Goal: Task Accomplishment & Management: Complete application form

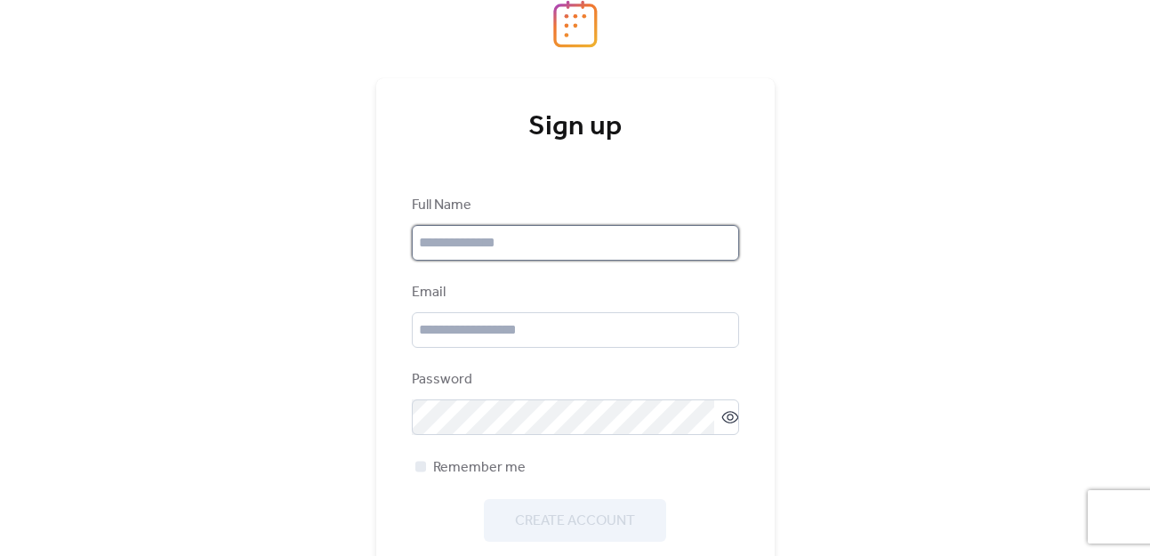
click at [543, 242] on input "text" at bounding box center [575, 243] width 327 height 36
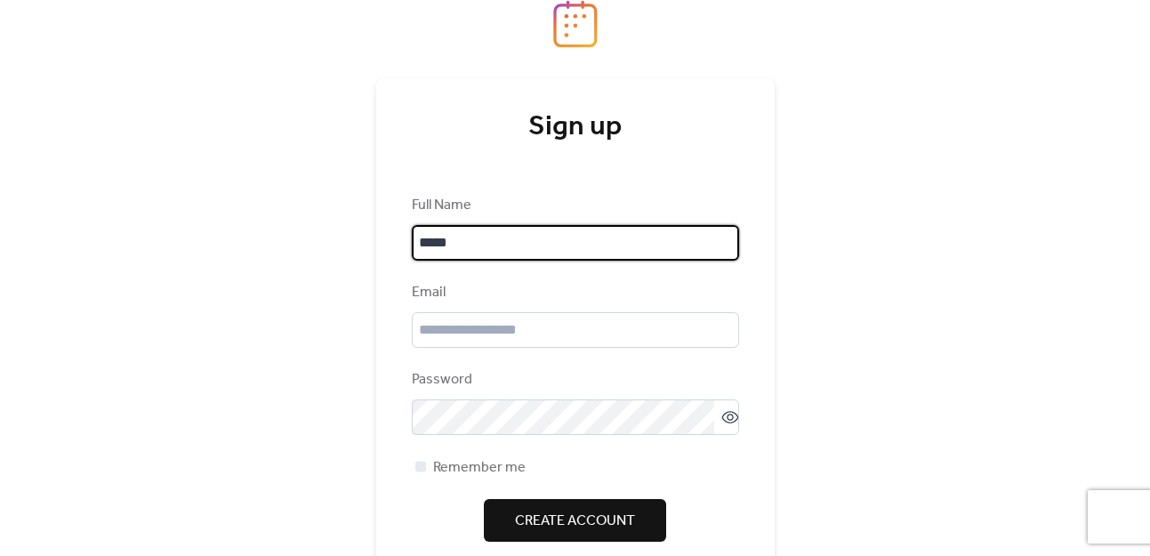
type input "******"
type input "**********"
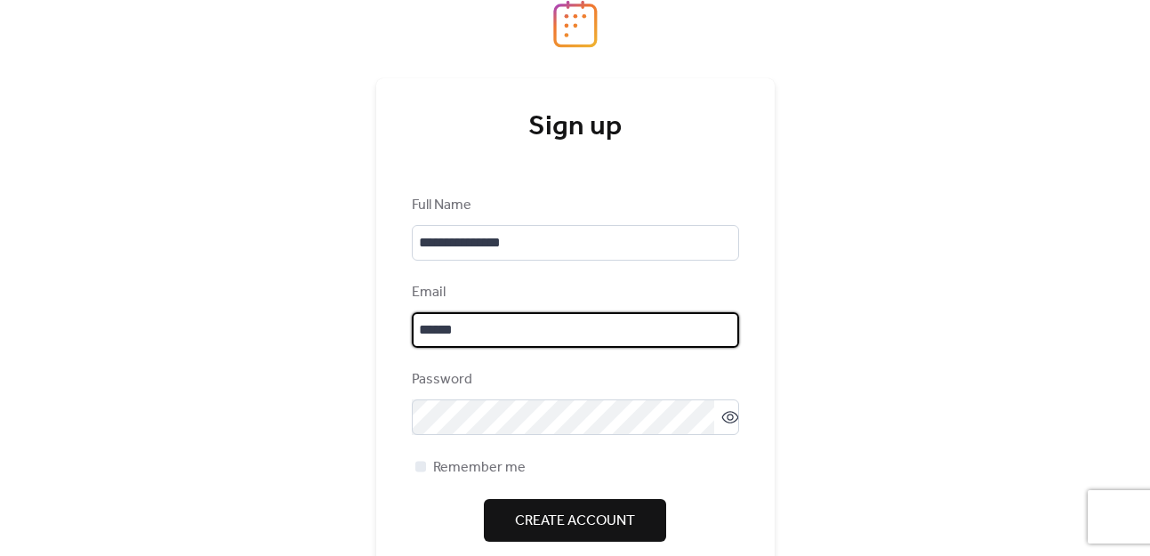
type input "**********"
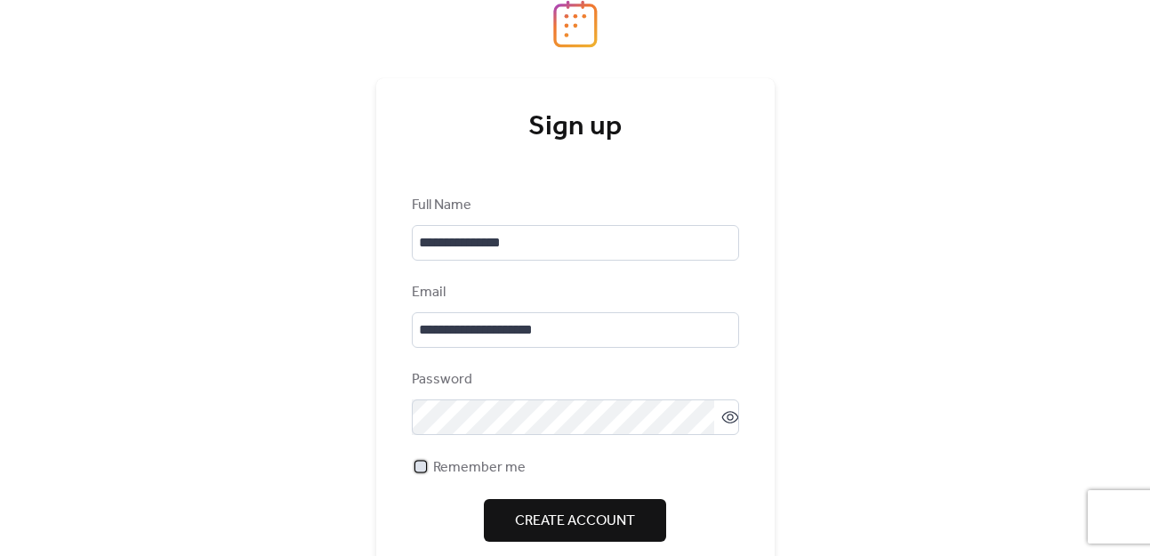
click at [509, 462] on span "Remember me" at bounding box center [479, 467] width 93 height 21
click at [551, 511] on span "Create Account" at bounding box center [575, 521] width 120 height 21
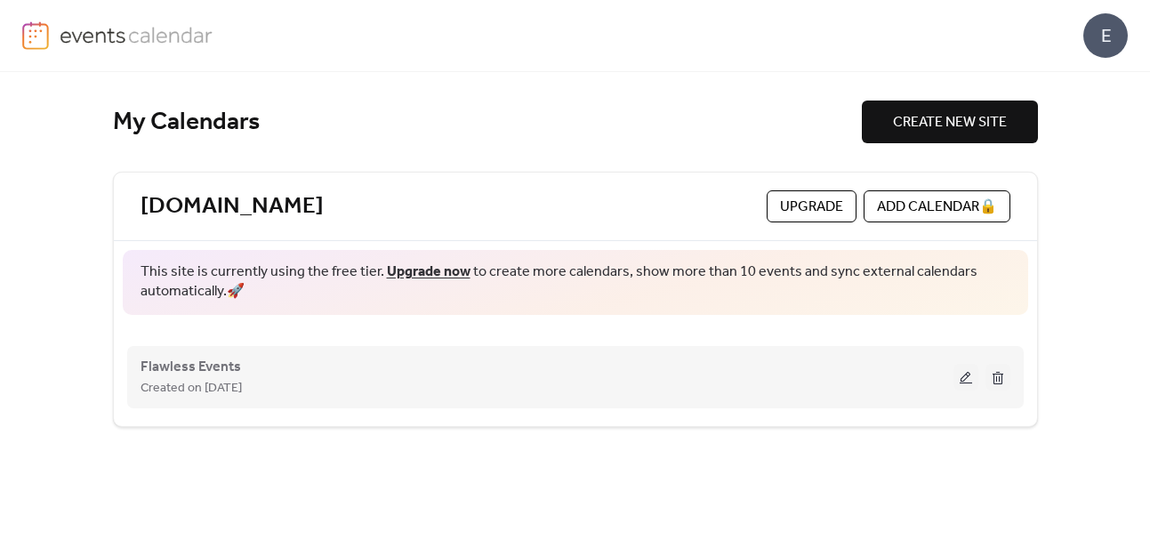
click at [242, 382] on span "Created on [DATE]" at bounding box center [191, 388] width 101 height 21
click at [448, 377] on div "Created on [DATE]" at bounding box center [547, 387] width 813 height 21
click at [177, 366] on span "Flawless Events" at bounding box center [191, 367] width 101 height 21
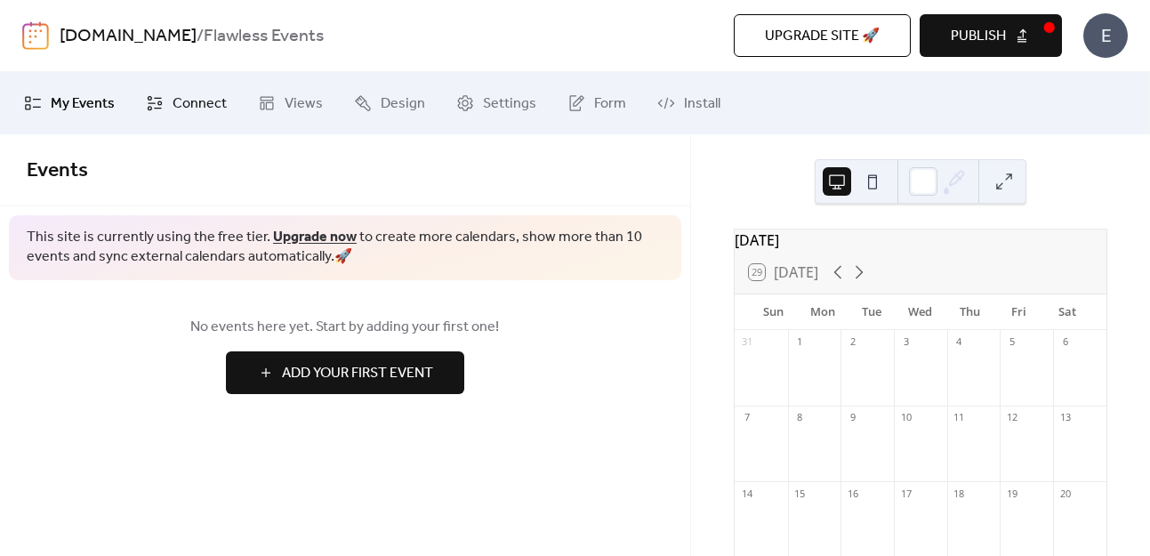
click at [137, 113] on link "Connect" at bounding box center [187, 103] width 108 height 48
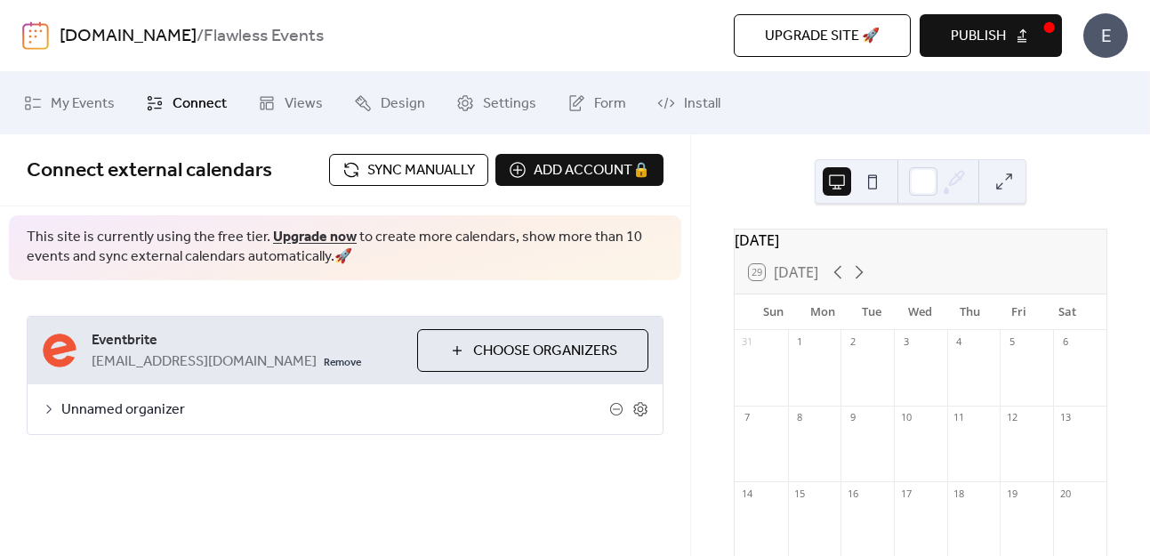
click at [105, 417] on span "Unnamed organizer" at bounding box center [335, 409] width 548 height 21
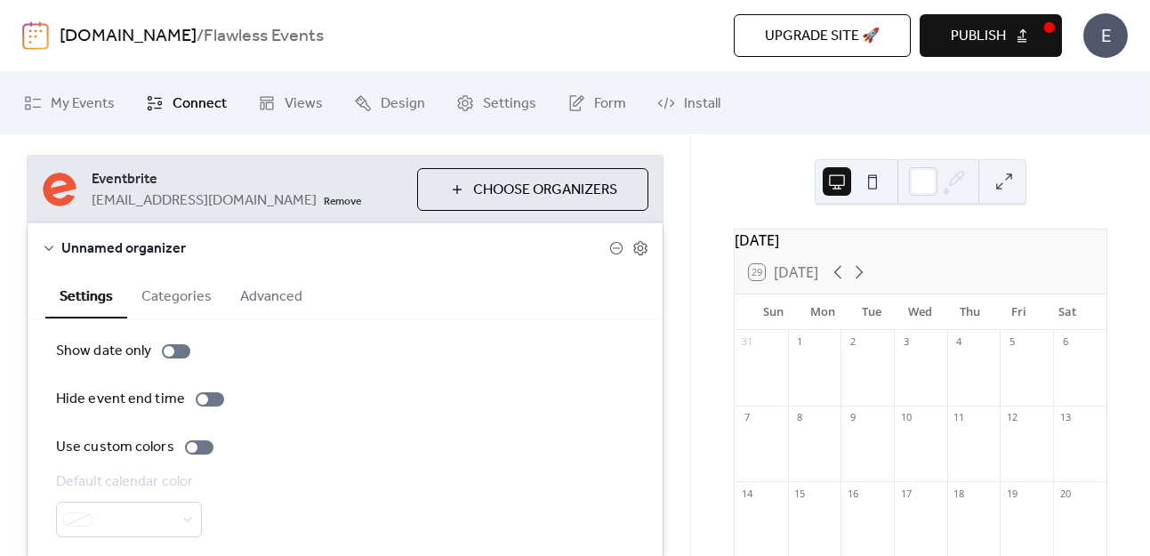
scroll to position [157, 0]
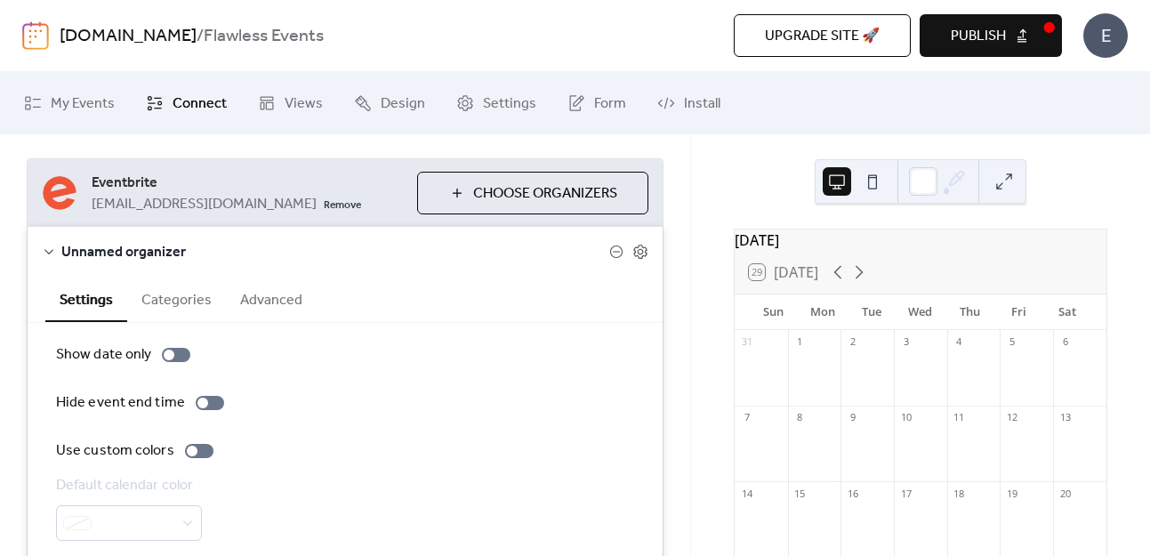
click at [182, 308] on button "Categories" at bounding box center [176, 299] width 99 height 44
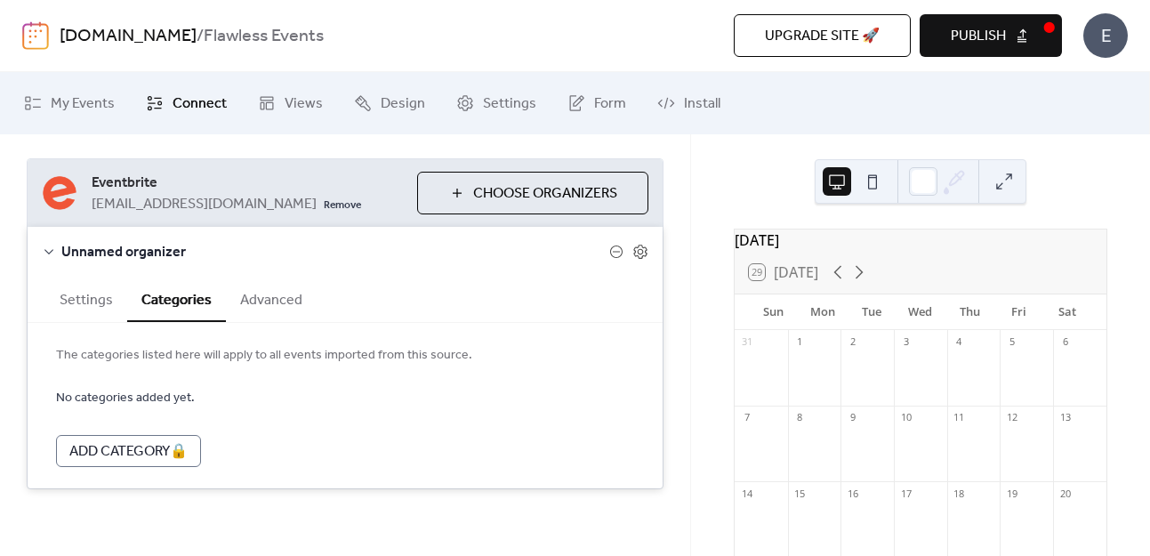
click at [282, 302] on button "Advanced" at bounding box center [271, 299] width 91 height 44
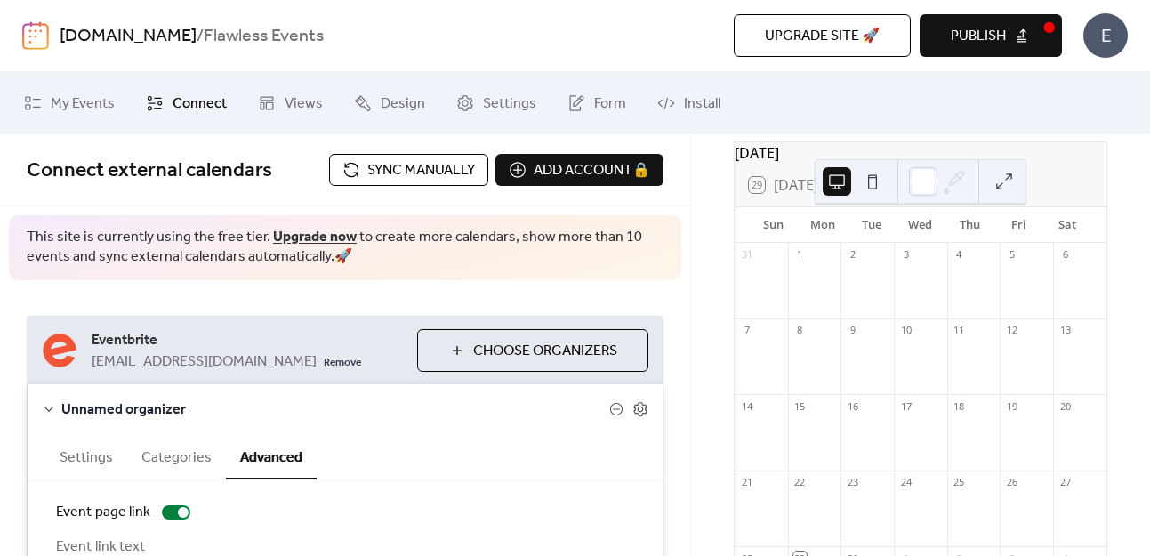
scroll to position [73, 0]
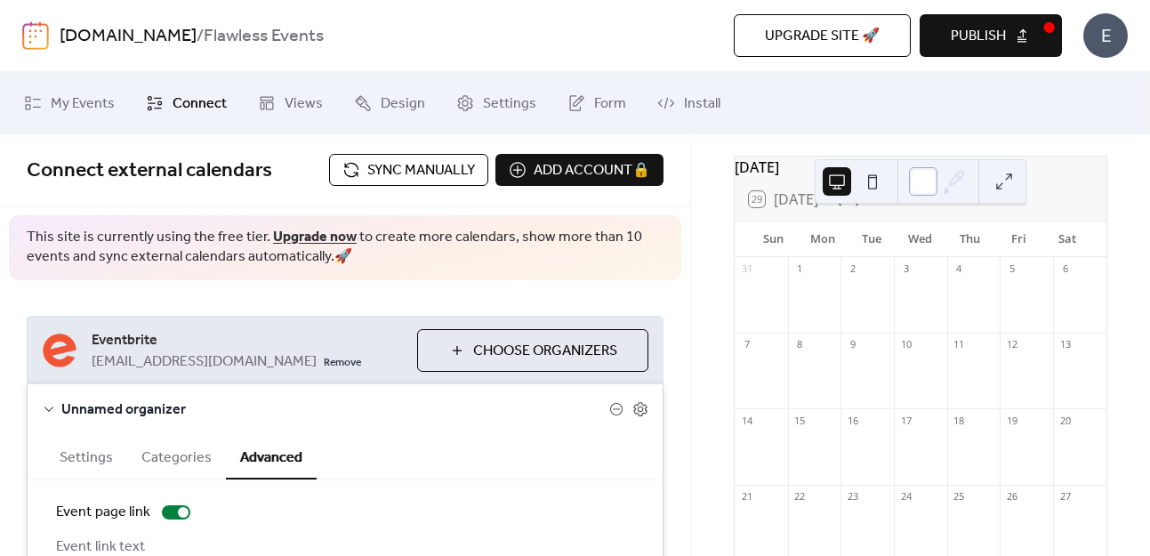
click at [927, 179] on div at bounding box center [923, 181] width 28 height 28
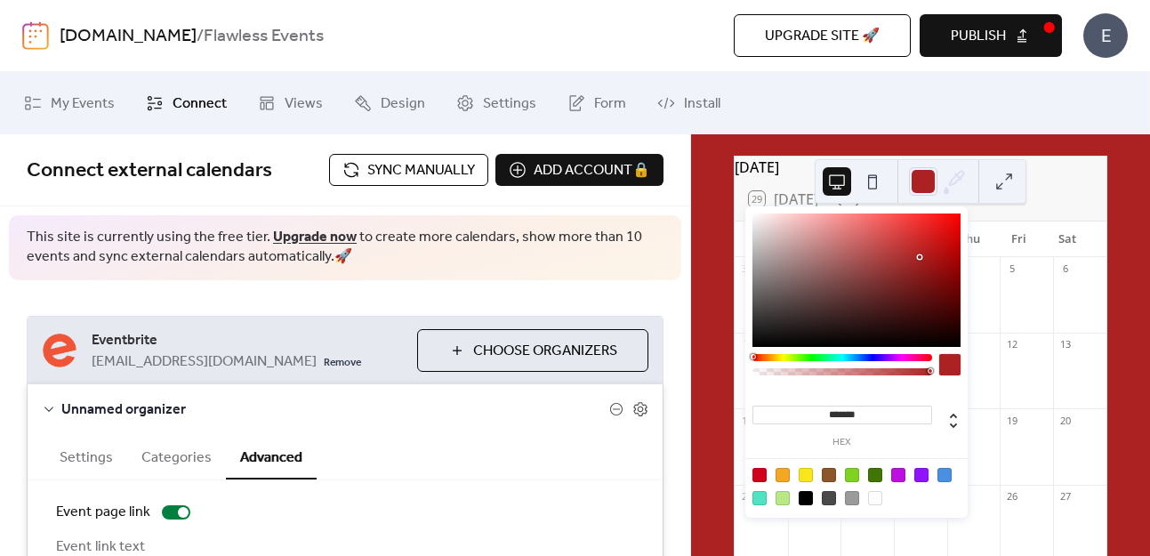
type input "*******"
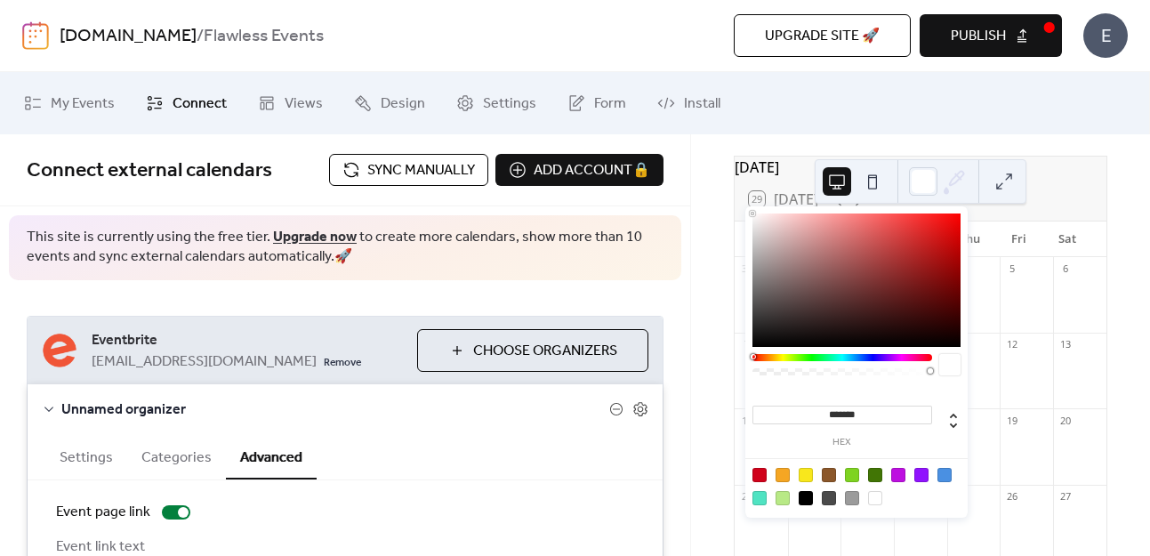
drag, startPoint x: 857, startPoint y: 282, endPoint x: 672, endPoint y: 183, distance: 209.7
click at [673, 185] on body "**********" at bounding box center [575, 278] width 1150 height 556
click at [1113, 208] on div "September 2025 29 Today Sun Mon Tue Wed Thu Fri Sat 31 1 2 3 4 5 6 7 8 9 10 11 …" at bounding box center [921, 461] width 402 height 611
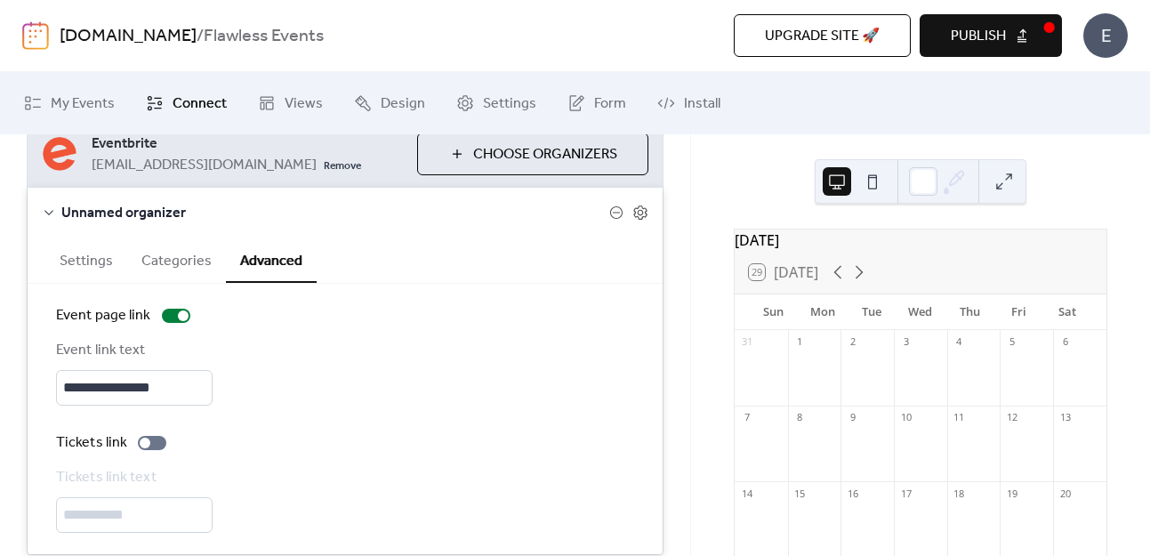
scroll to position [210, 0]
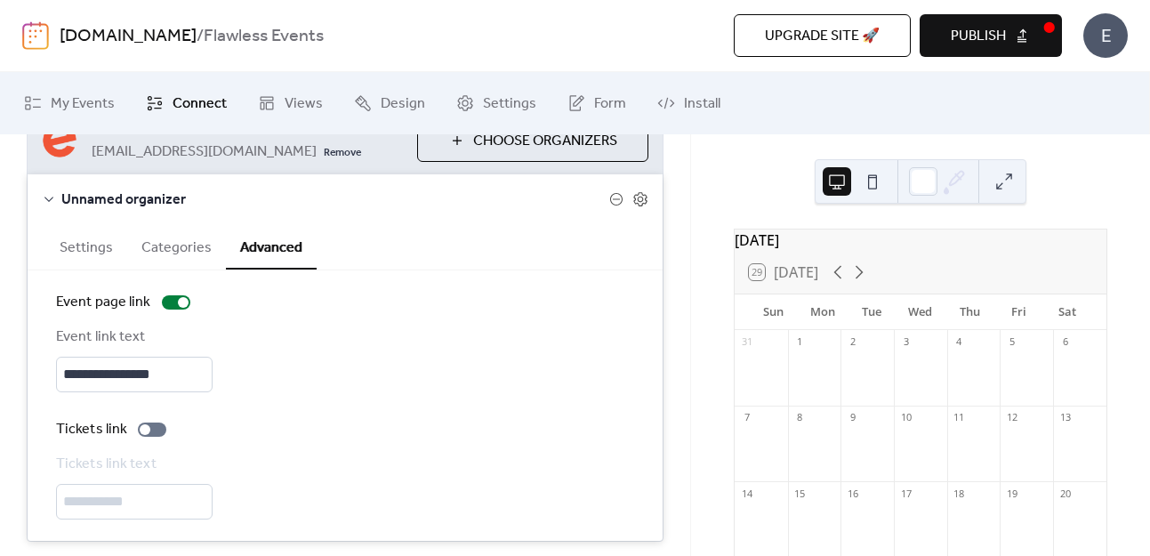
click at [1004, 180] on button at bounding box center [1004, 181] width 28 height 28
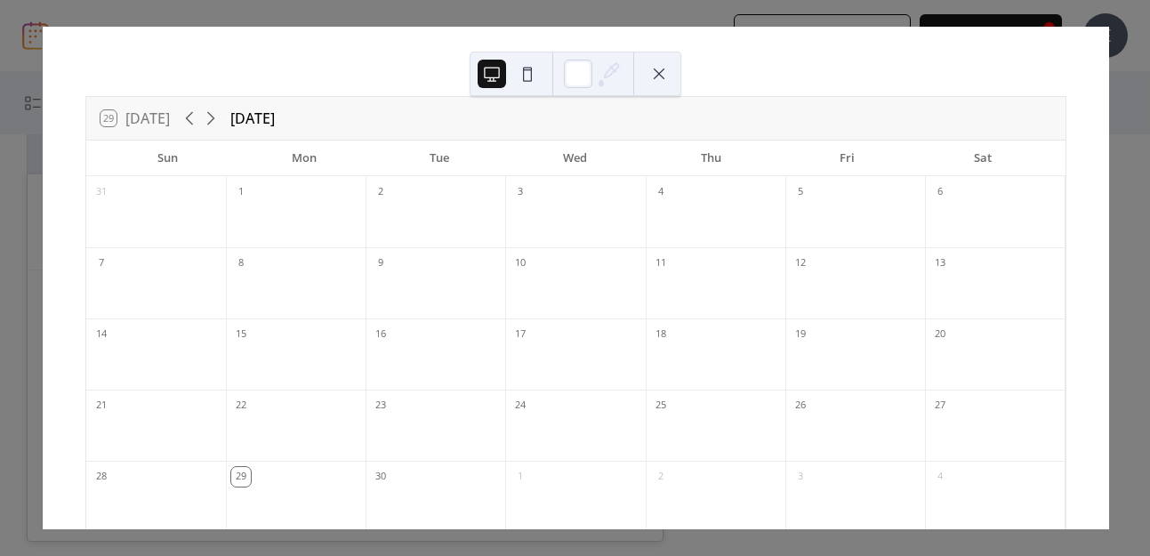
scroll to position [0, 0]
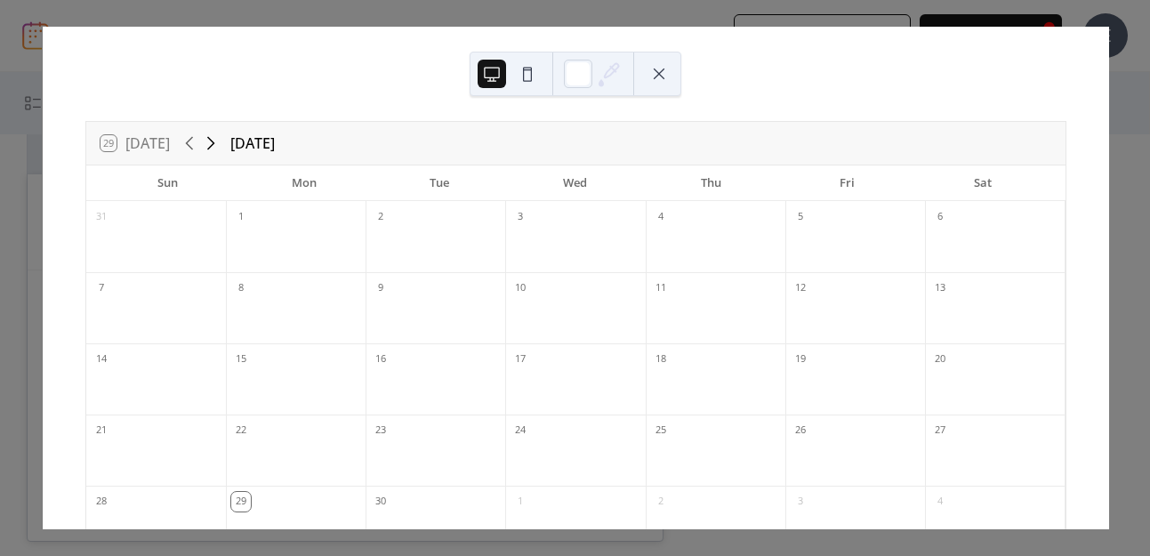
click at [213, 141] on icon at bounding box center [210, 143] width 8 height 13
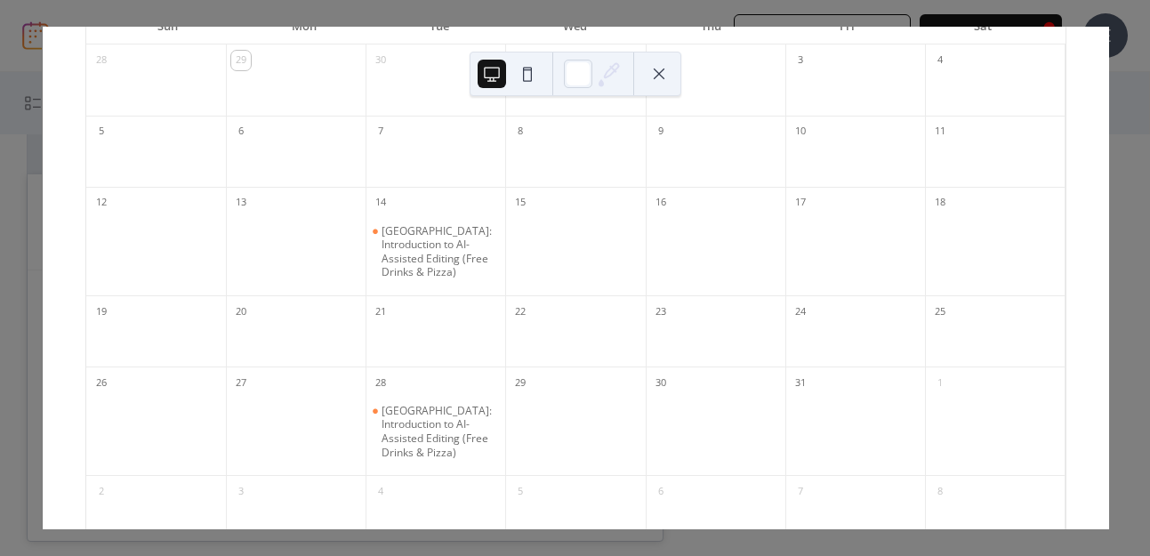
scroll to position [141, 0]
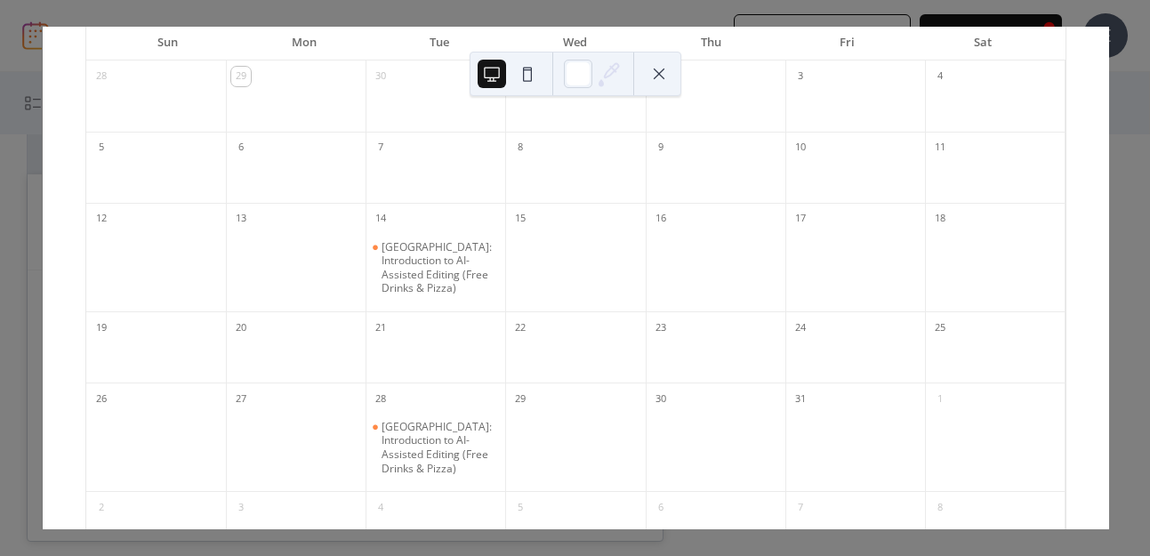
click at [1109, 115] on div "29 Today October 2025 Sun Mon Tue Wed Thu Fri Sat 28 29 30 1 2 3 4 5 6 7 8 9 10…" at bounding box center [575, 278] width 1067 height 503
click at [663, 74] on button at bounding box center [659, 74] width 28 height 28
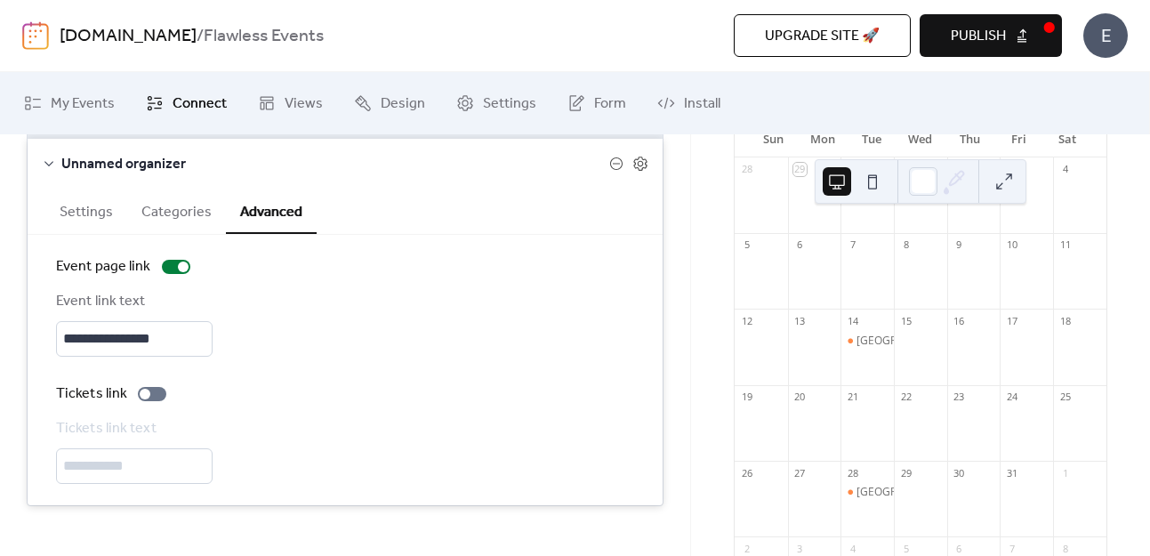
scroll to position [267, 0]
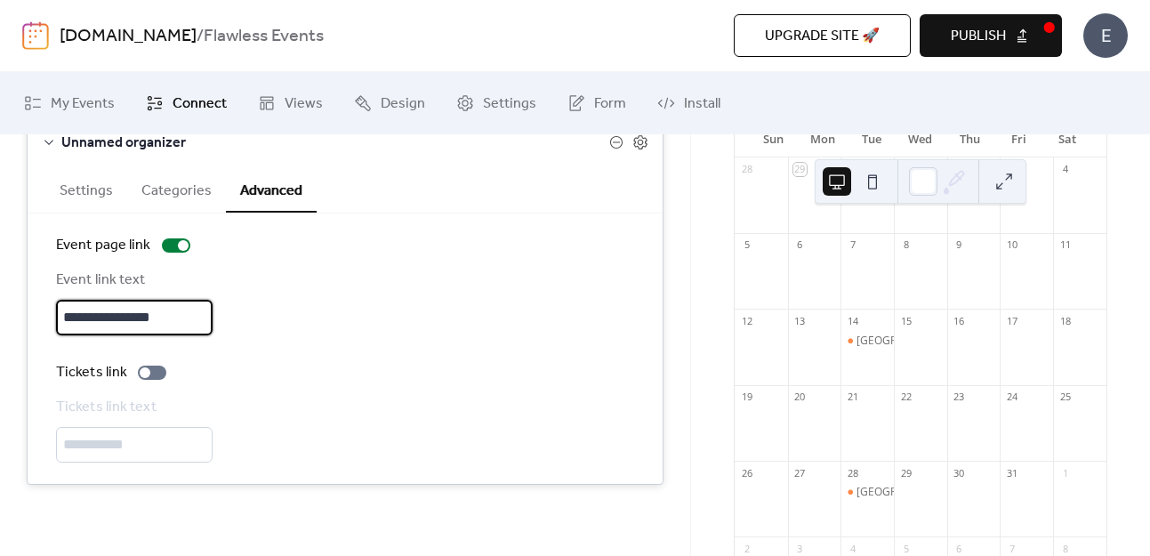
drag, startPoint x: 192, startPoint y: 318, endPoint x: 56, endPoint y: 318, distance: 136.1
click at [56, 318] on input "**********" at bounding box center [134, 318] width 157 height 36
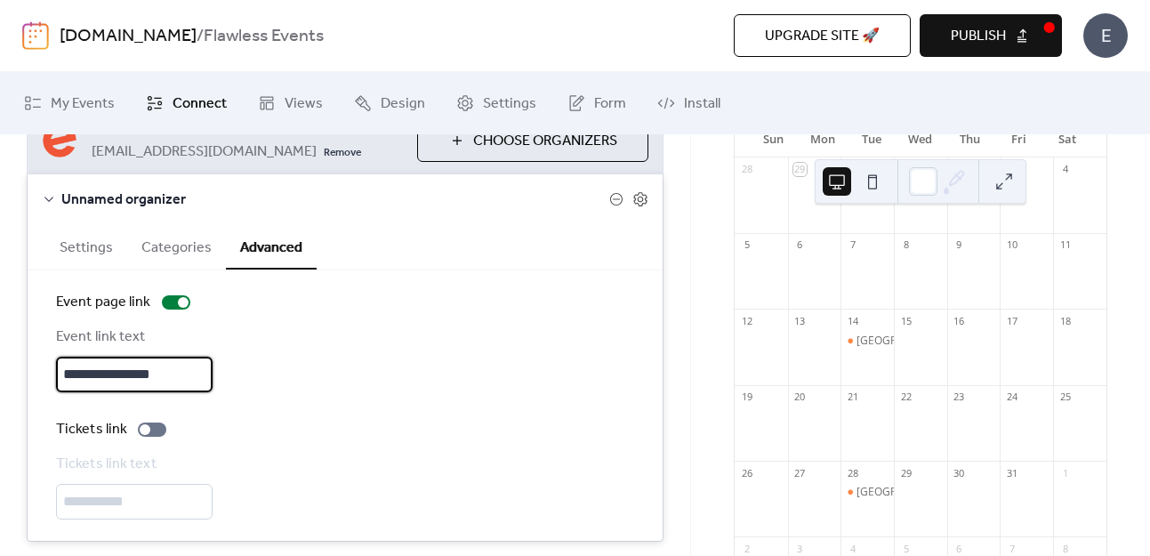
scroll to position [207, 0]
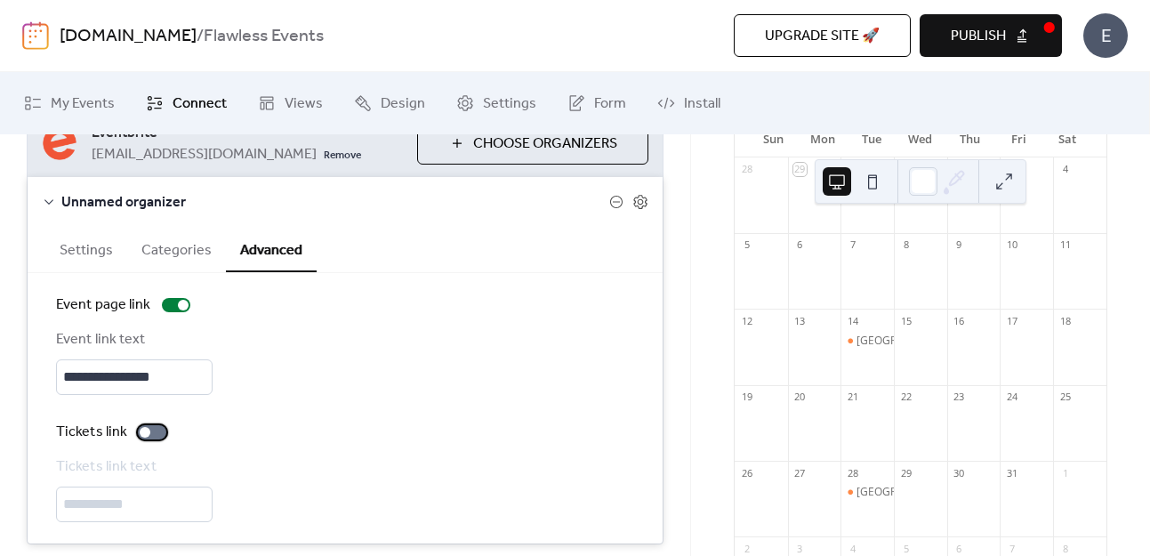
click at [152, 427] on div at bounding box center [152, 432] width 28 height 14
click at [159, 435] on div at bounding box center [159, 432] width 11 height 11
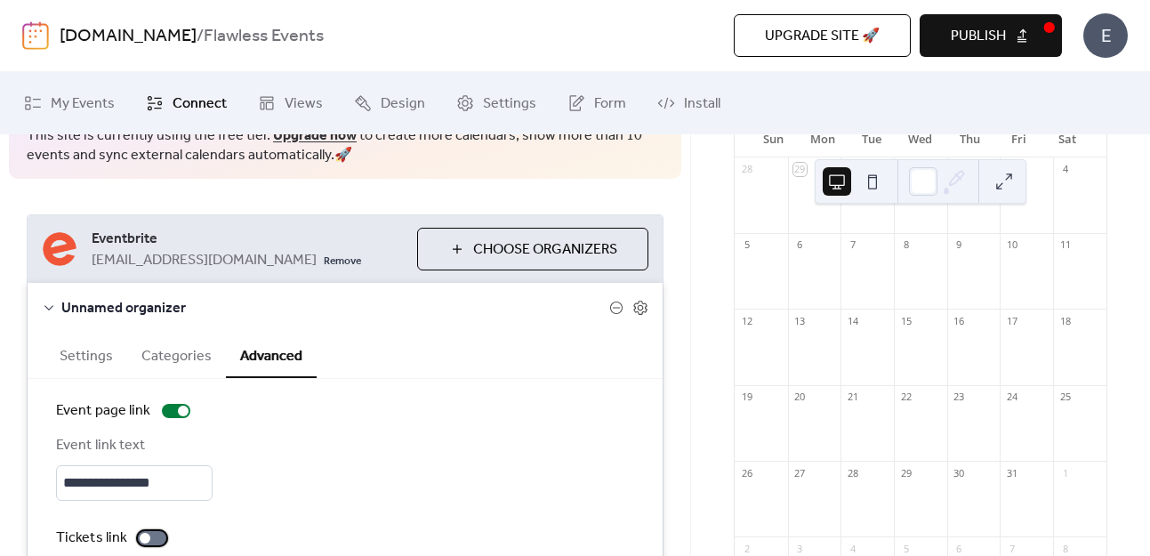
scroll to position [102, 0]
click at [172, 369] on button "Categories" at bounding box center [176, 354] width 99 height 44
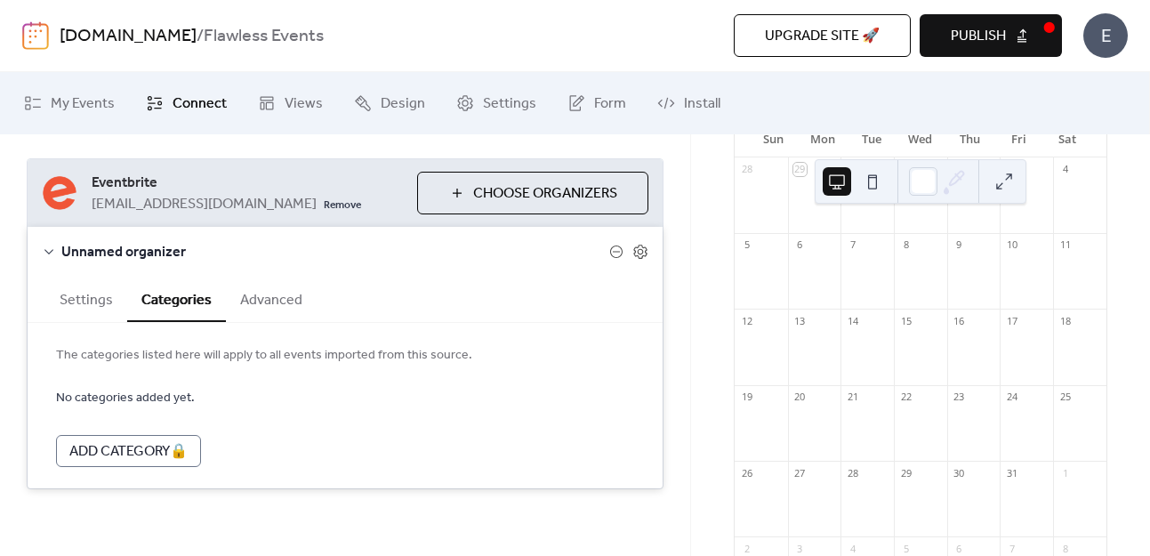
scroll to position [162, 0]
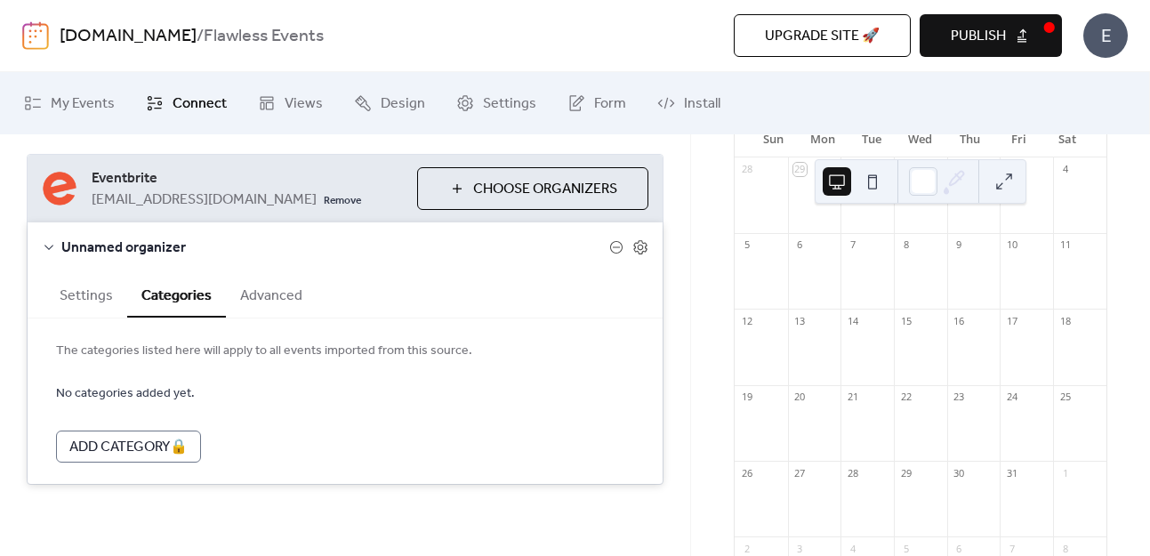
click at [104, 291] on button "Settings" at bounding box center [86, 294] width 82 height 44
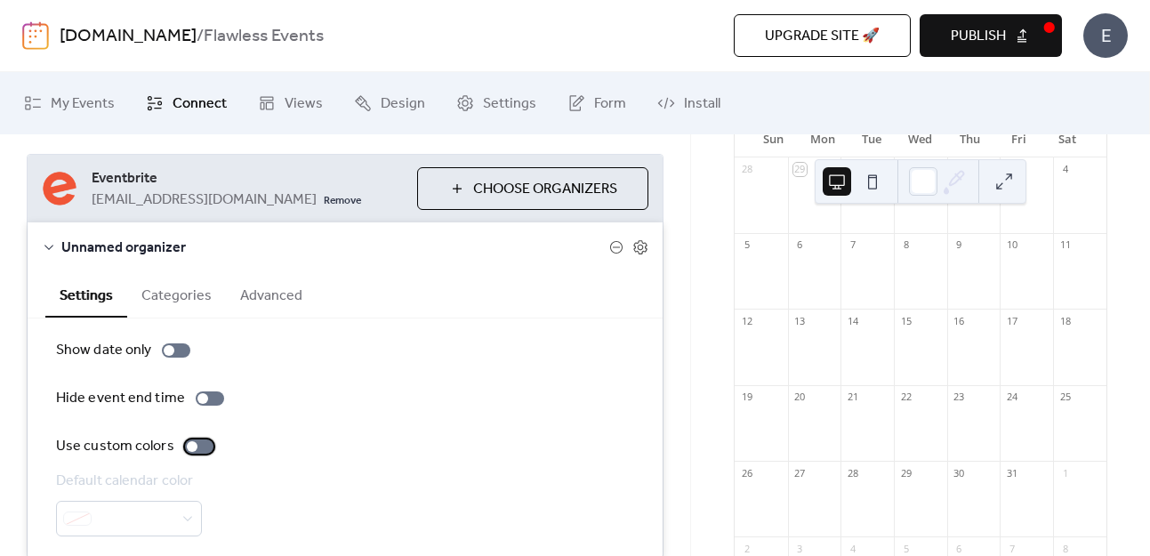
click at [193, 444] on div at bounding box center [192, 446] width 11 height 11
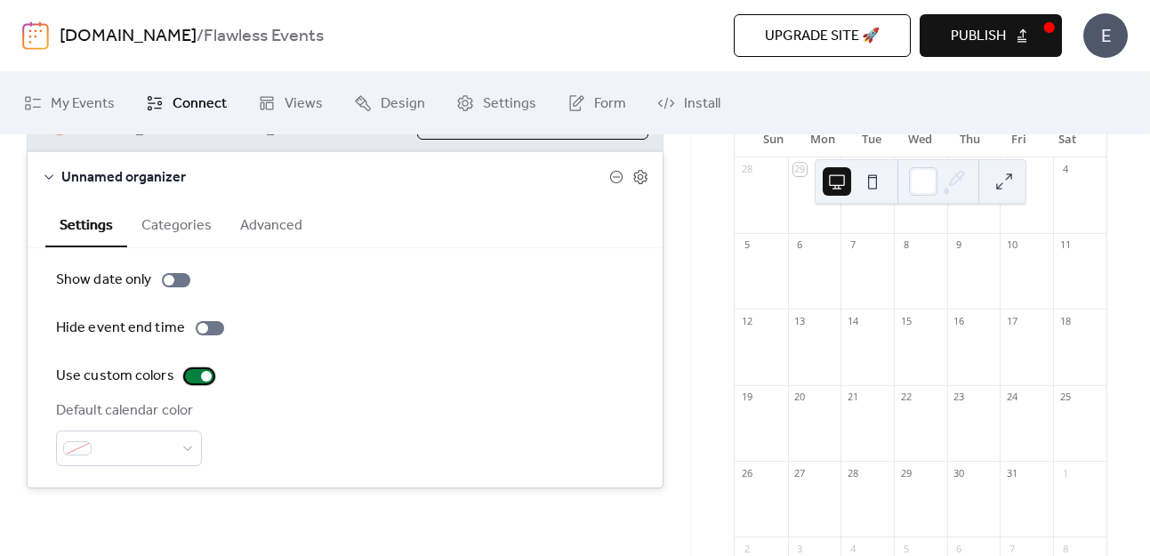
scroll to position [236, 0]
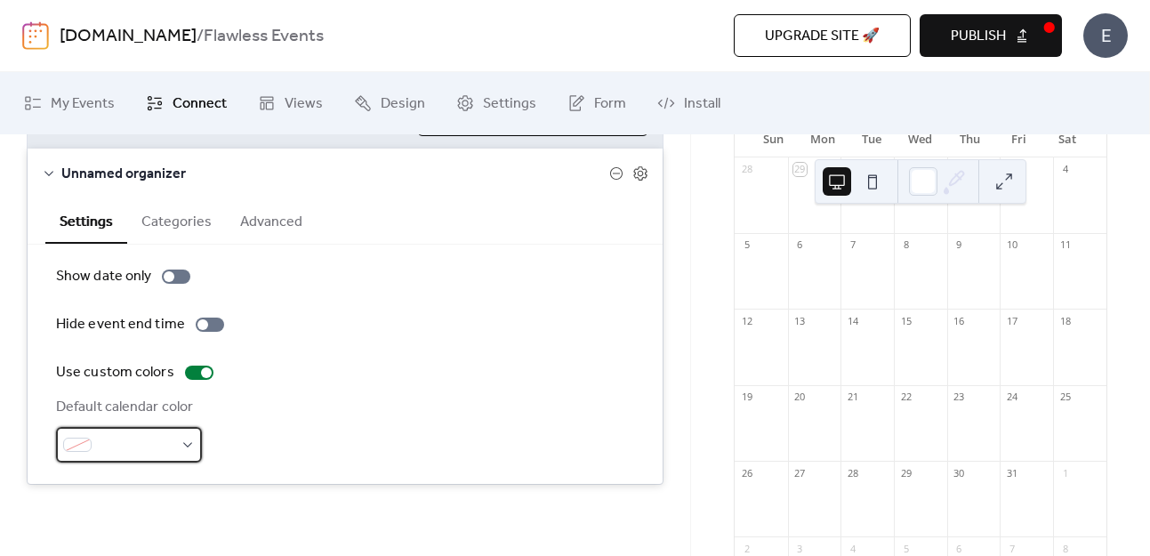
click at [187, 443] on div at bounding box center [129, 445] width 146 height 36
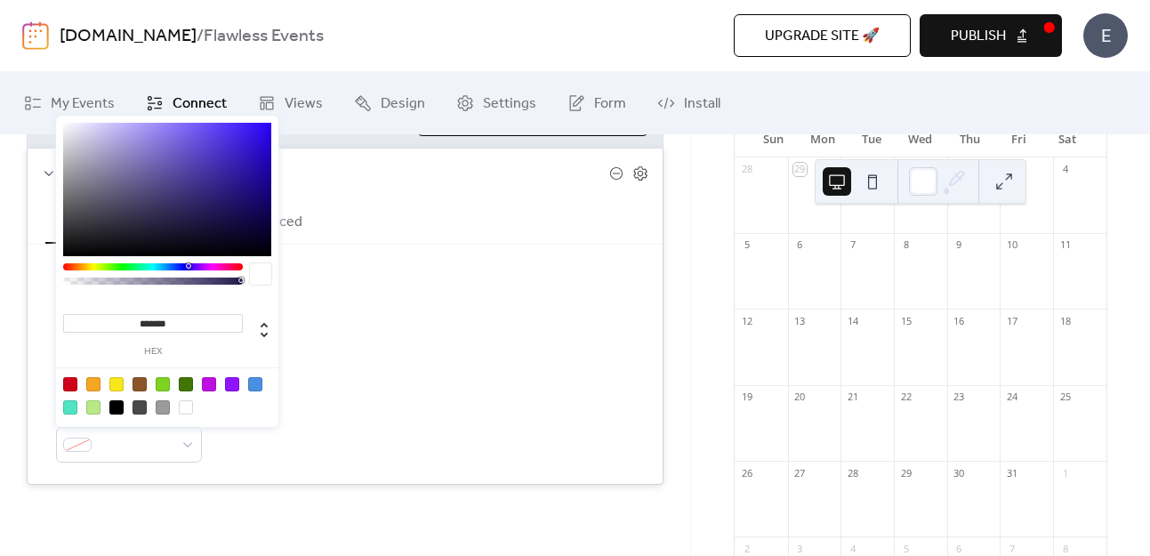
drag, startPoint x: 181, startPoint y: 326, endPoint x: 139, endPoint y: 327, distance: 42.7
click at [139, 327] on input "*******" at bounding box center [153, 323] width 180 height 19
paste input
type input "*******"
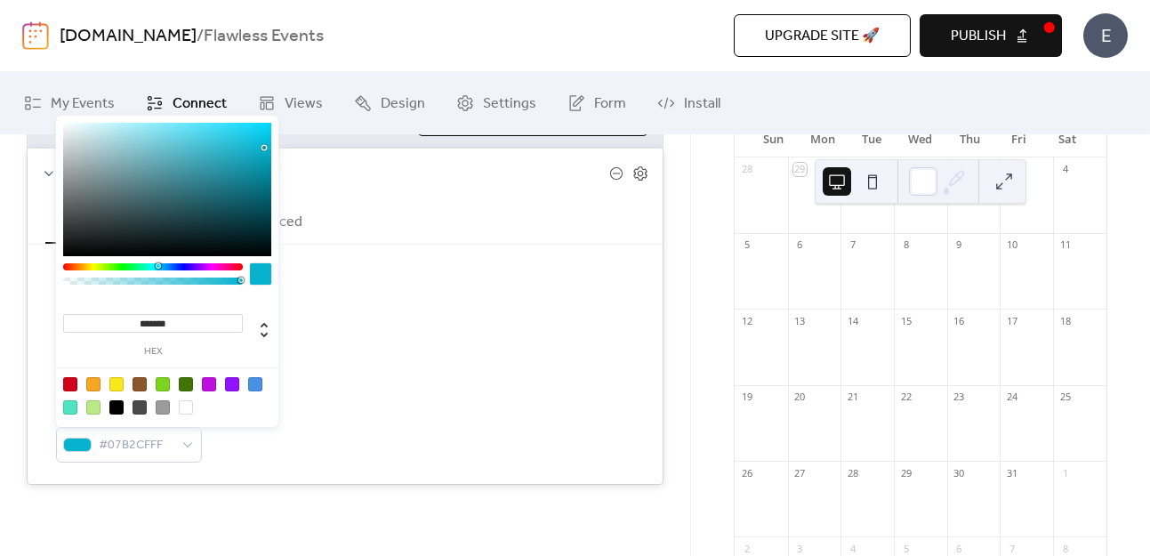
click at [491, 352] on div "Show date only Hide event end time Use custom colors Default calendar color #07…" at bounding box center [345, 364] width 578 height 197
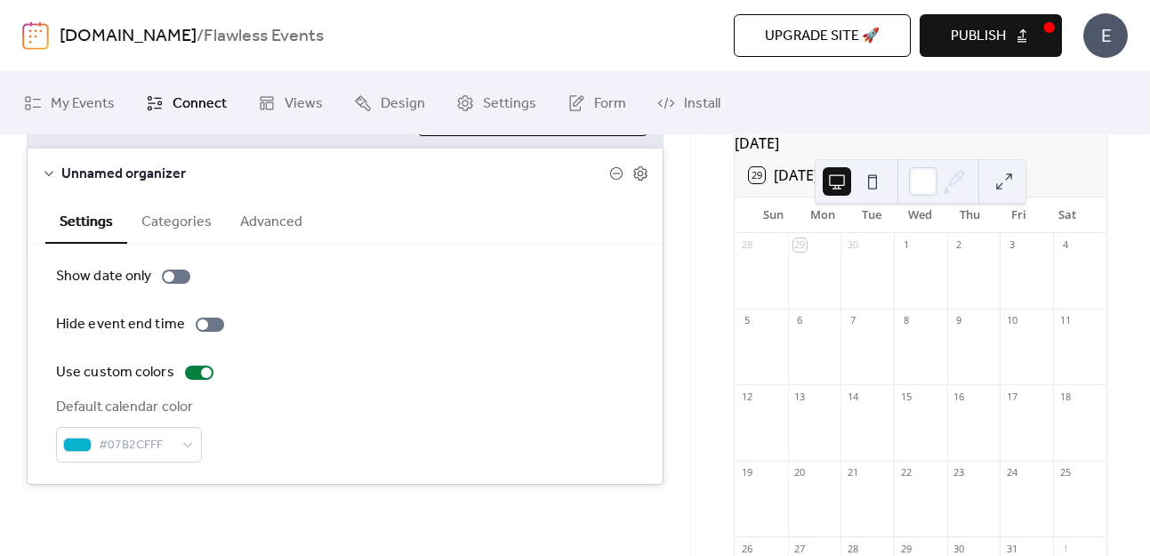
scroll to position [0, 0]
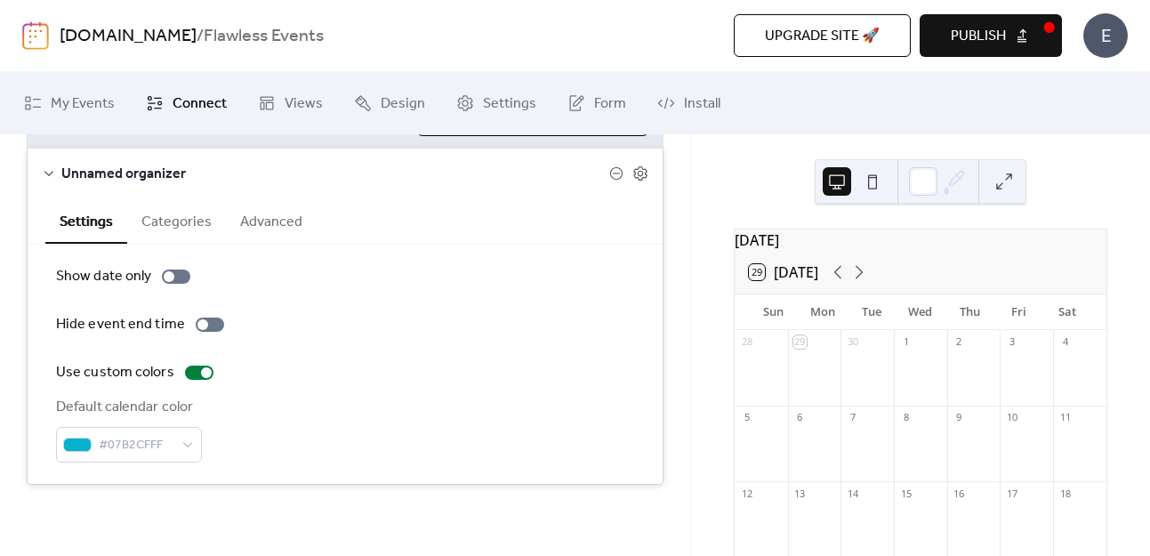
click at [737, 270] on div "29 Today" at bounding box center [921, 272] width 372 height 43
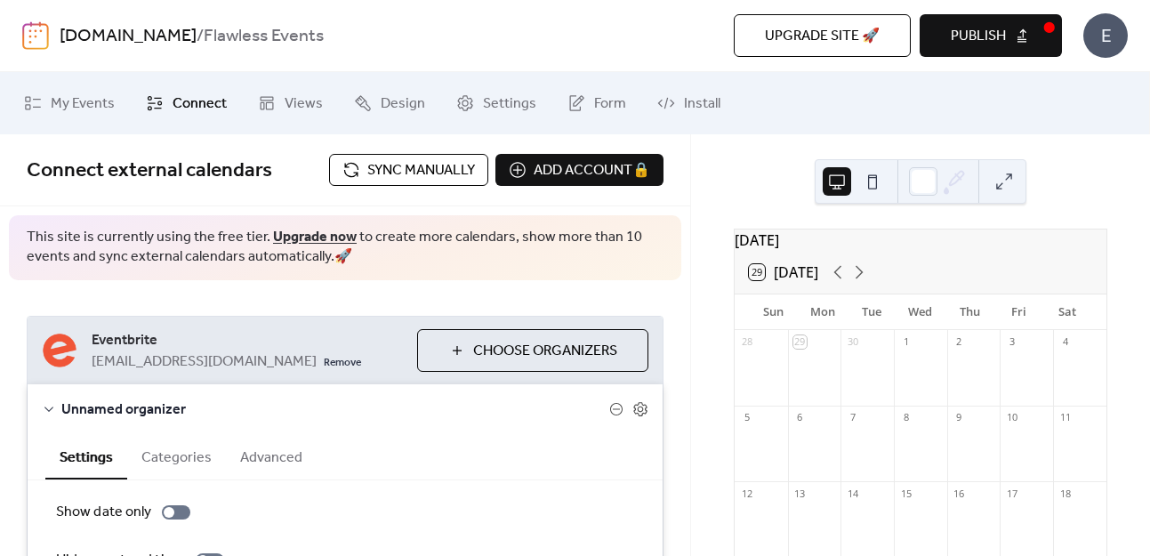
click at [875, 181] on button at bounding box center [872, 181] width 28 height 28
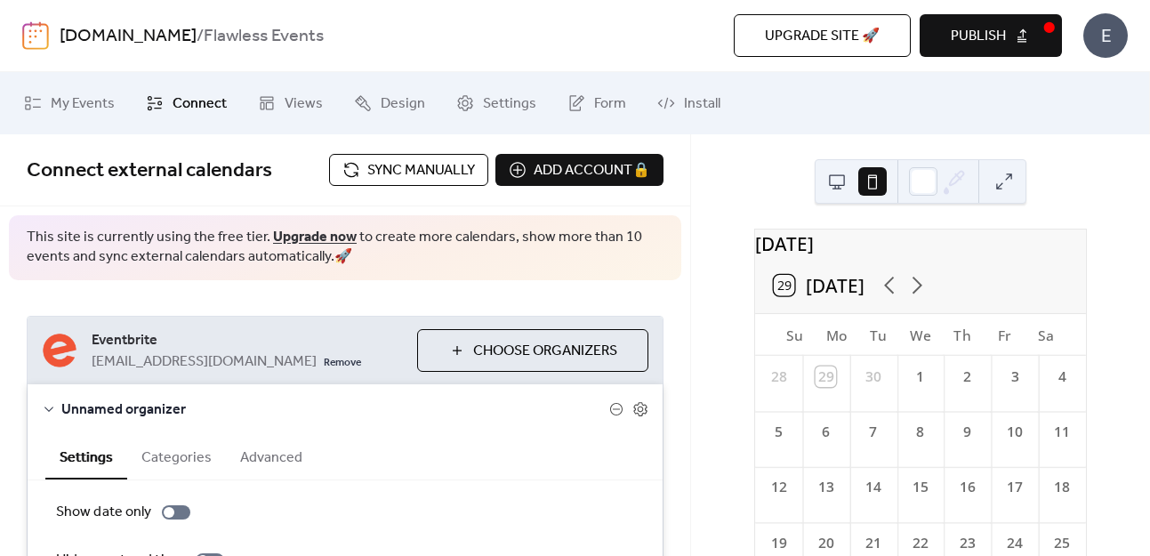
click at [835, 181] on button at bounding box center [837, 181] width 28 height 28
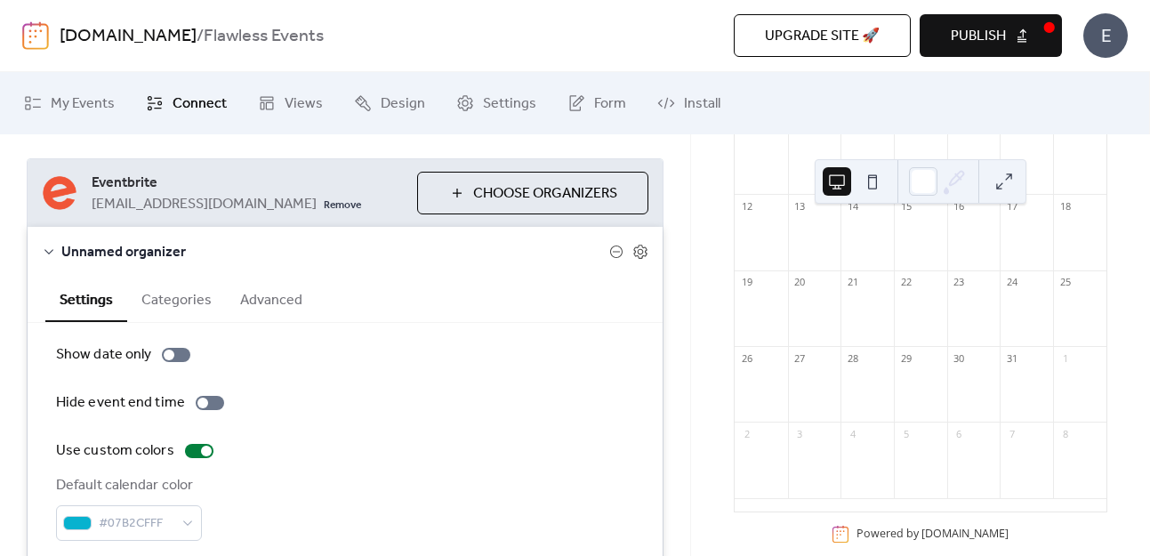
scroll to position [236, 0]
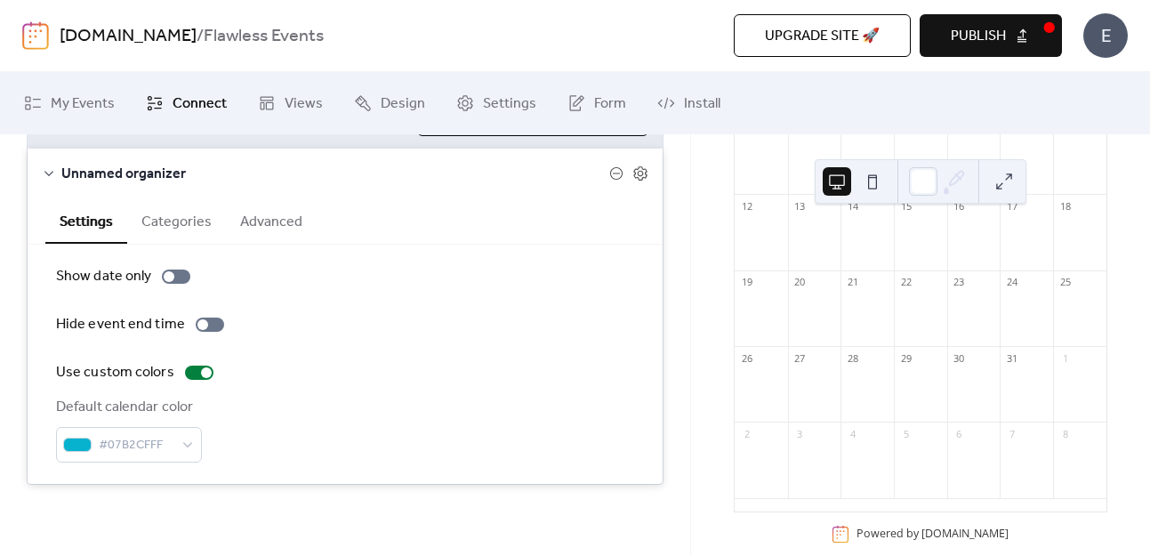
click at [194, 239] on button "Categories" at bounding box center [176, 220] width 99 height 44
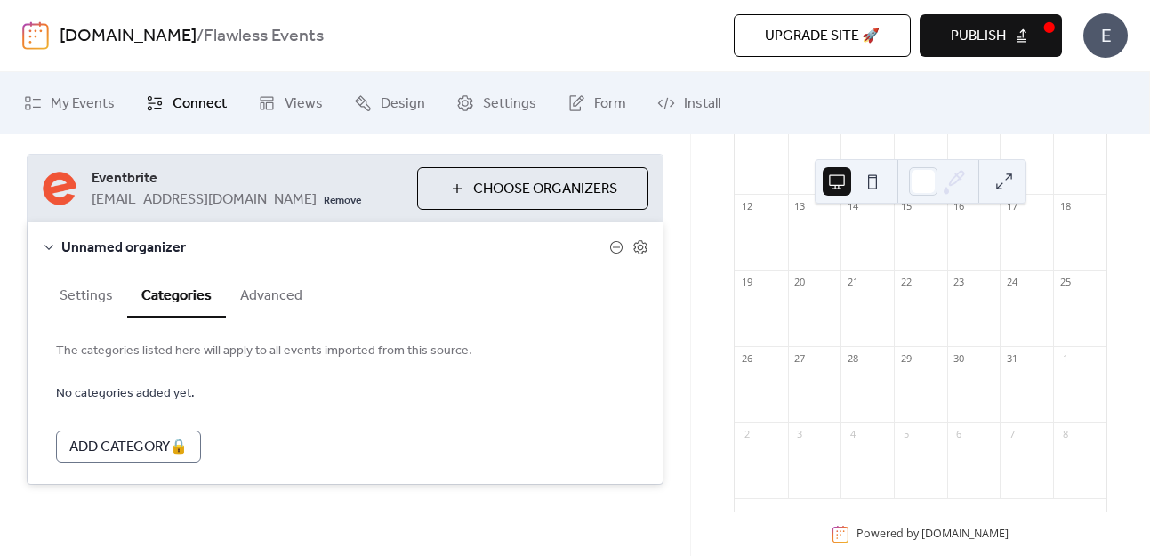
click at [272, 292] on button "Advanced" at bounding box center [271, 294] width 91 height 44
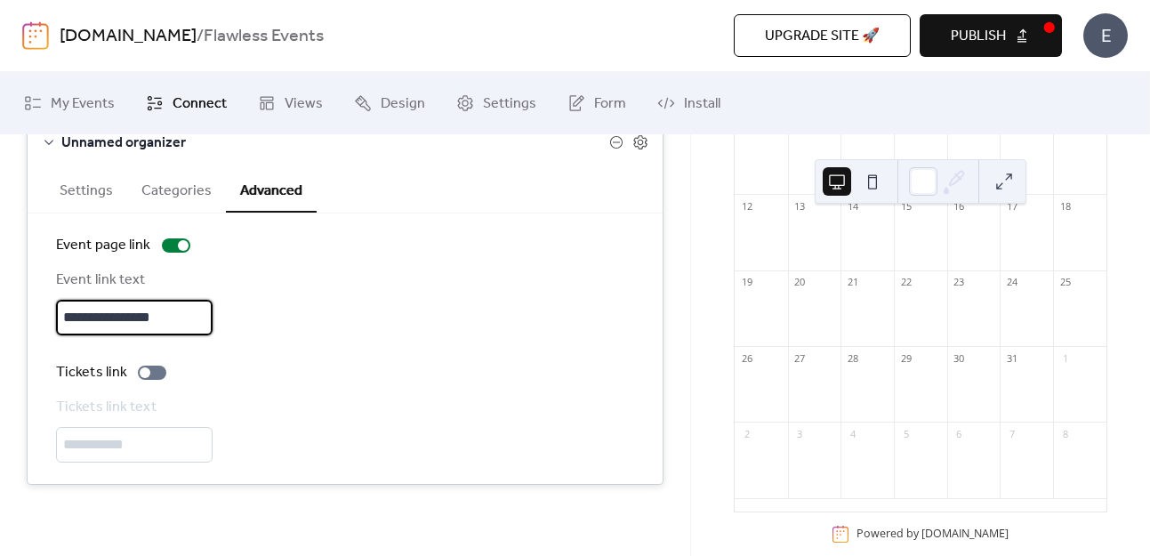
scroll to position [3, 0]
drag, startPoint x: 196, startPoint y: 323, endPoint x: 36, endPoint y: 323, distance: 160.1
click at [36, 323] on div "**********" at bounding box center [345, 348] width 635 height 270
type input "***"
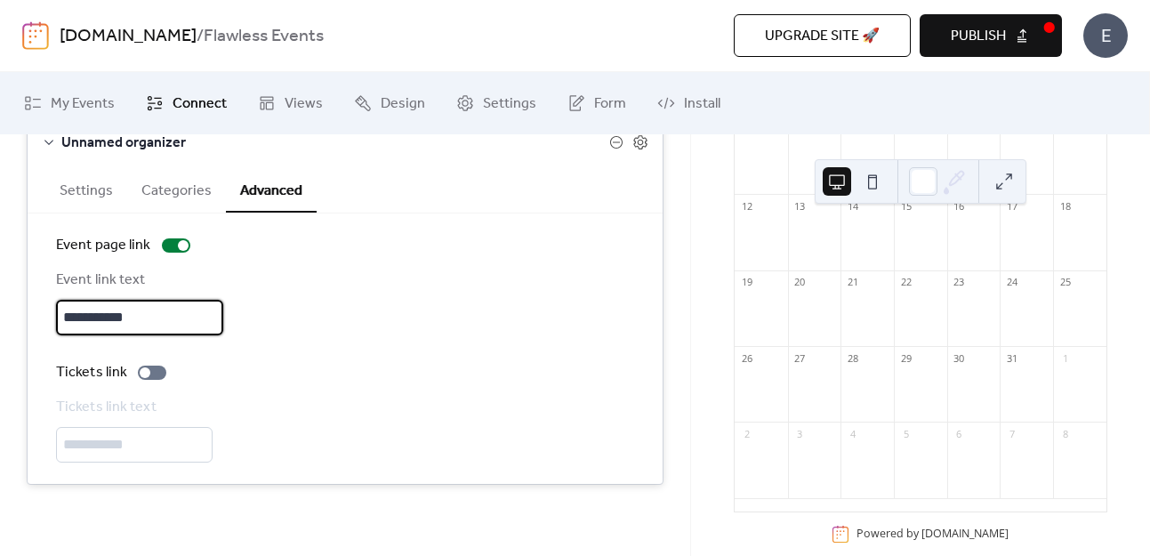
type input "***"
type input "*******"
click at [671, 409] on div "**********" at bounding box center [345, 266] width 690 height 507
click at [986, 47] on span "Publish" at bounding box center [978, 36] width 55 height 21
click at [920, 14] on button "Publish" at bounding box center [991, 35] width 142 height 43
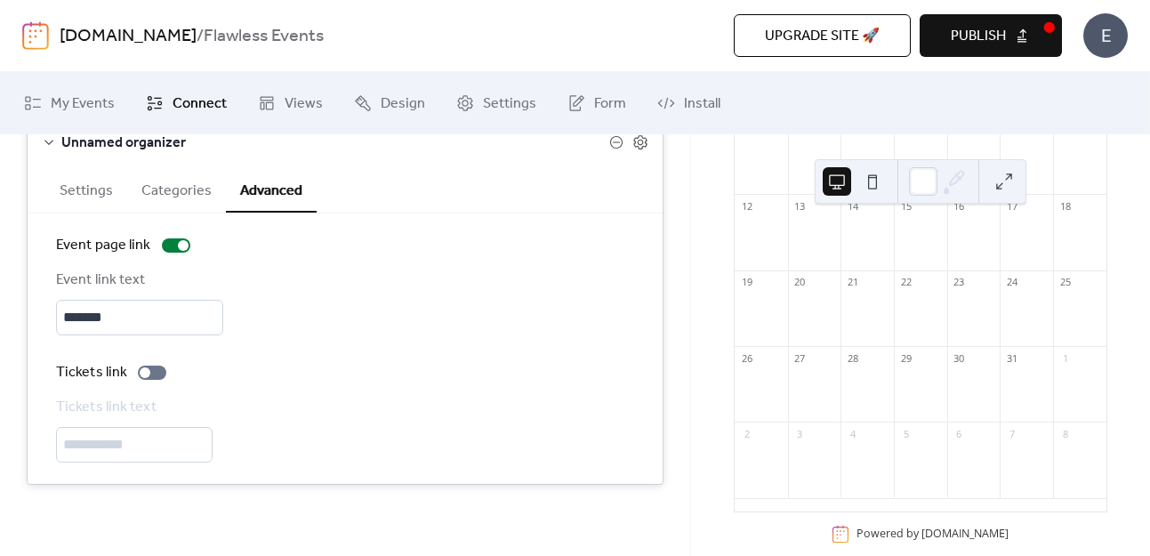
click at [1021, 34] on button "Publish" at bounding box center [991, 35] width 142 height 43
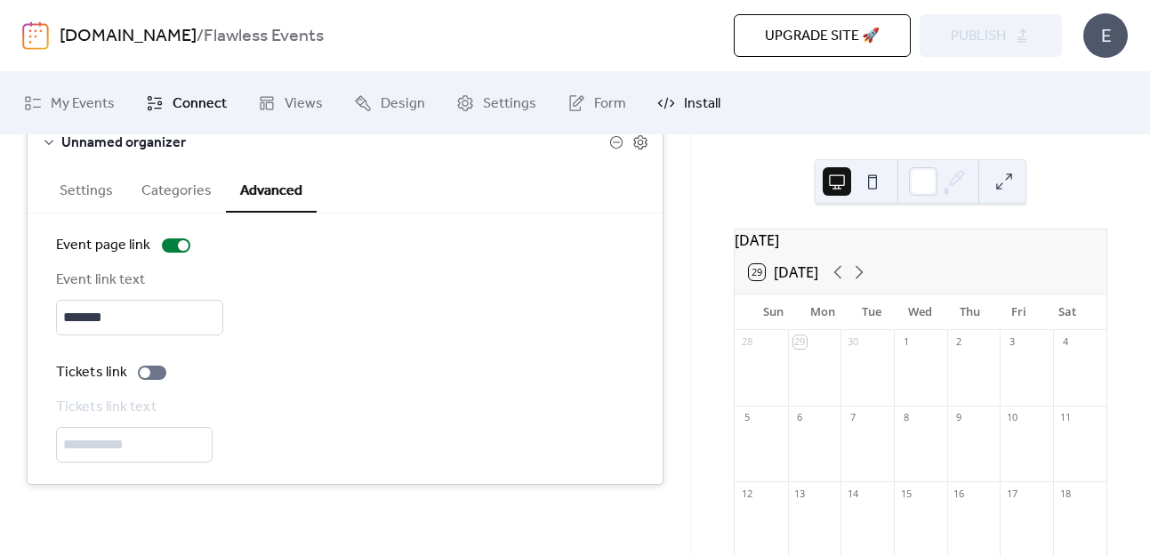
click at [714, 107] on link "Install" at bounding box center [689, 103] width 90 height 48
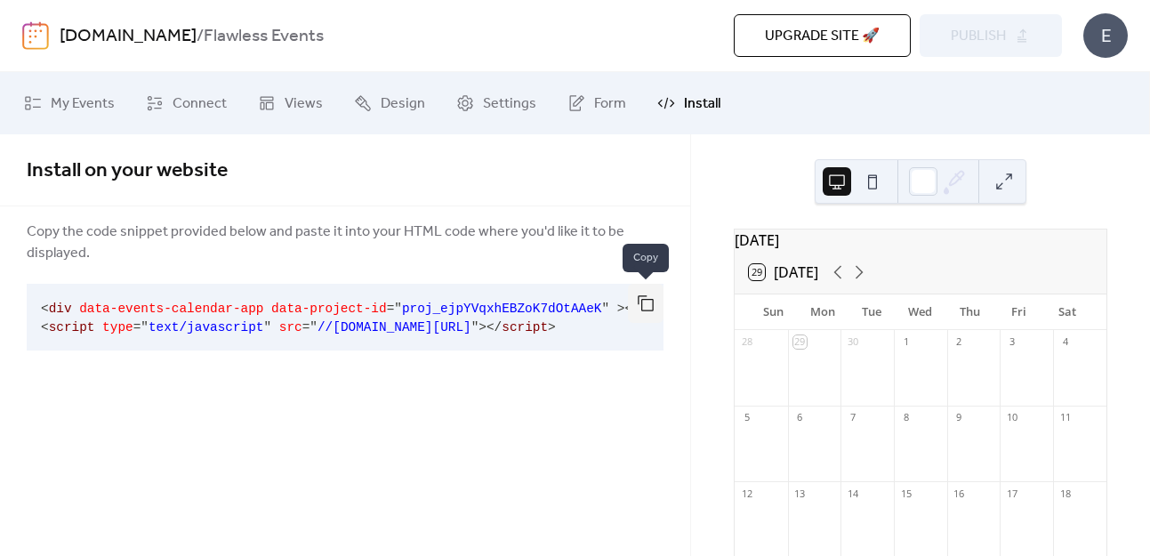
click at [647, 304] on button "button" at bounding box center [646, 303] width 36 height 39
click at [599, 118] on link "Form" at bounding box center [596, 103] width 85 height 48
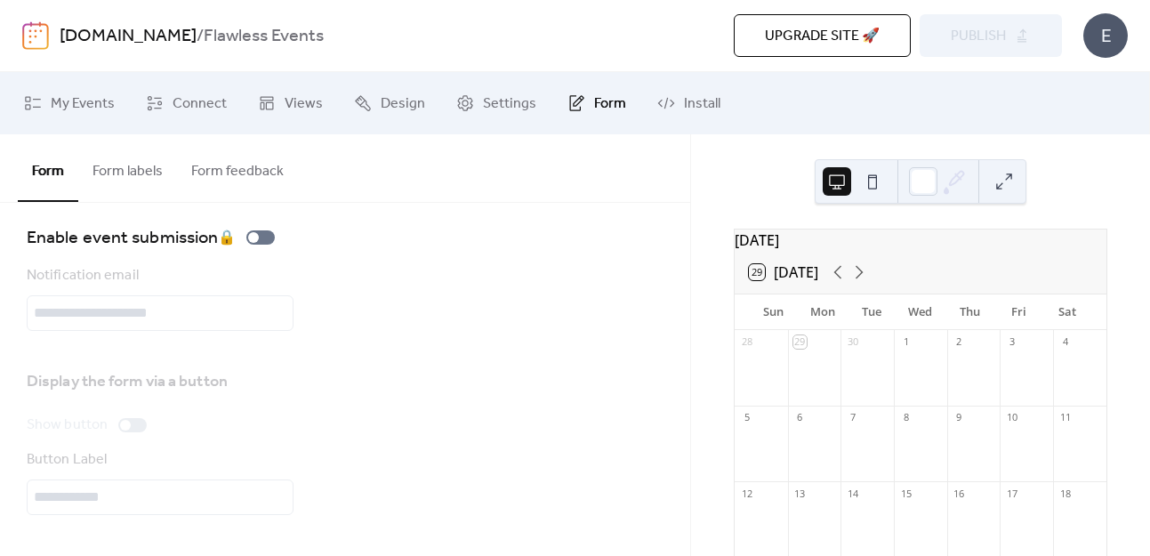
scroll to position [13, 0]
click at [218, 102] on span "Connect" at bounding box center [200, 103] width 54 height 21
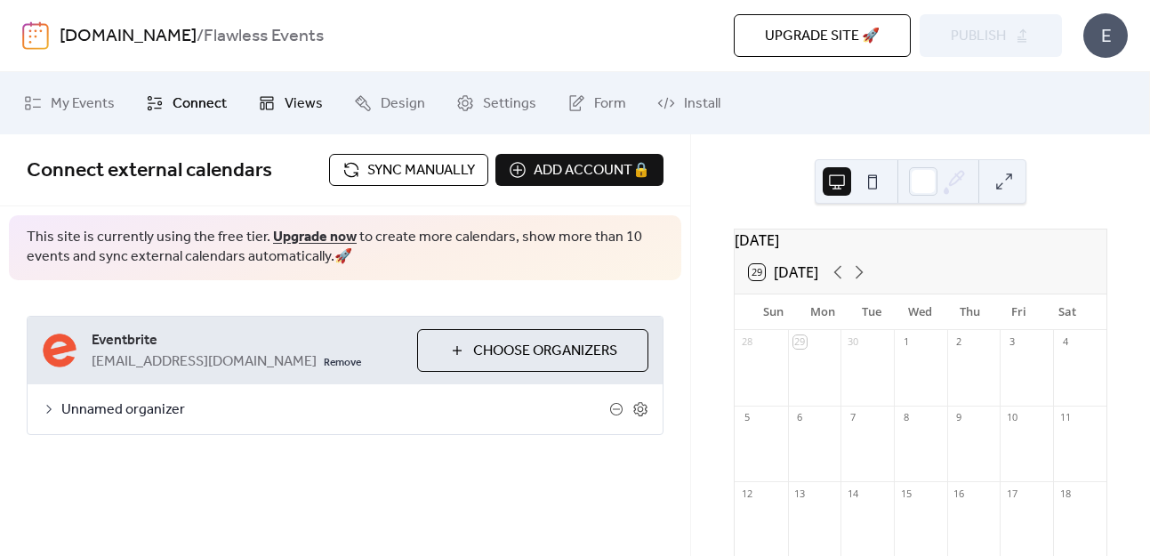
click at [277, 101] on link "Views" at bounding box center [291, 103] width 92 height 48
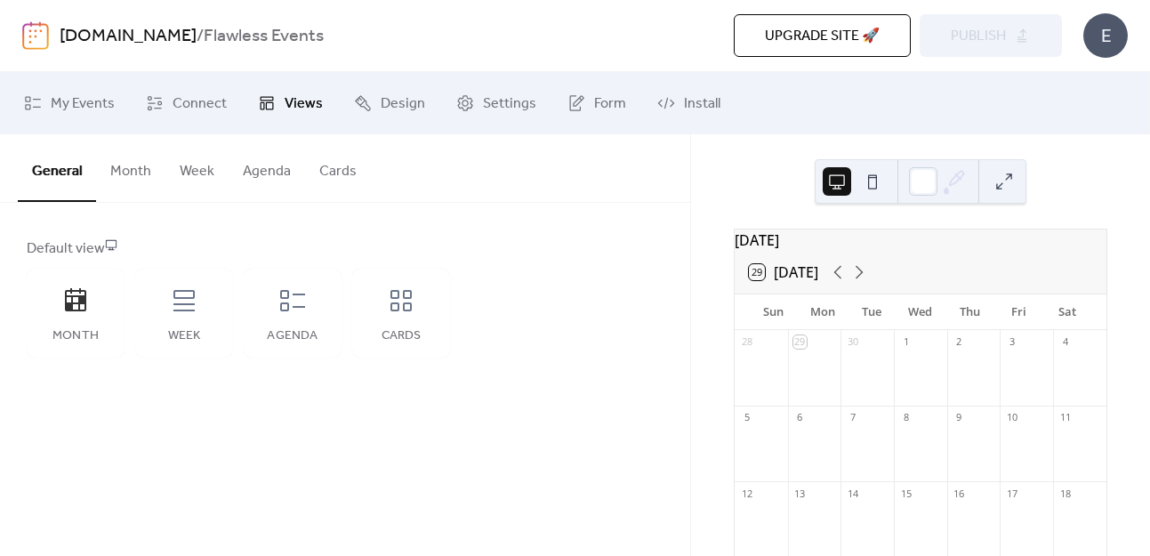
click at [1018, 44] on div "Upgrade site 🚀 Preview Publish" at bounding box center [798, 35] width 528 height 43
click at [187, 301] on icon at bounding box center [184, 300] width 28 height 28
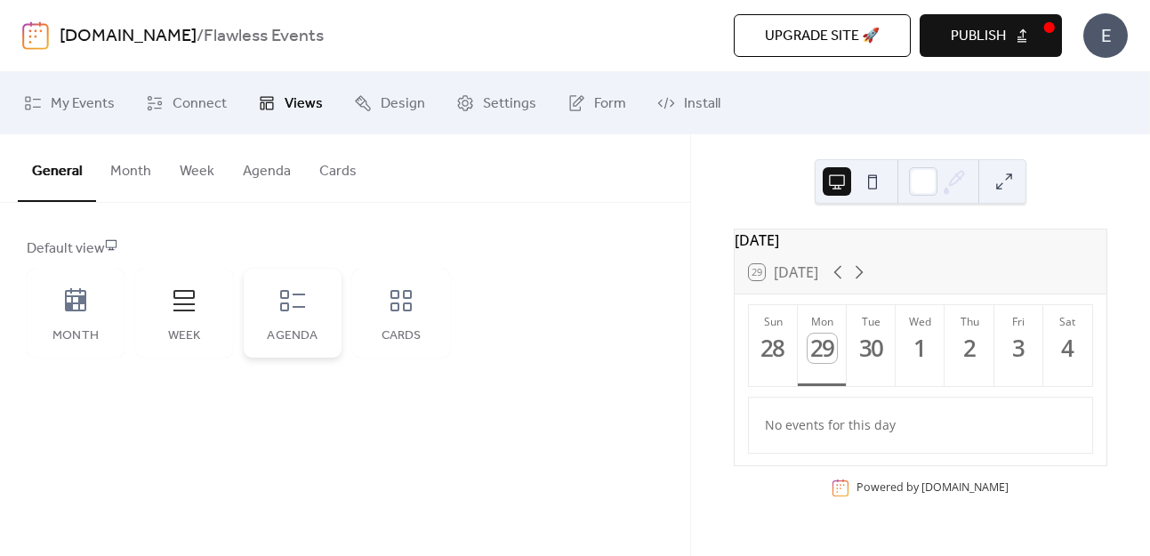
click at [299, 308] on icon at bounding box center [292, 300] width 28 height 28
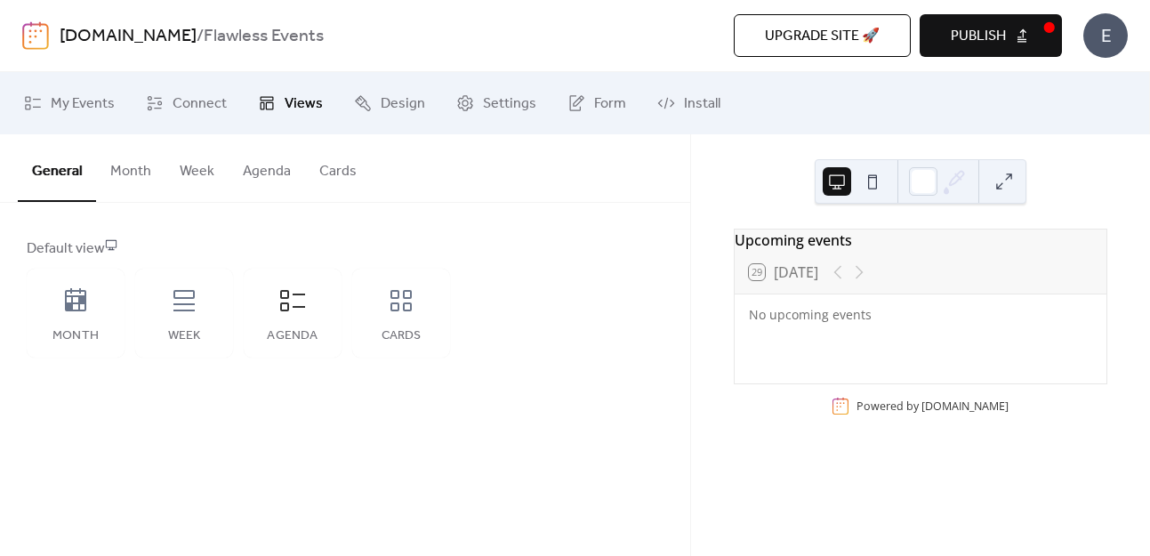
click at [133, 177] on button "Month" at bounding box center [130, 167] width 69 height 66
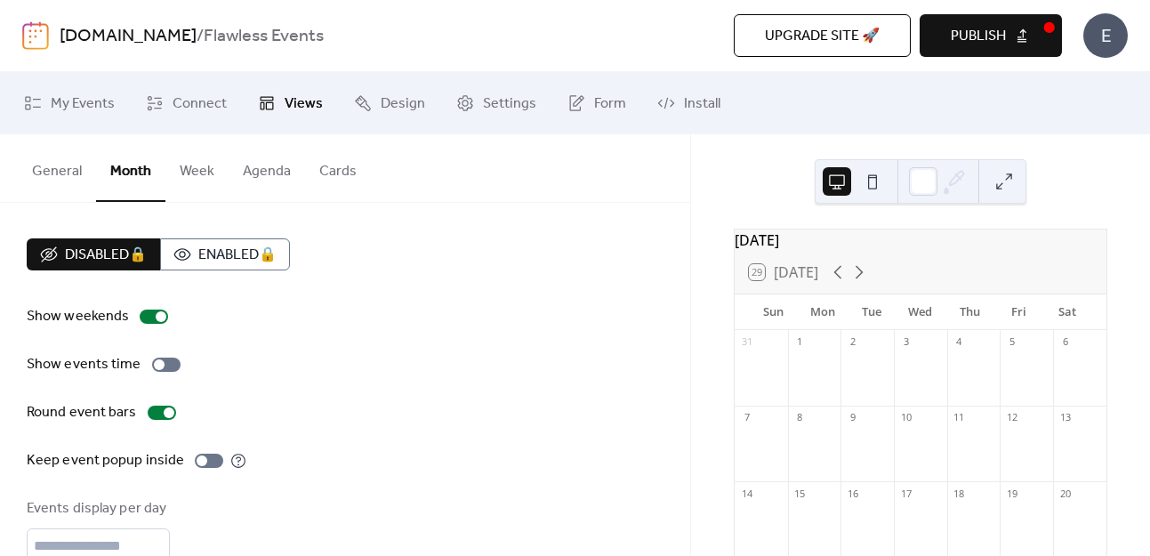
click at [36, 168] on button "General" at bounding box center [57, 167] width 78 height 66
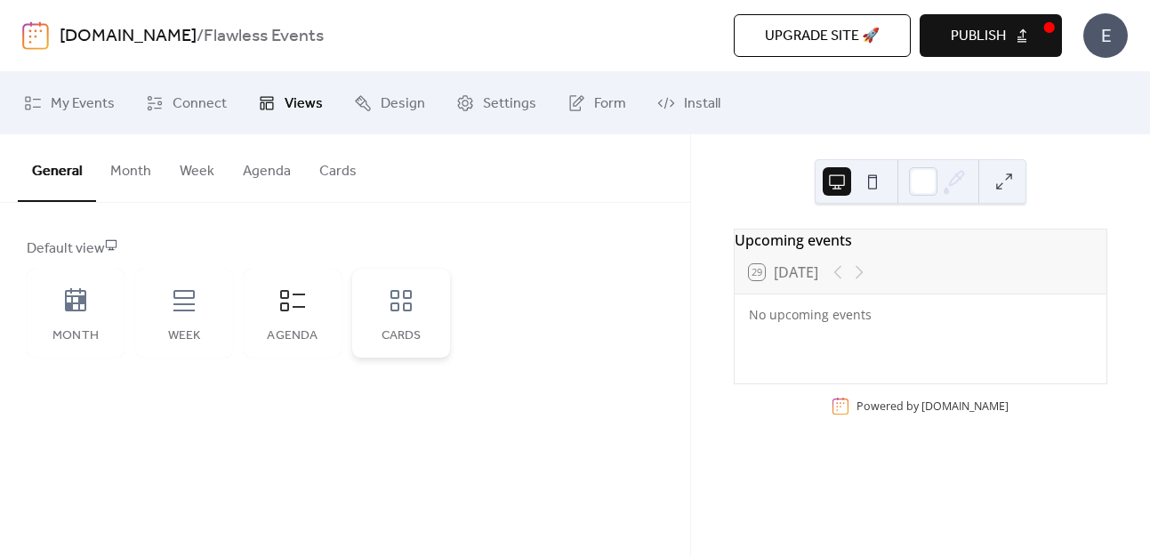
click at [402, 326] on div "Cards" at bounding box center [401, 313] width 98 height 89
click at [127, 168] on button "Month" at bounding box center [130, 167] width 69 height 66
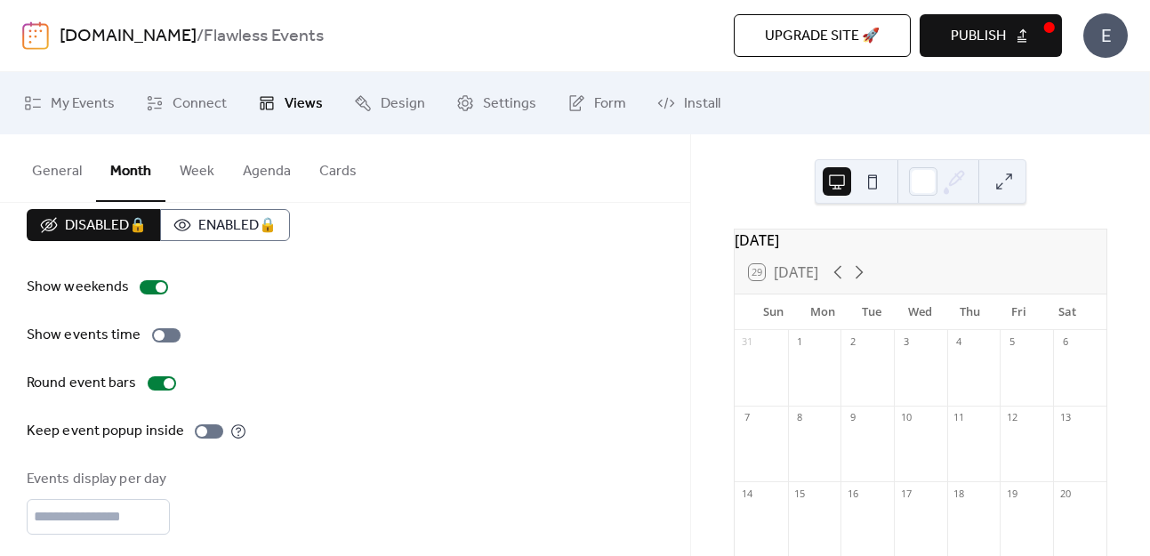
scroll to position [36, 0]
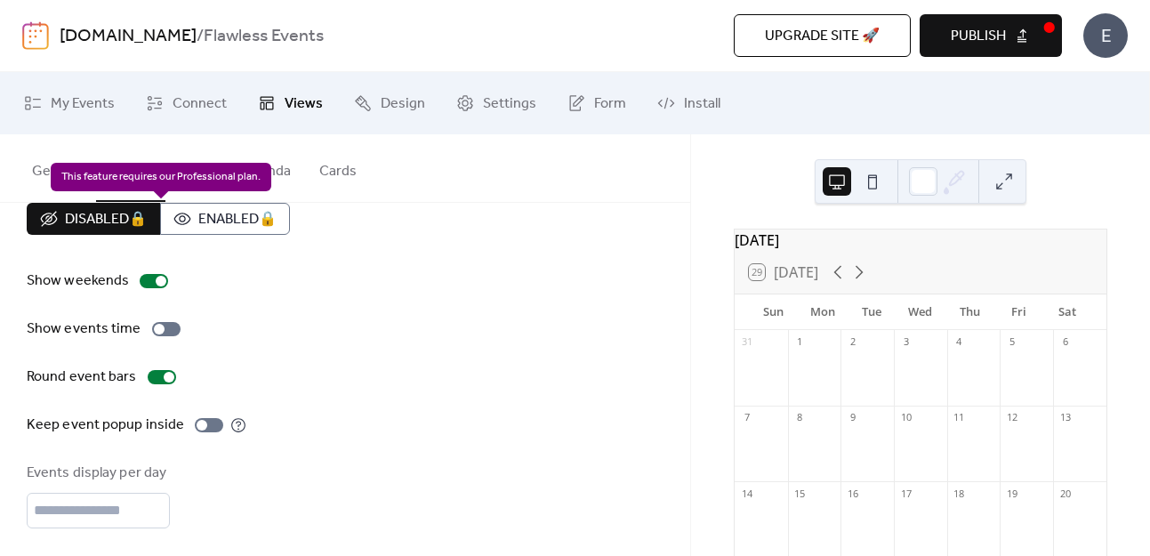
click at [219, 217] on div "Disabled 🔒 Enabled 🔒" at bounding box center [158, 219] width 263 height 32
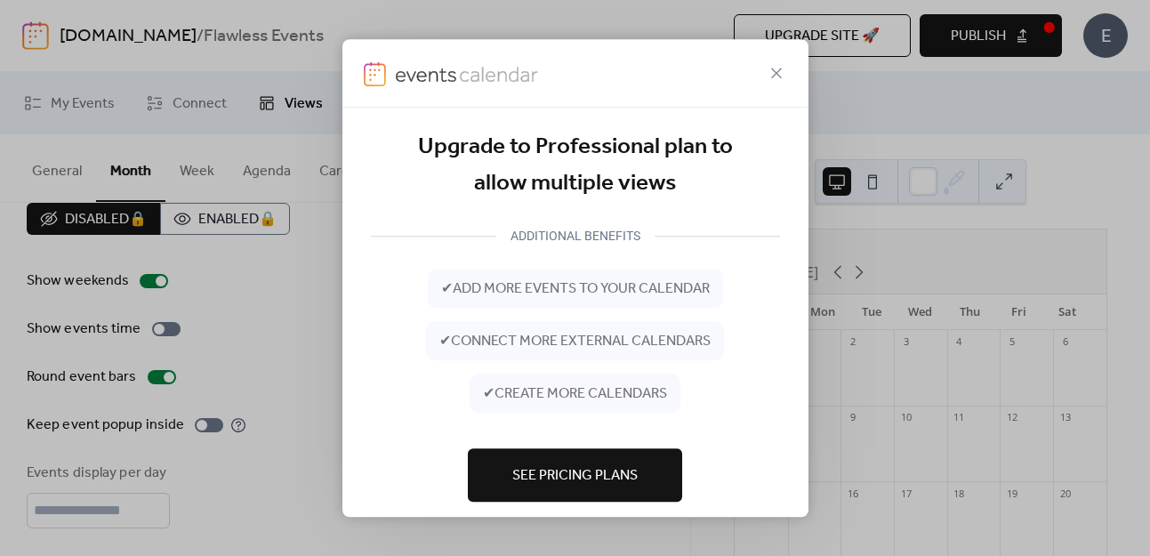
click at [767, 76] on div at bounding box center [575, 73] width 466 height 68
click at [777, 76] on icon at bounding box center [776, 72] width 21 height 21
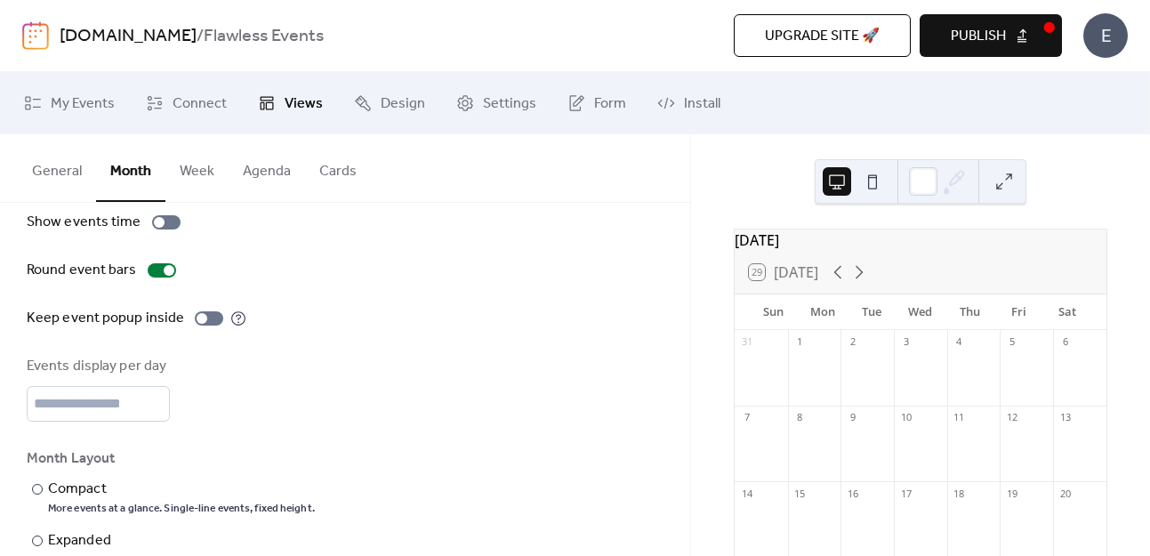
scroll to position [0, 0]
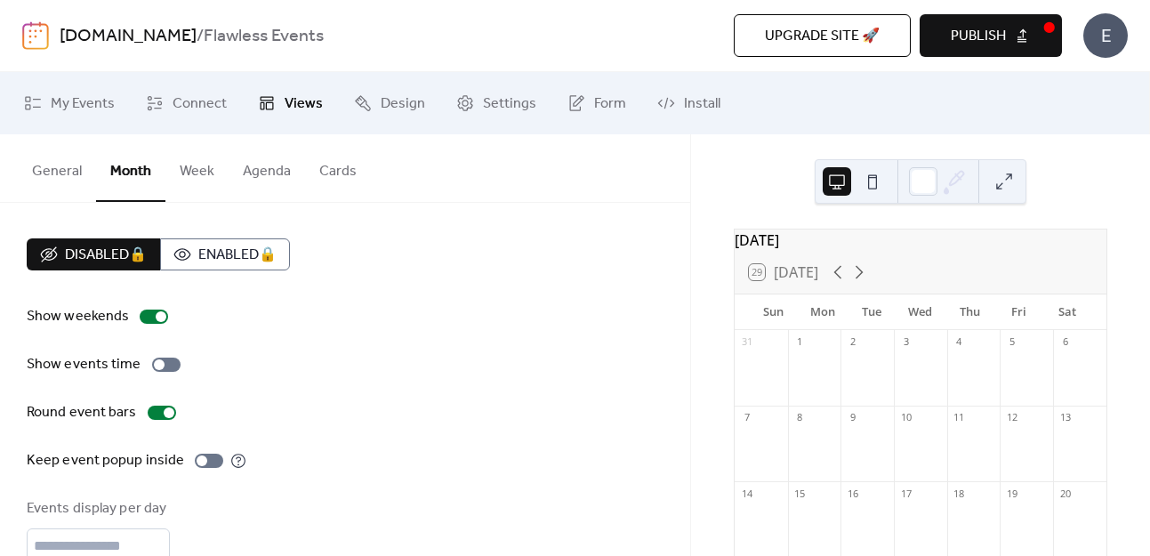
click at [229, 175] on button "Agenda" at bounding box center [267, 167] width 76 height 66
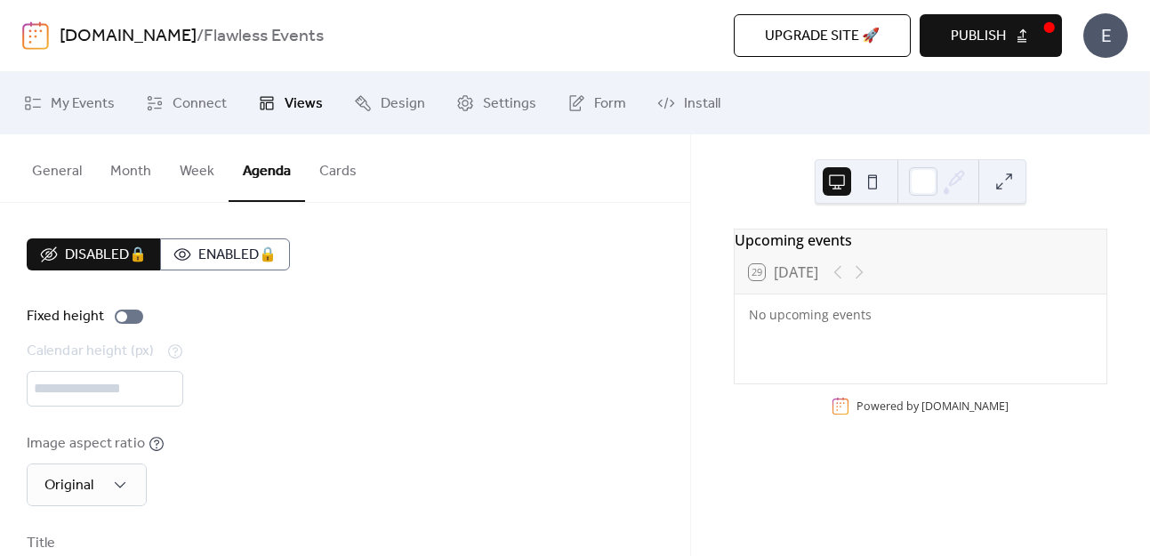
click at [202, 173] on button "Week" at bounding box center [196, 167] width 63 height 66
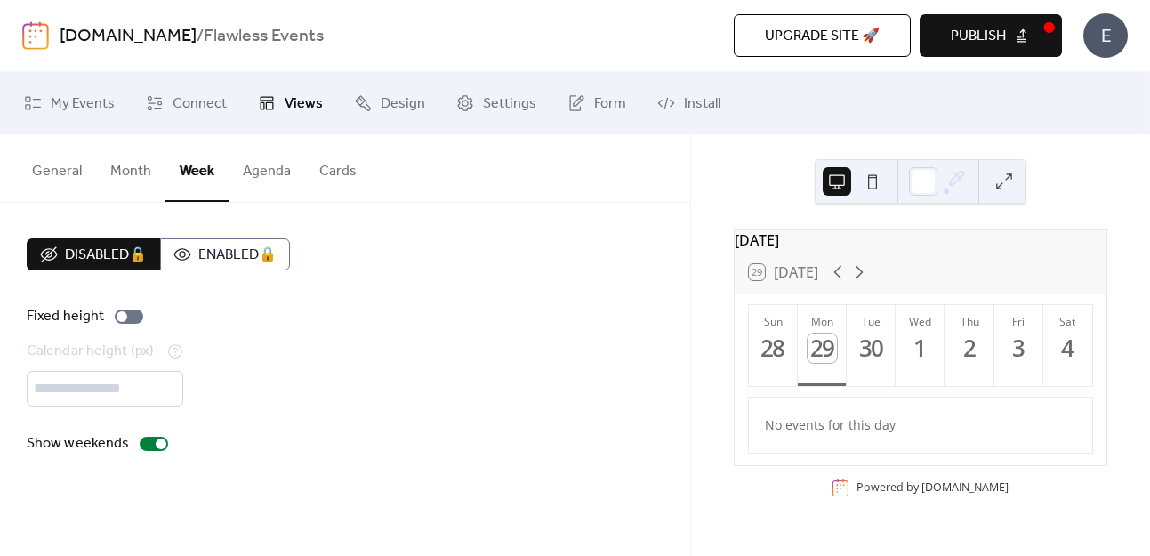
click at [275, 181] on button "Agenda" at bounding box center [267, 167] width 76 height 66
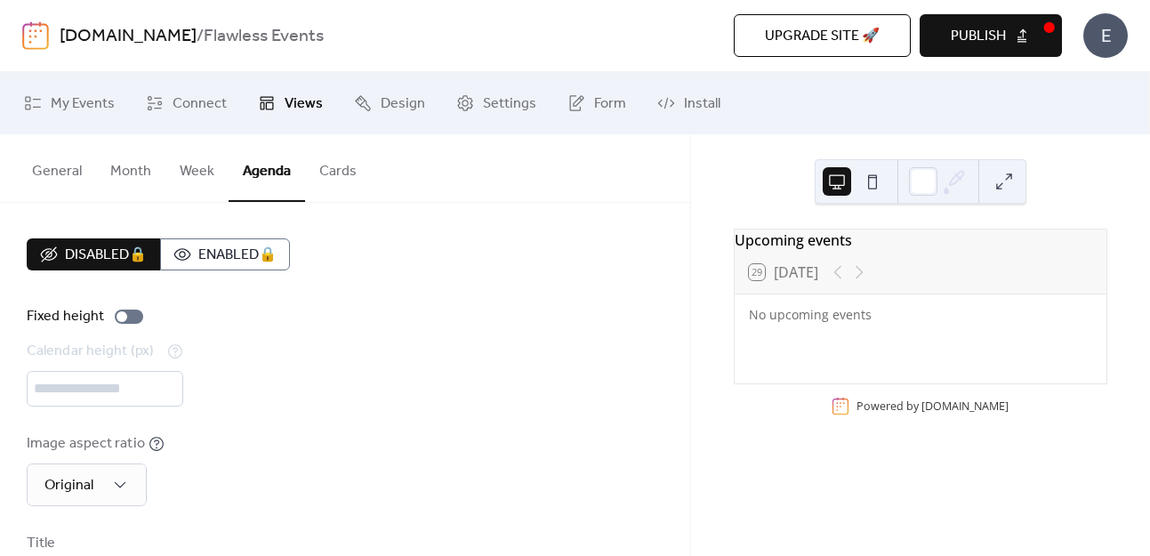
click at [312, 161] on button "Cards" at bounding box center [338, 167] width 66 height 66
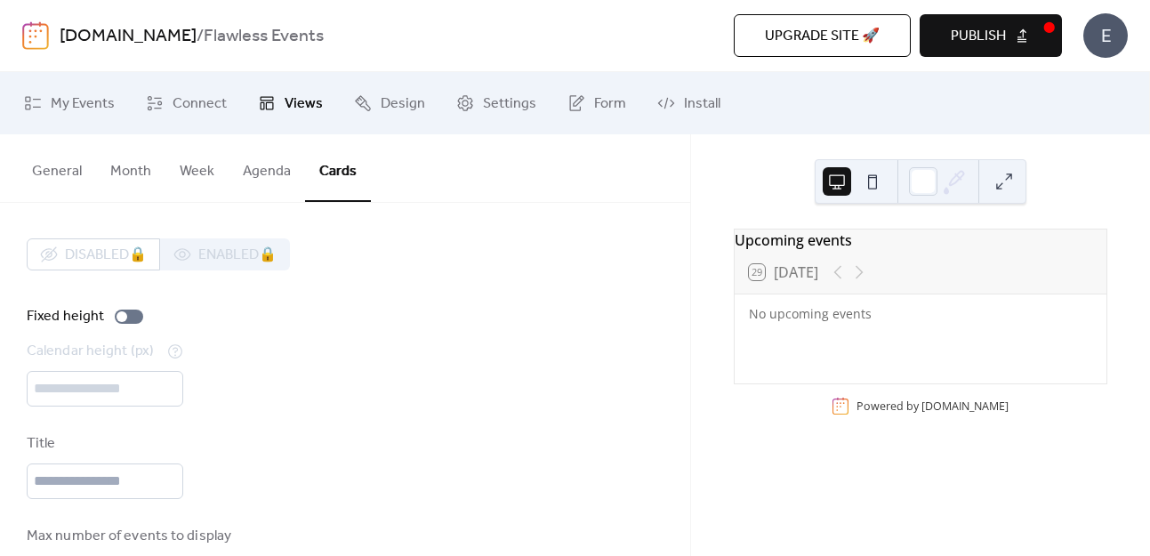
click at [128, 172] on button "Month" at bounding box center [130, 167] width 69 height 66
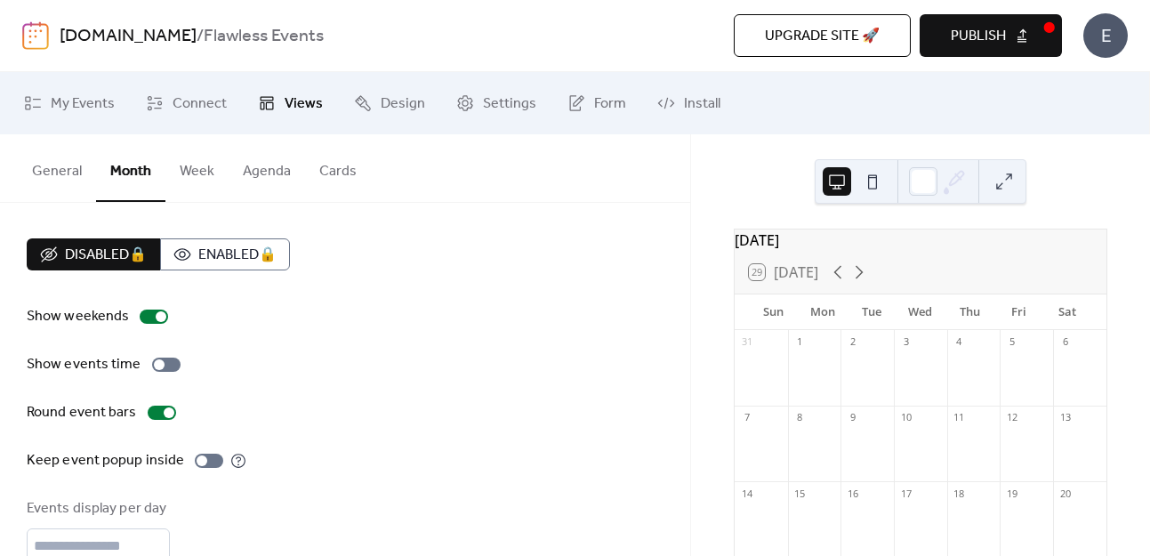
click at [72, 171] on button "General" at bounding box center [57, 167] width 78 height 66
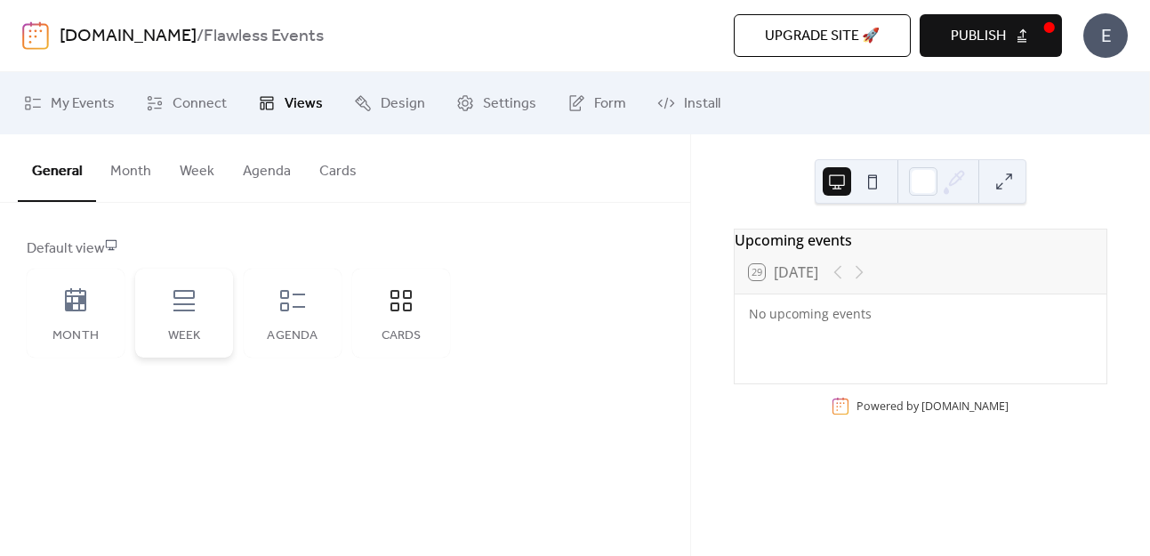
click at [179, 330] on div "Week" at bounding box center [184, 336] width 62 height 14
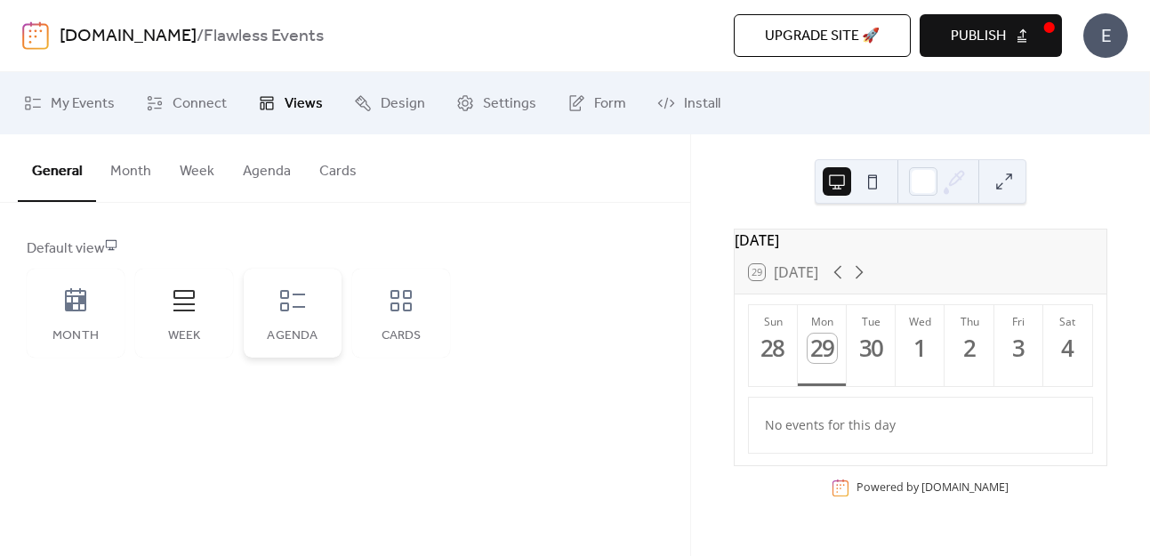
click at [297, 313] on icon at bounding box center [292, 300] width 28 height 28
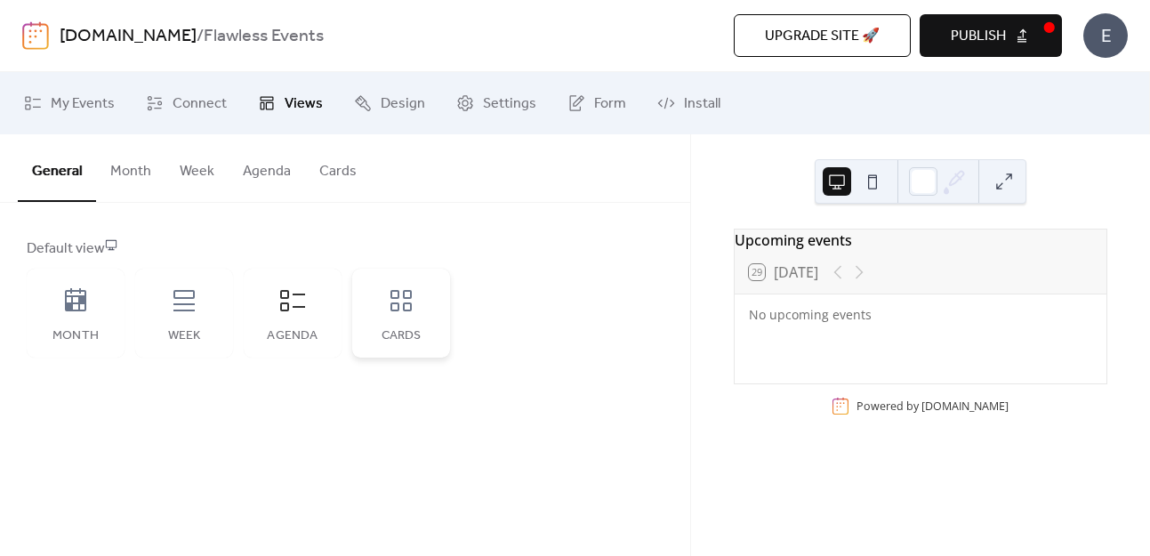
click at [390, 306] on icon at bounding box center [400, 300] width 21 height 21
click at [79, 318] on div "Month" at bounding box center [76, 313] width 98 height 89
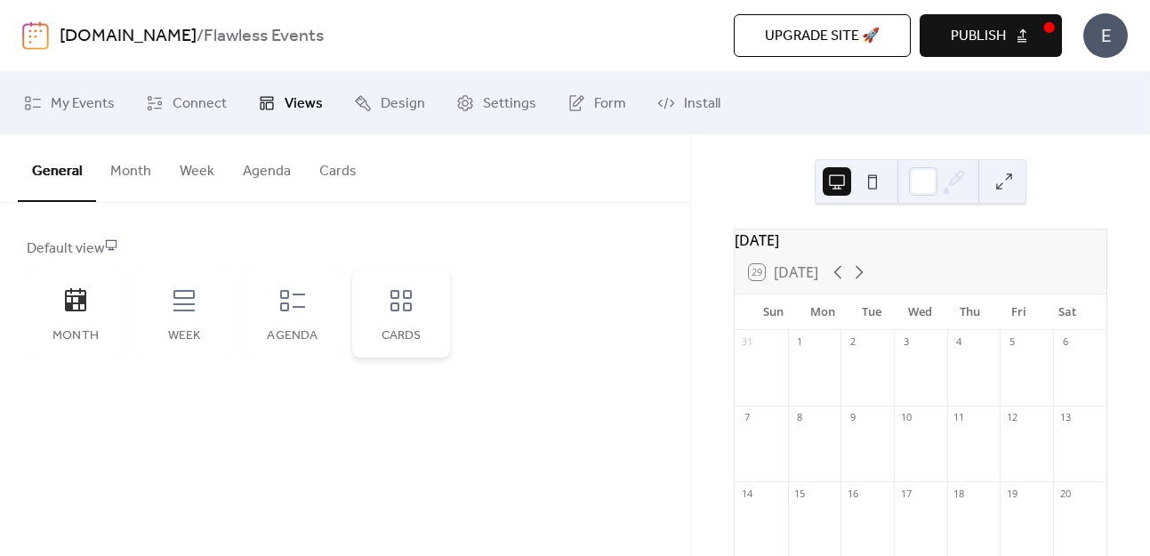
click at [393, 318] on div "Cards" at bounding box center [401, 313] width 98 height 89
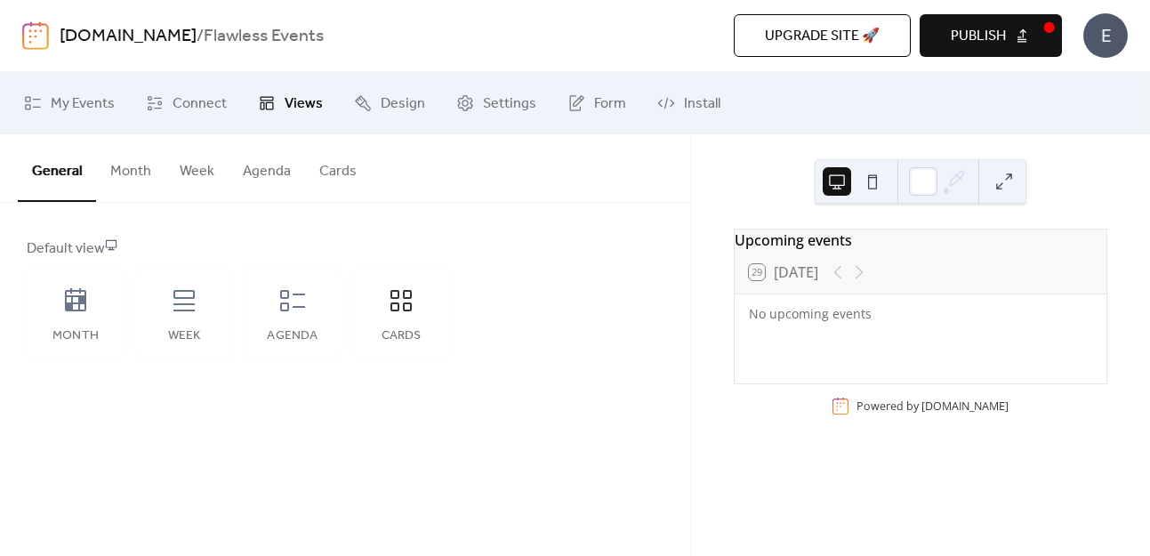
click at [862, 283] on div at bounding box center [848, 272] width 43 height 21
click at [842, 283] on div at bounding box center [848, 272] width 43 height 21
click at [297, 346] on div "Agenda" at bounding box center [293, 313] width 98 height 89
click at [189, 104] on span "Connect" at bounding box center [200, 103] width 54 height 21
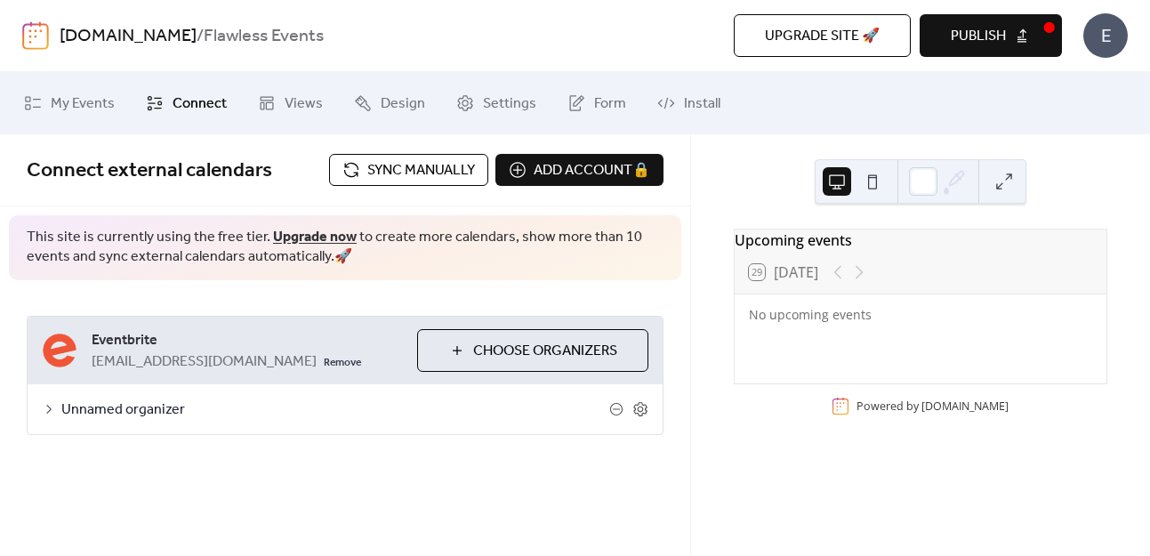
click at [169, 407] on span "Unnamed organizer" at bounding box center [335, 409] width 548 height 21
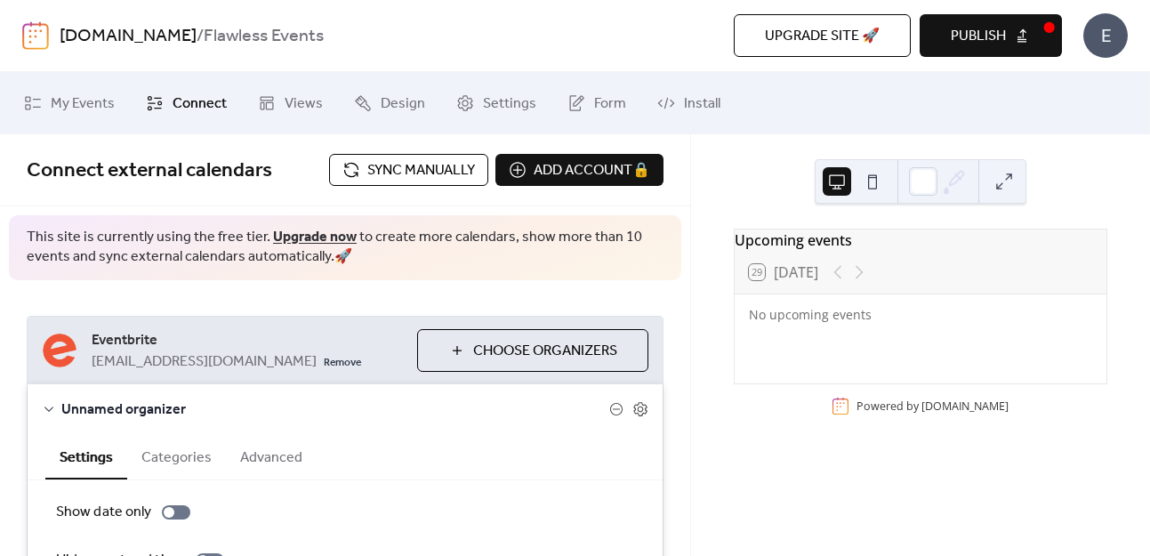
click at [180, 455] on button "Categories" at bounding box center [176, 456] width 99 height 44
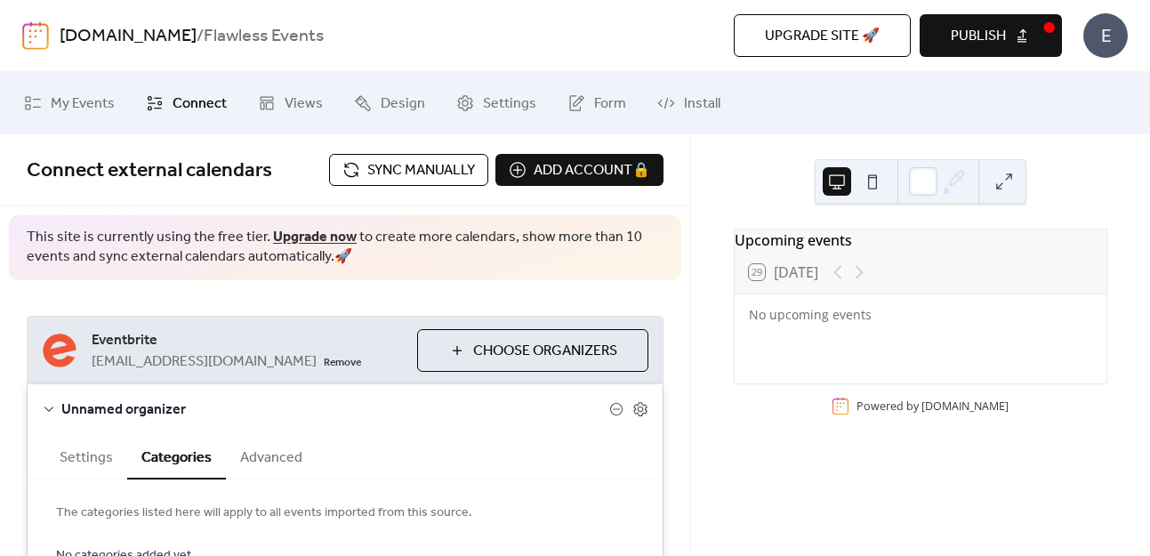
scroll to position [162, 0]
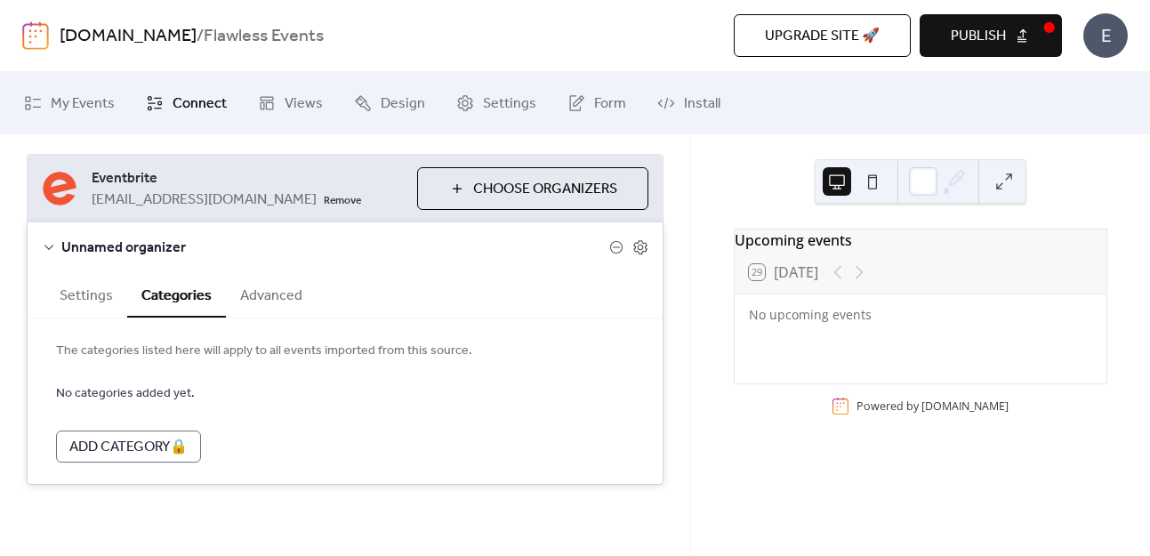
click at [245, 287] on button "Advanced" at bounding box center [271, 294] width 91 height 44
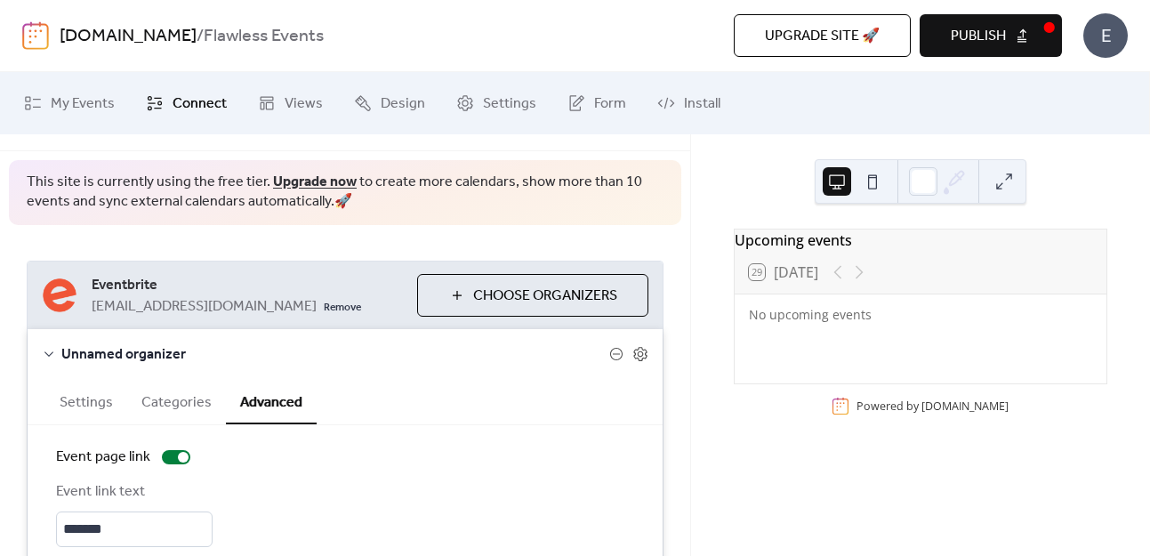
scroll to position [0, 0]
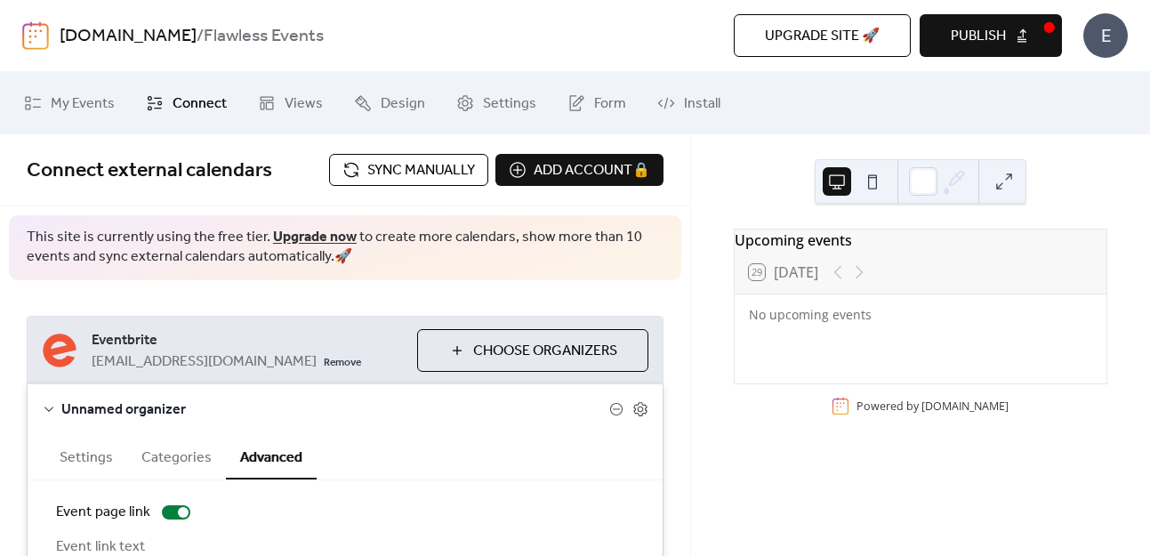
click at [374, 161] on span "Sync manually" at bounding box center [421, 170] width 108 height 21
click at [184, 103] on span "Connect" at bounding box center [200, 103] width 54 height 21
click at [306, 102] on span "Views" at bounding box center [304, 103] width 38 height 21
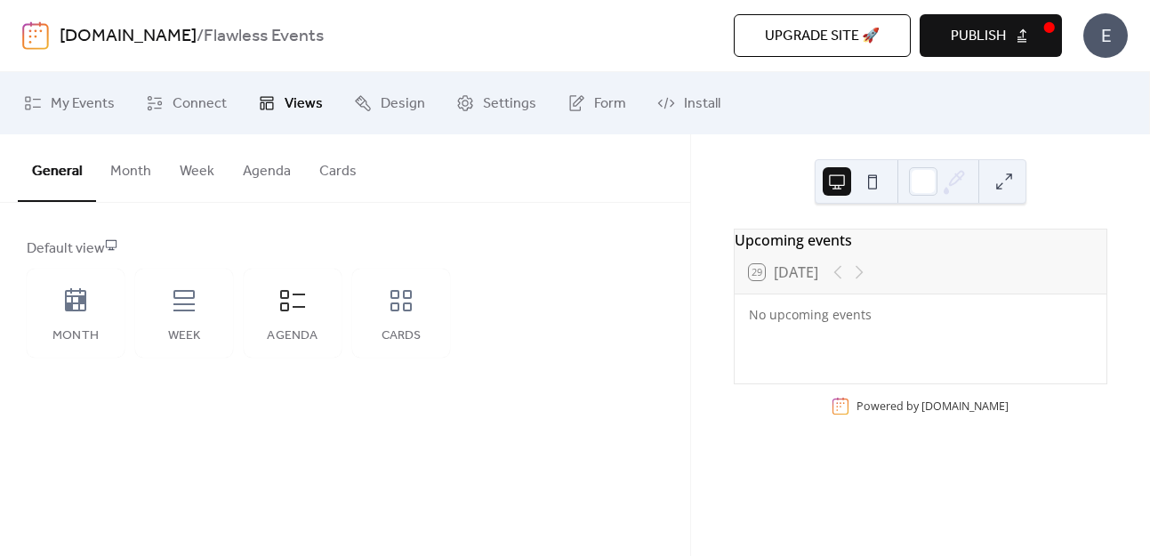
click at [129, 189] on button "Month" at bounding box center [130, 167] width 69 height 66
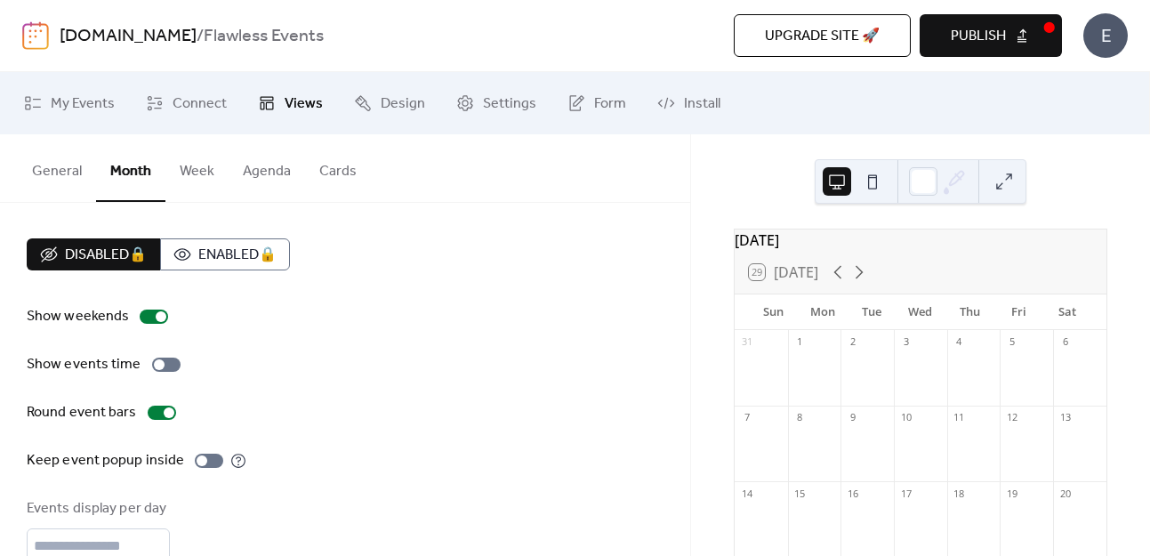
click at [259, 174] on button "Agenda" at bounding box center [267, 167] width 76 height 66
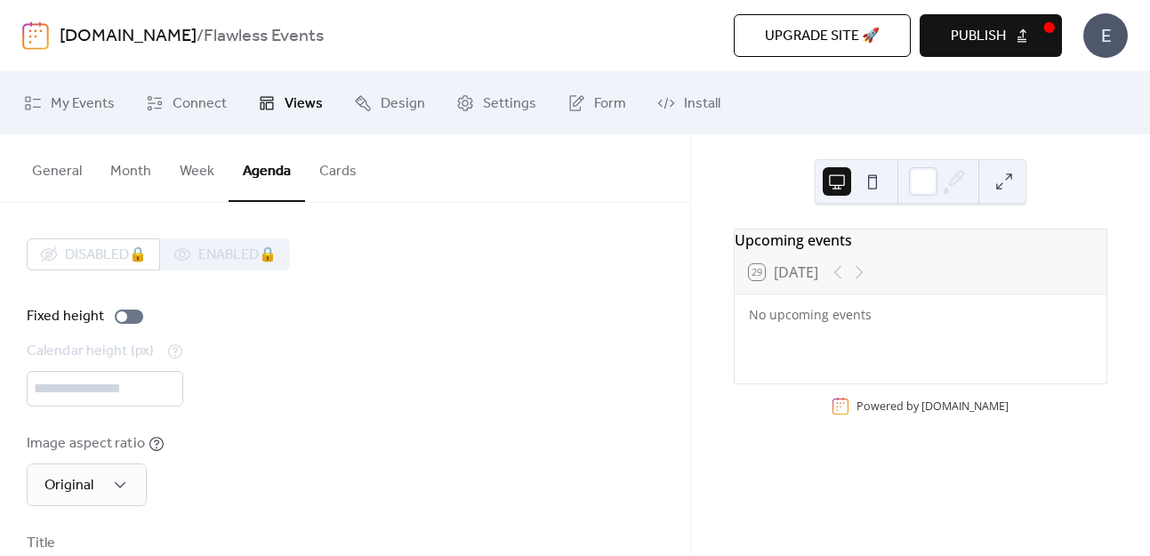
click at [334, 178] on button "Cards" at bounding box center [338, 167] width 66 height 66
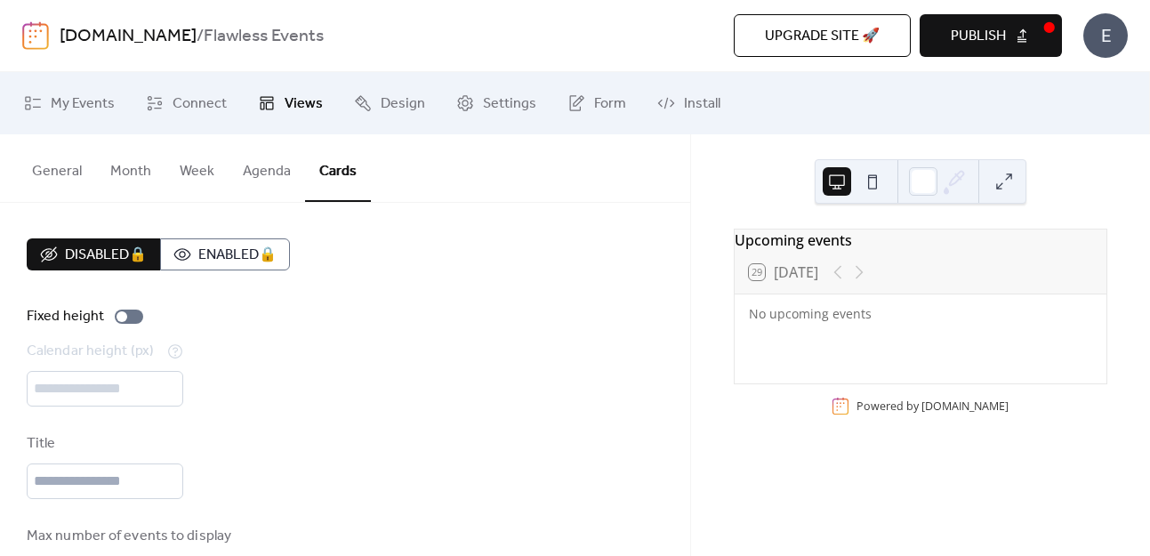
click at [187, 165] on button "Week" at bounding box center [196, 167] width 63 height 66
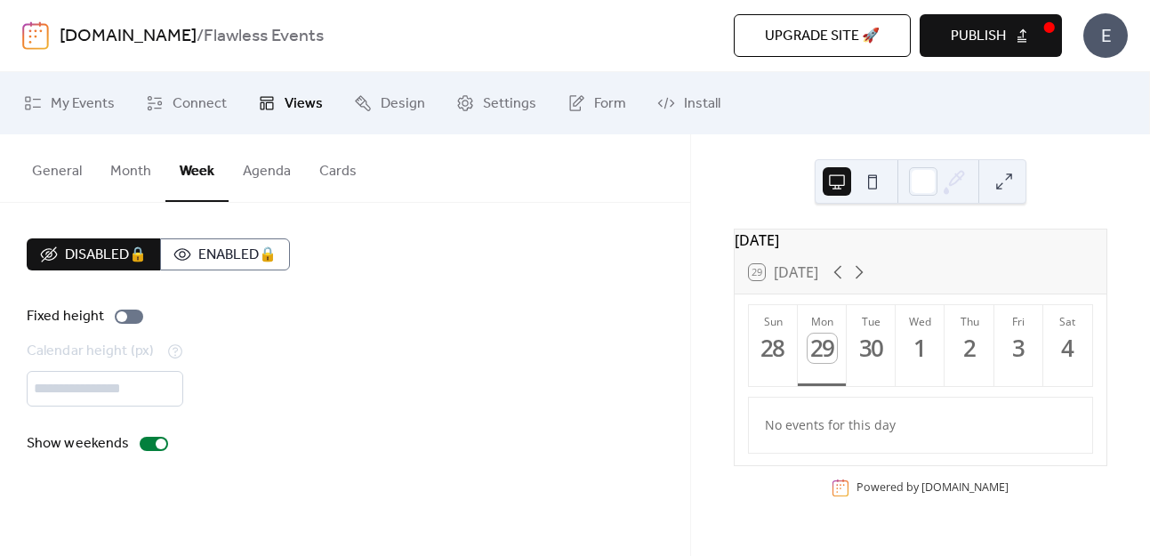
click at [55, 165] on button "General" at bounding box center [57, 167] width 78 height 66
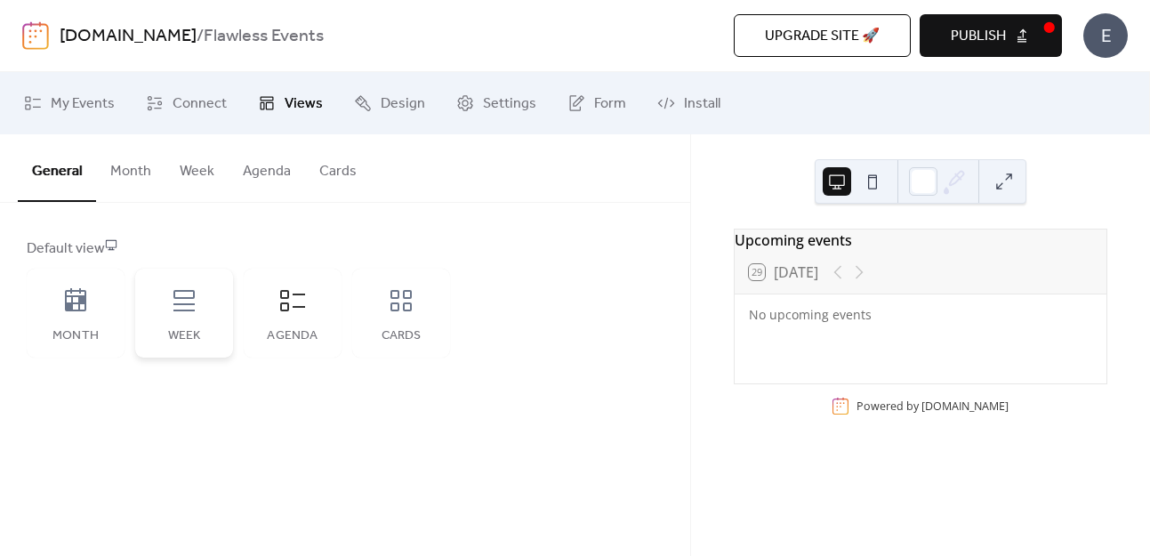
click at [183, 303] on icon at bounding box center [183, 300] width 21 height 21
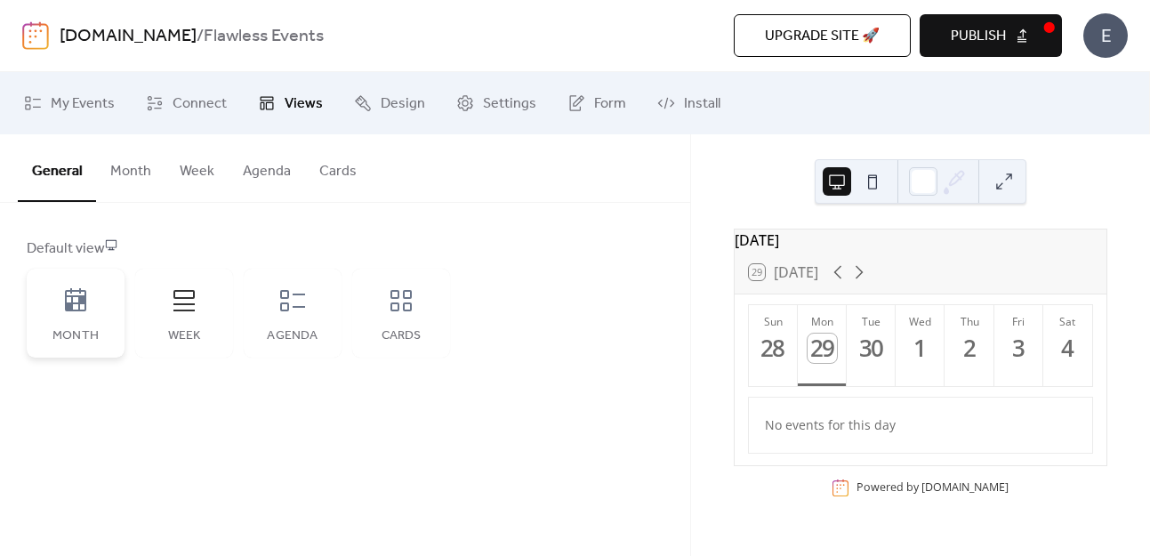
click at [85, 307] on icon at bounding box center [75, 299] width 21 height 23
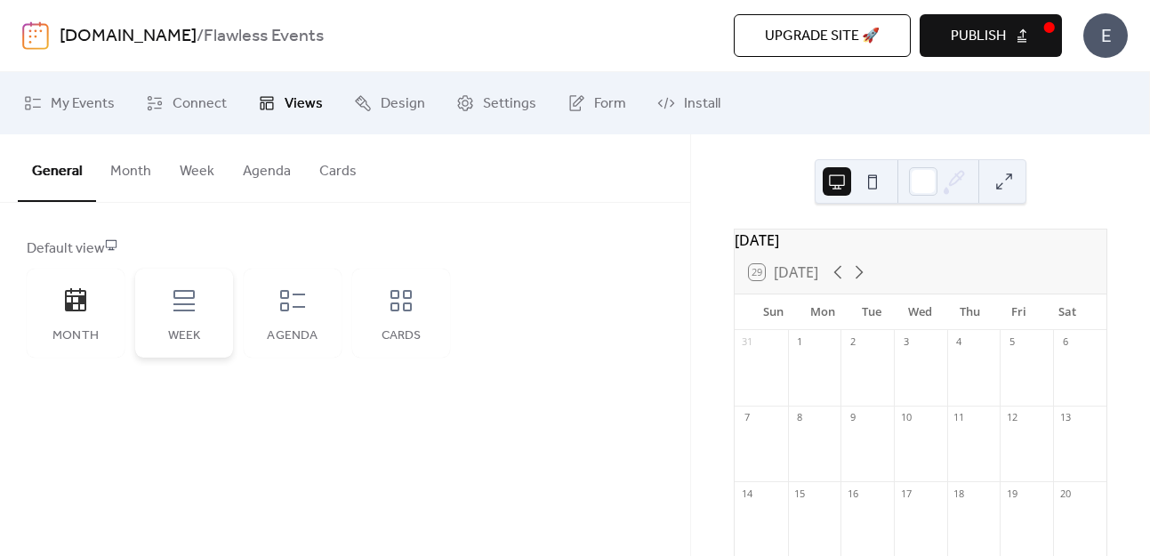
click at [206, 327] on div "Week" at bounding box center [184, 313] width 98 height 89
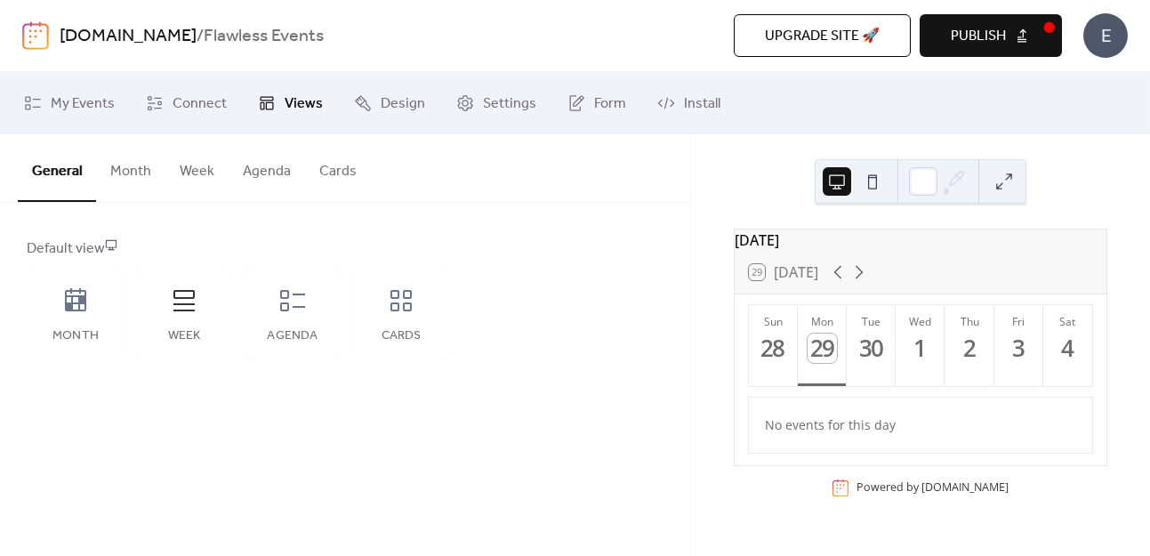
click at [186, 166] on button "Week" at bounding box center [196, 167] width 63 height 66
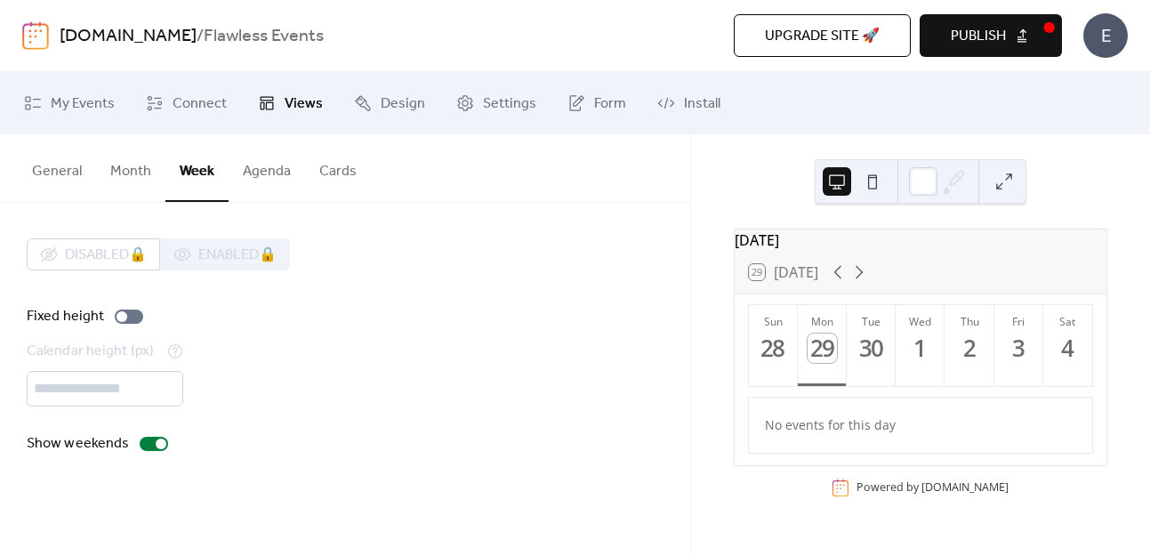
click at [44, 164] on button "General" at bounding box center [57, 167] width 78 height 66
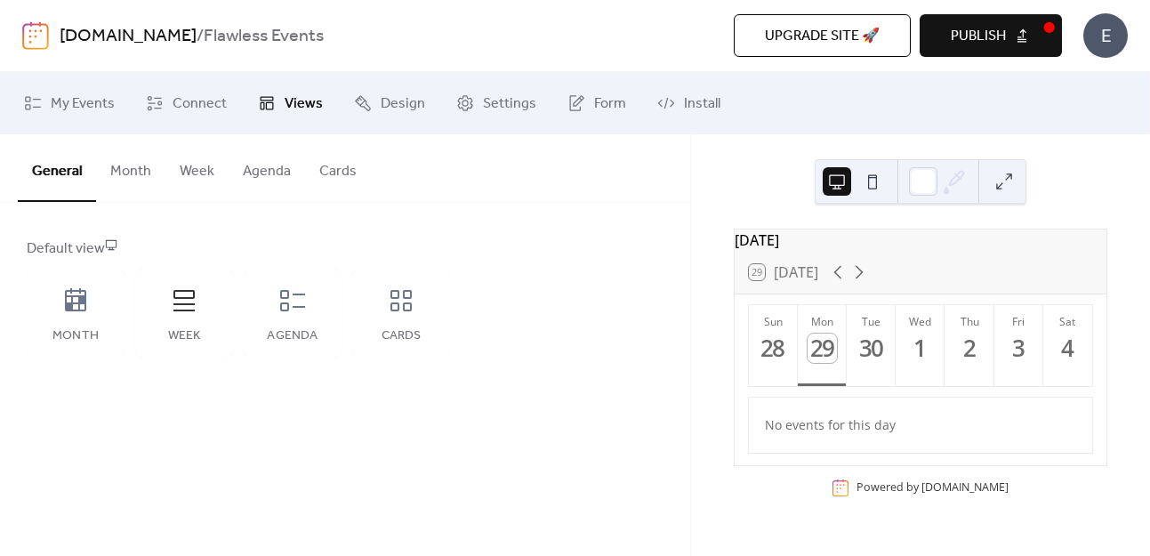
click at [237, 164] on button "Agenda" at bounding box center [267, 167] width 76 height 66
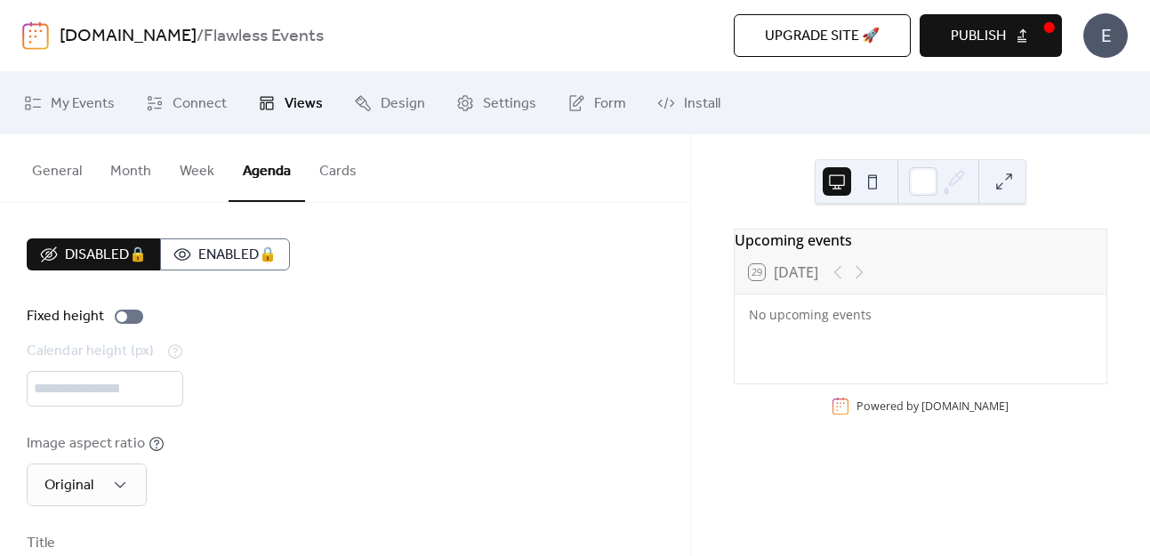
click at [59, 169] on button "General" at bounding box center [57, 167] width 78 height 66
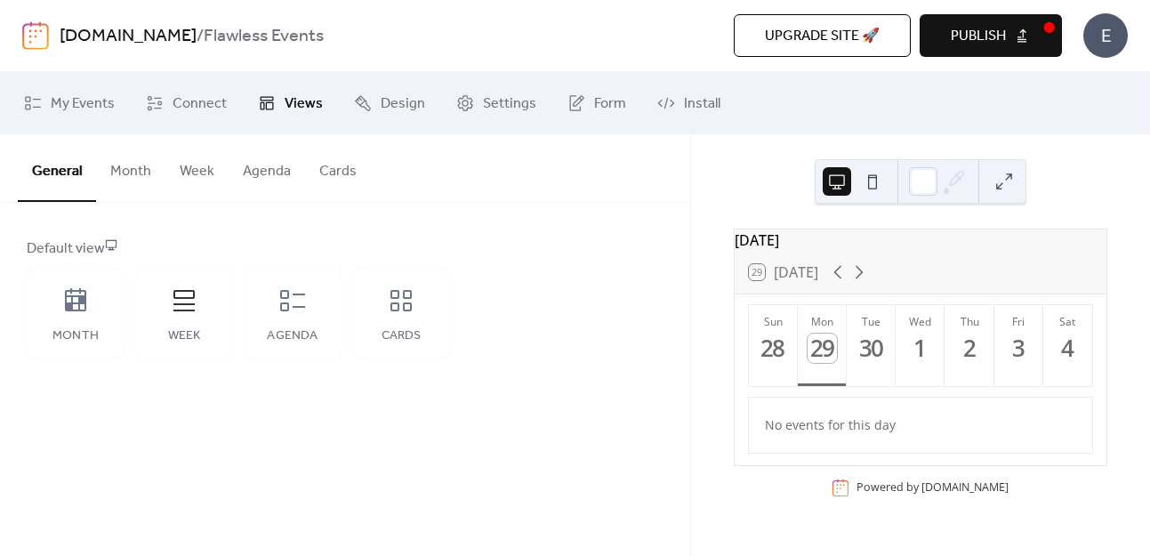
click at [333, 159] on button "Cards" at bounding box center [338, 167] width 66 height 66
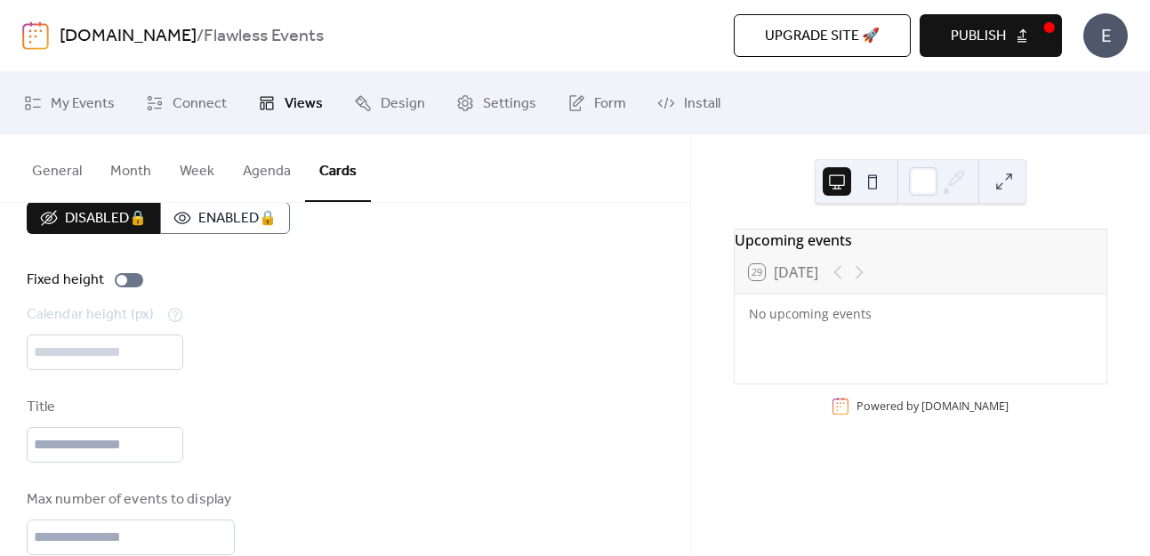
scroll to position [39, 0]
click at [114, 164] on button "Month" at bounding box center [130, 167] width 69 height 66
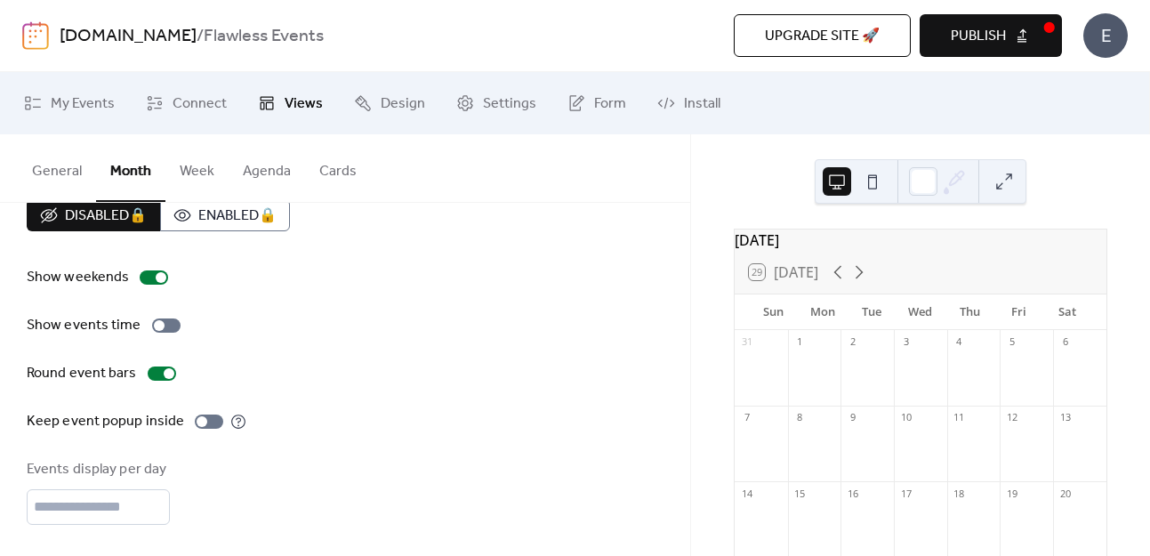
click at [63, 162] on button "General" at bounding box center [57, 167] width 78 height 66
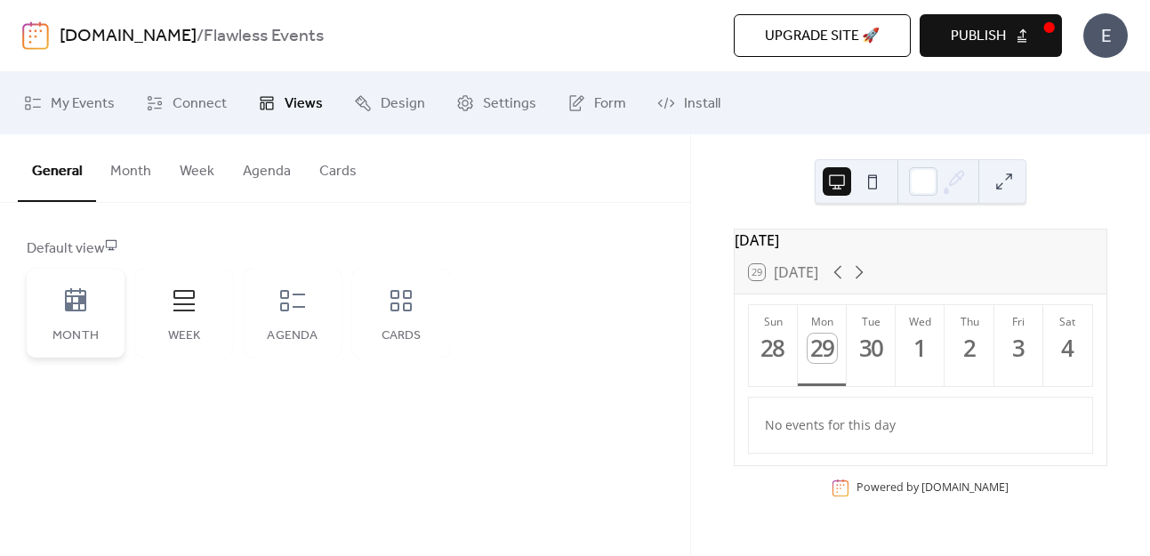
click at [71, 298] on icon at bounding box center [75, 299] width 21 height 23
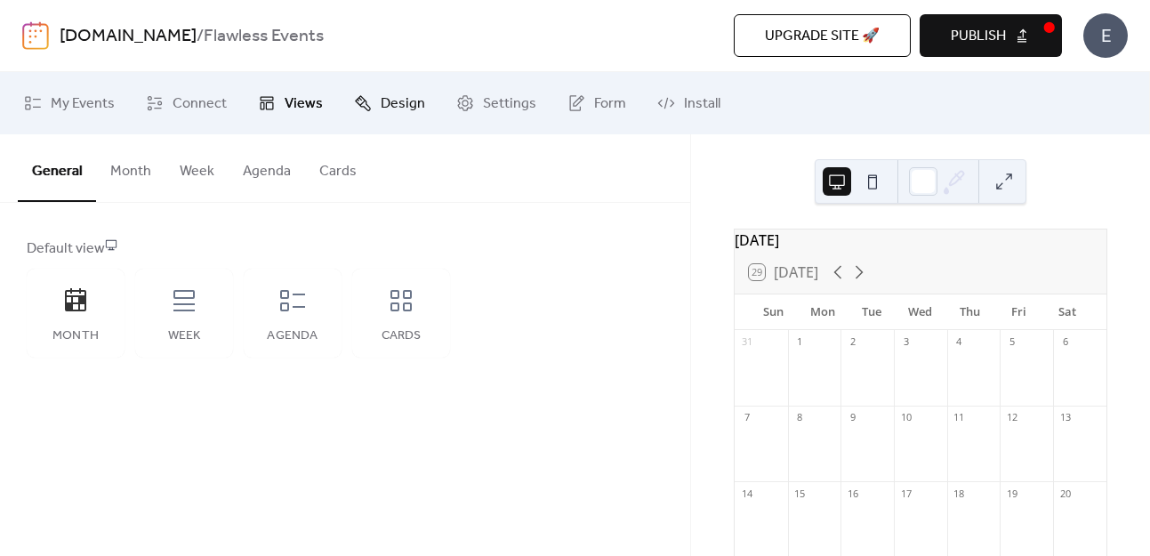
click at [390, 106] on span "Design" at bounding box center [403, 103] width 44 height 21
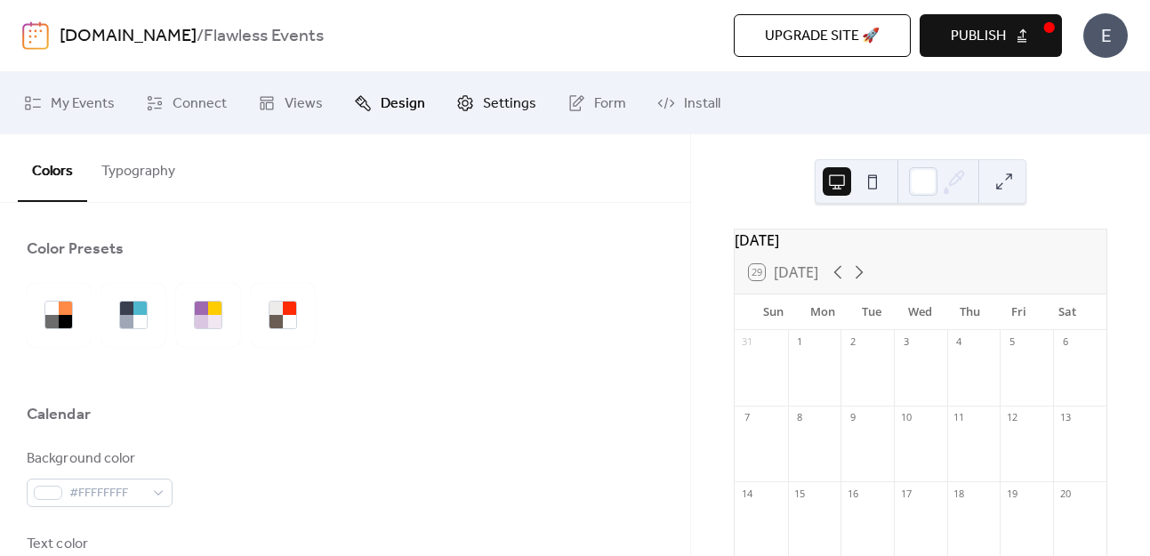
click at [476, 110] on link "Settings" at bounding box center [496, 103] width 107 height 48
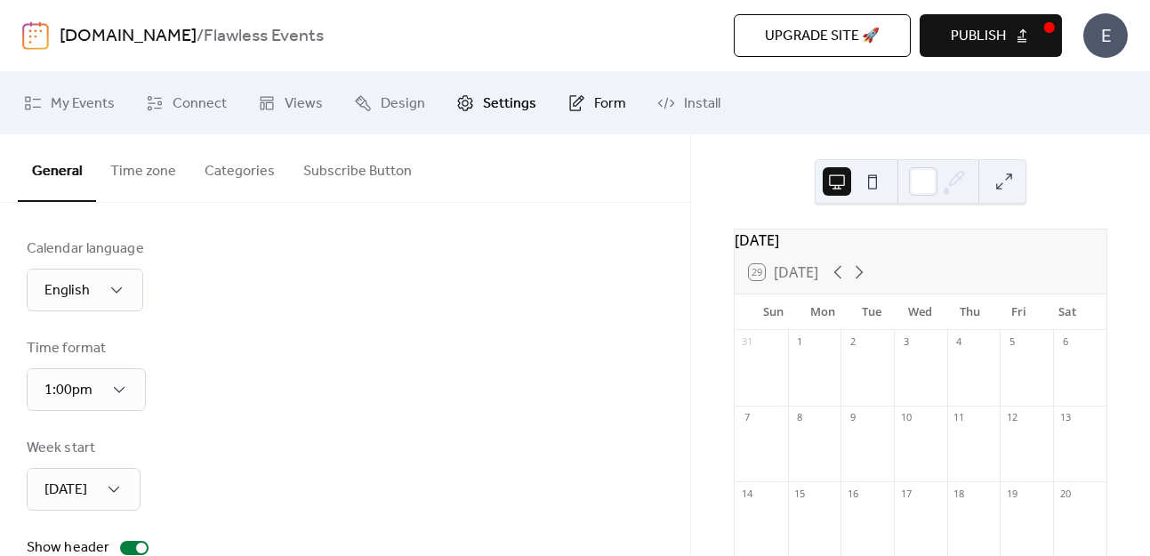
click at [585, 104] on link "Form" at bounding box center [596, 103] width 85 height 48
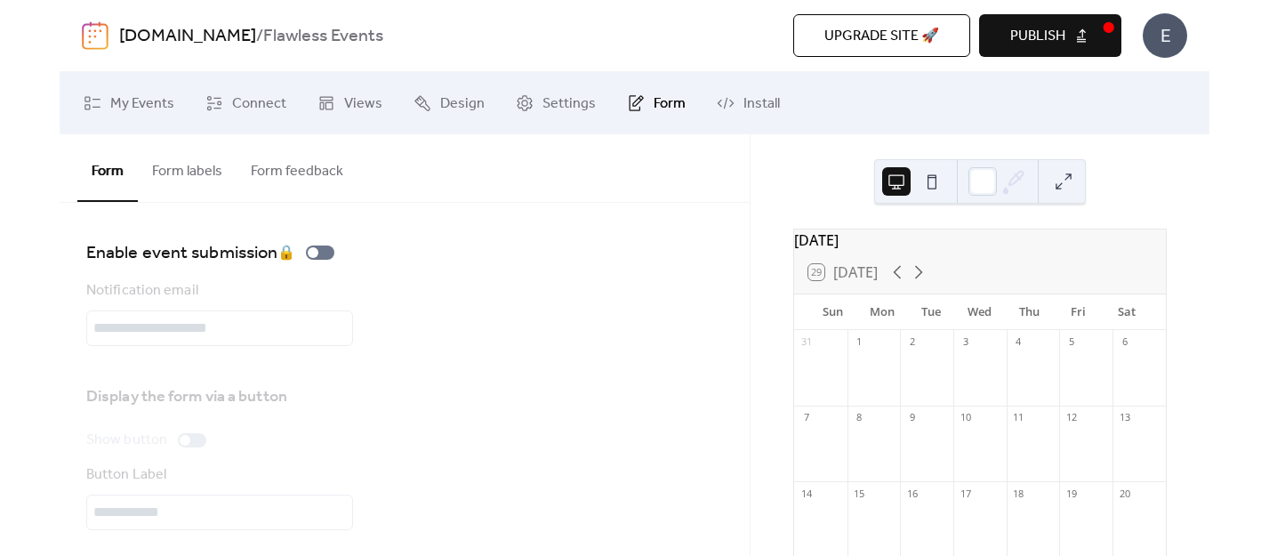
scroll to position [234, 0]
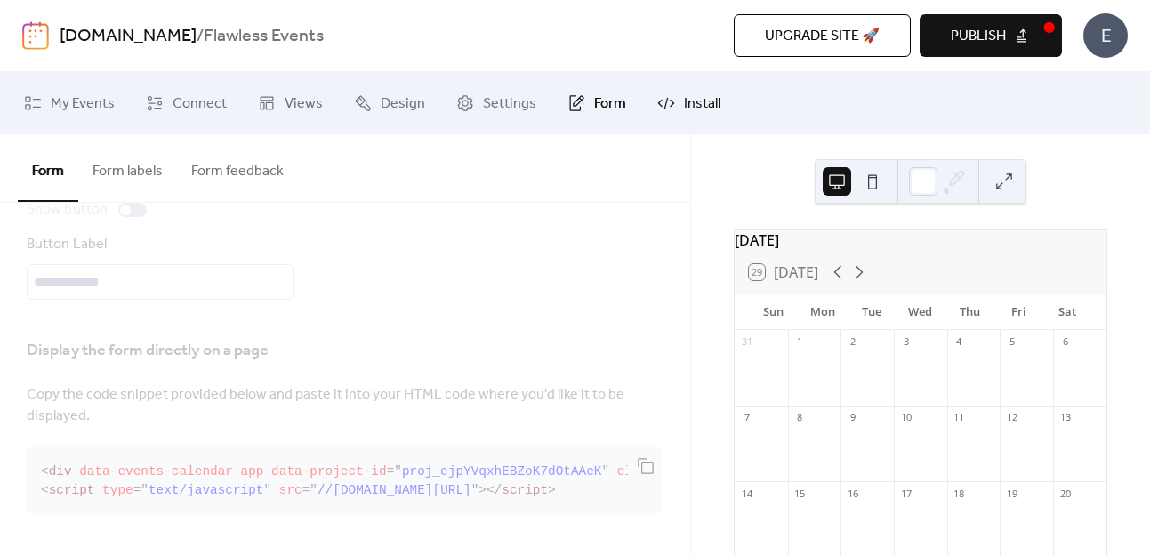
click at [672, 103] on link "Install" at bounding box center [689, 103] width 90 height 48
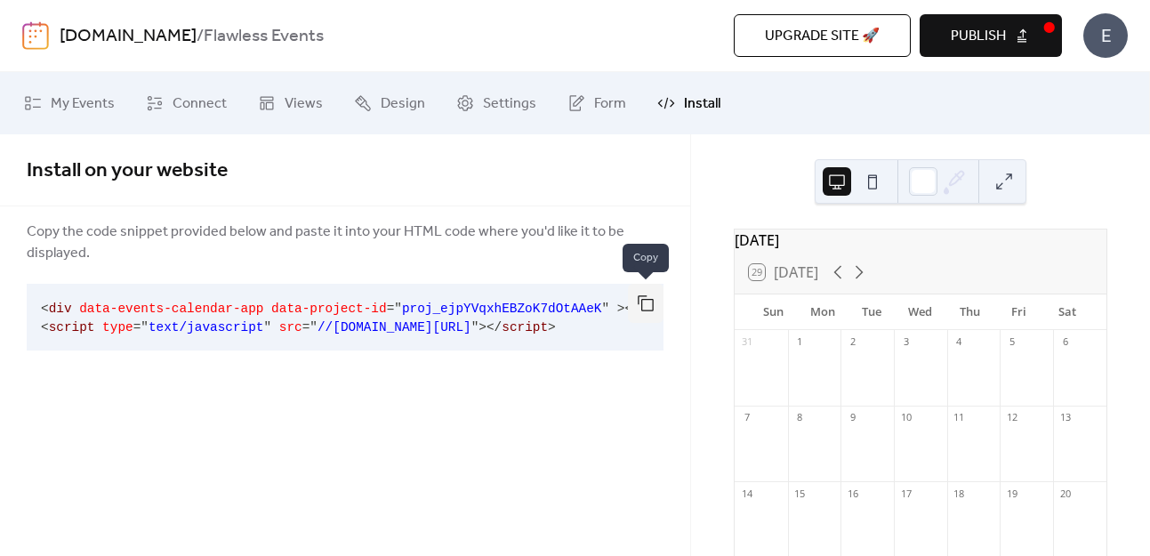
click at [638, 296] on button "button" at bounding box center [646, 303] width 36 height 39
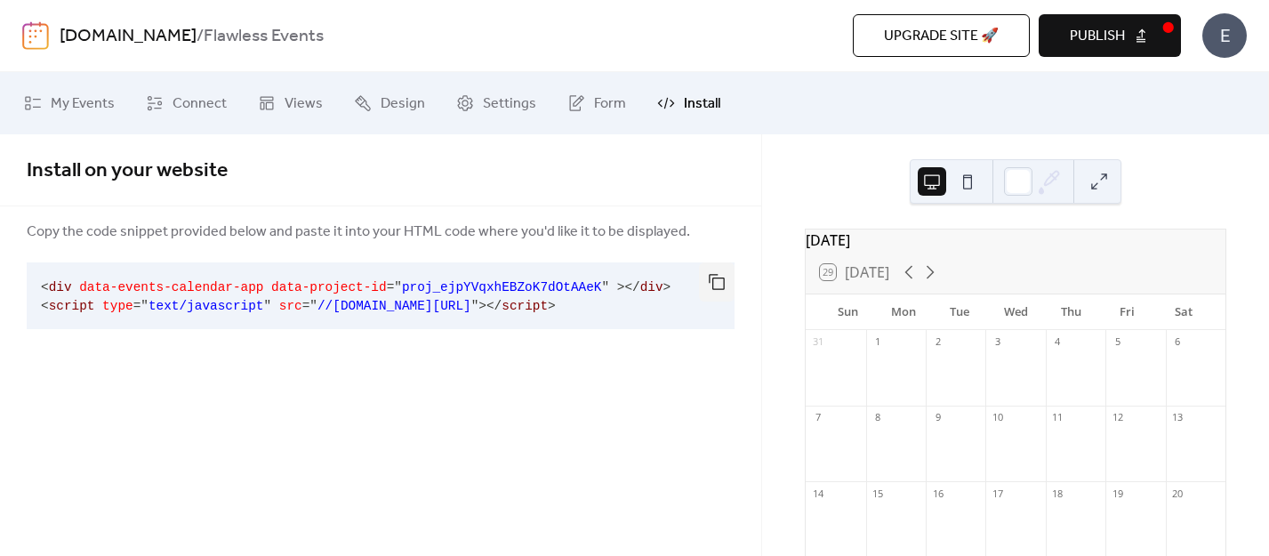
click at [1094, 14] on button "Publish" at bounding box center [1110, 35] width 142 height 43
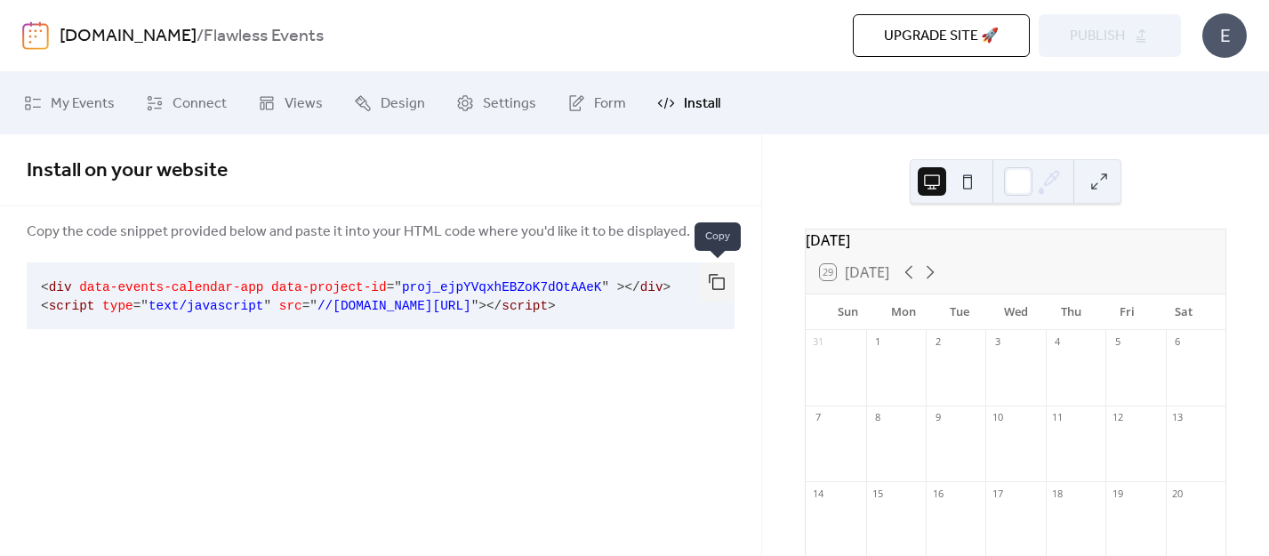
click at [712, 282] on button "button" at bounding box center [717, 281] width 36 height 39
click at [491, 112] on span "Settings" at bounding box center [509, 103] width 53 height 21
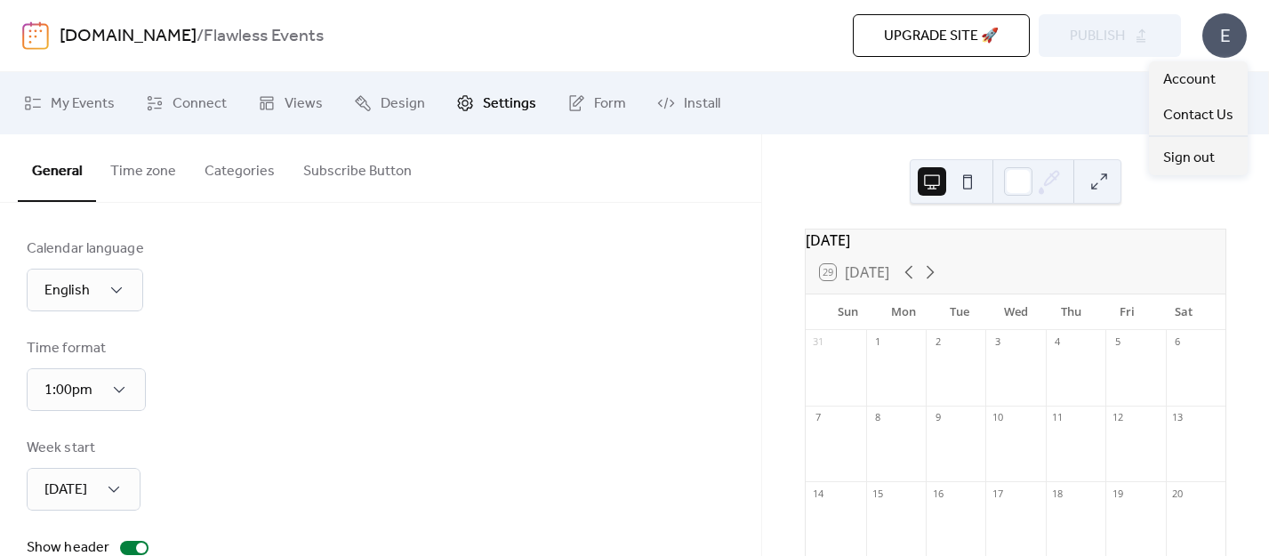
click at [1149, 18] on div "E" at bounding box center [1225, 35] width 44 height 44
click at [1149, 83] on span "Account" at bounding box center [1189, 79] width 52 height 21
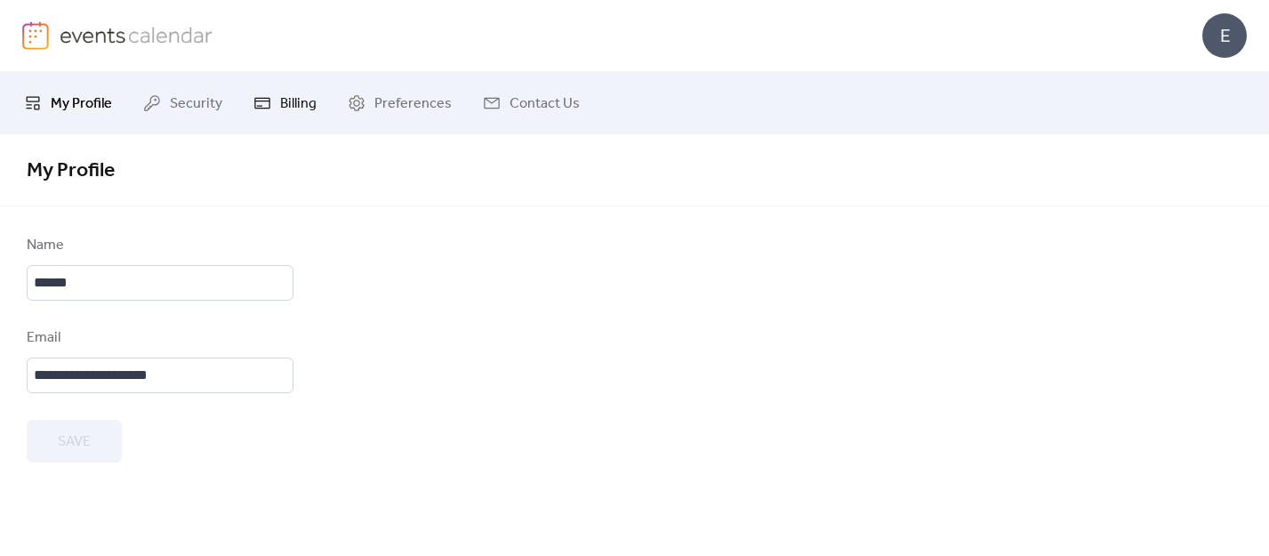
click at [286, 114] on span "Billing" at bounding box center [298, 103] width 36 height 21
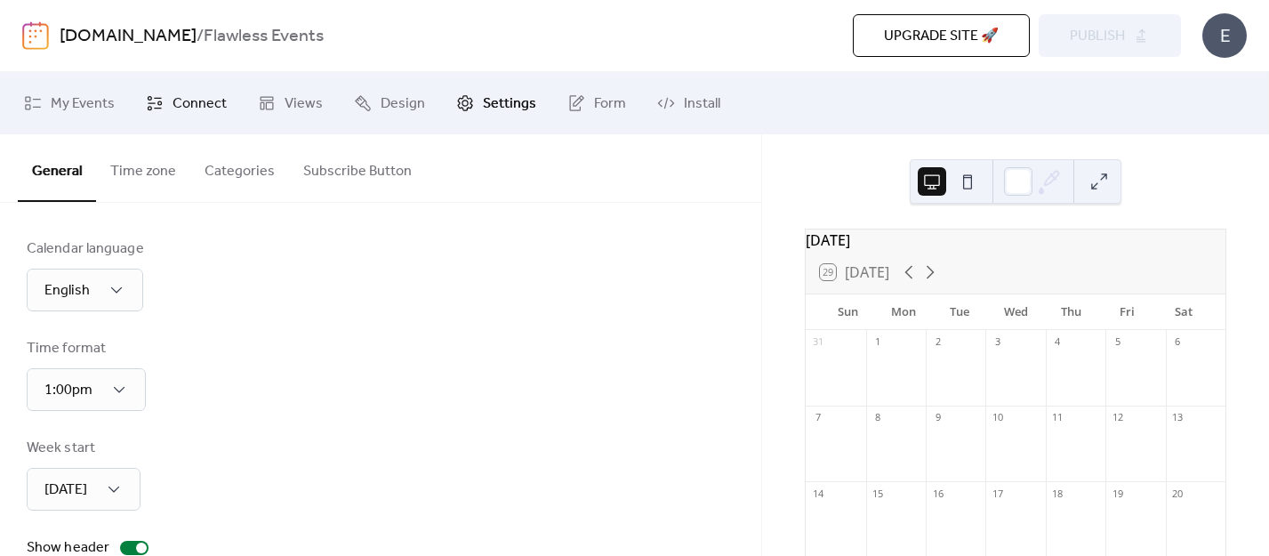
click at [183, 109] on span "Connect" at bounding box center [200, 103] width 54 height 21
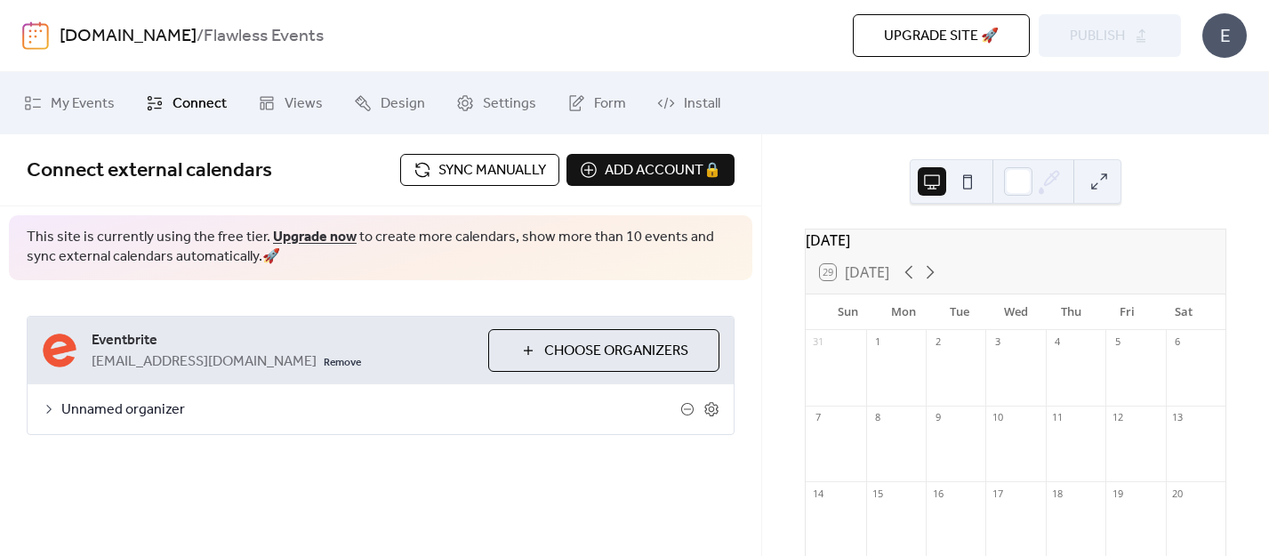
click at [1230, 37] on div "E" at bounding box center [1225, 35] width 44 height 44
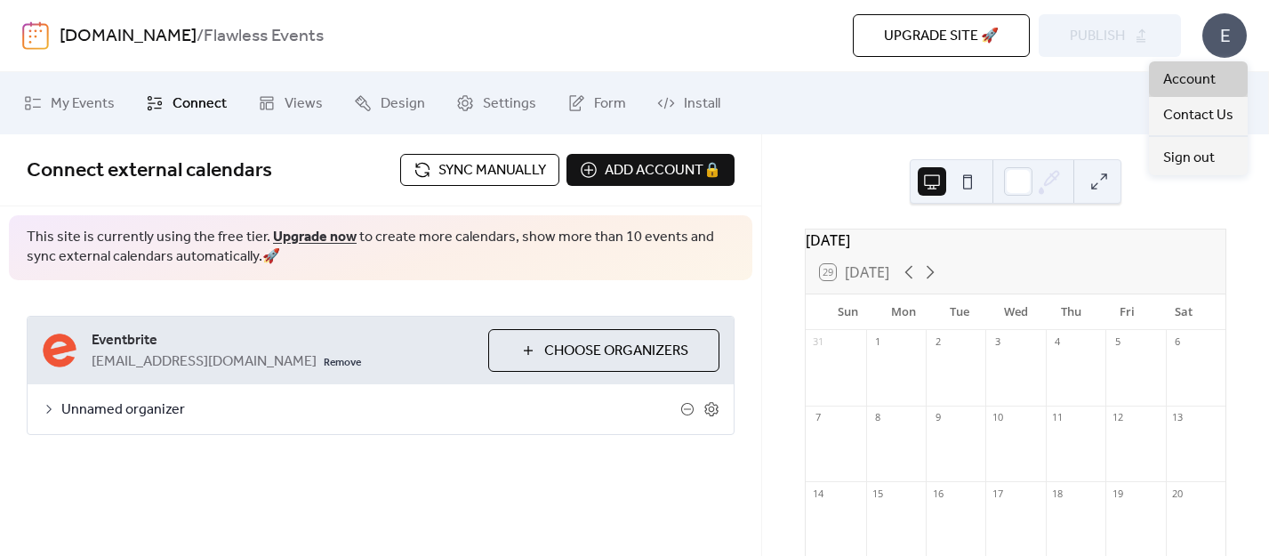
click at [1218, 78] on link "Account" at bounding box center [1198, 79] width 99 height 36
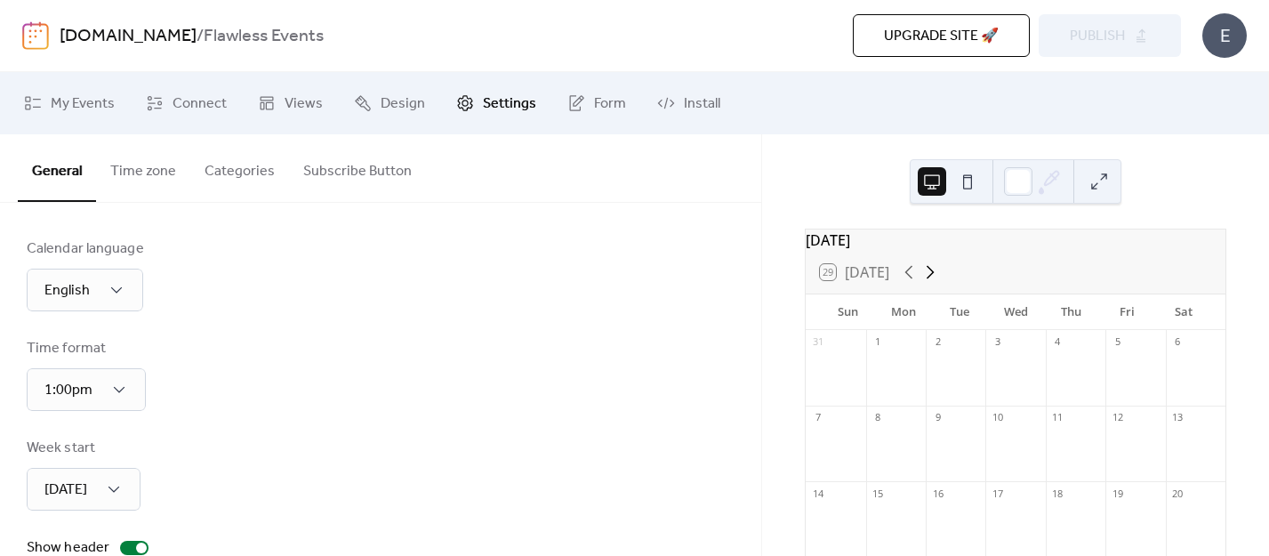
click at [934, 283] on icon at bounding box center [930, 272] width 21 height 21
click at [779, 371] on div "[DATE] 29 [DATE] Sun Mon Tue Wed Thu Fri Sat 28 29 30 1 2 3 4 5 6 7 8 9 10 11 1…" at bounding box center [1015, 345] width 507 height 422
click at [188, 110] on span "Connect" at bounding box center [200, 103] width 54 height 21
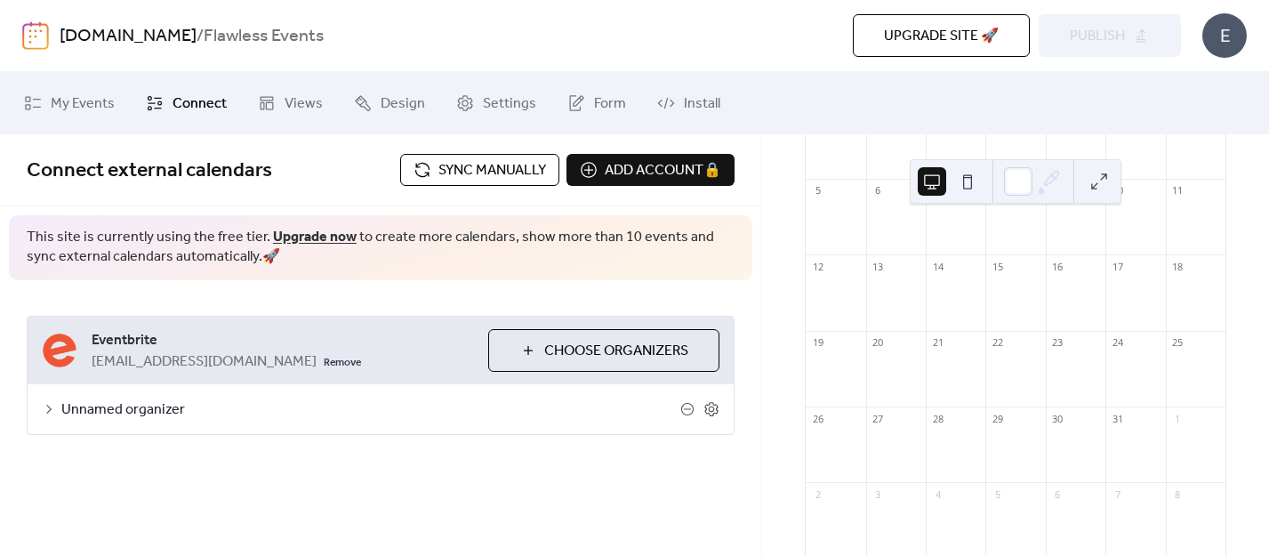
click at [165, 409] on span "Unnamed organizer" at bounding box center [370, 409] width 619 height 21
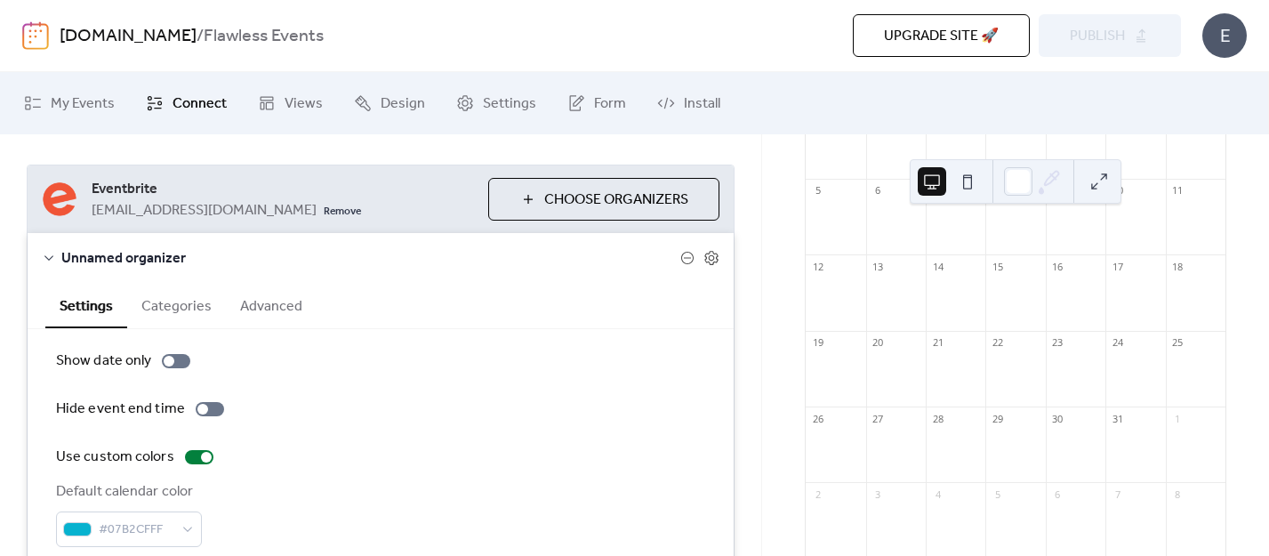
scroll to position [178, 0]
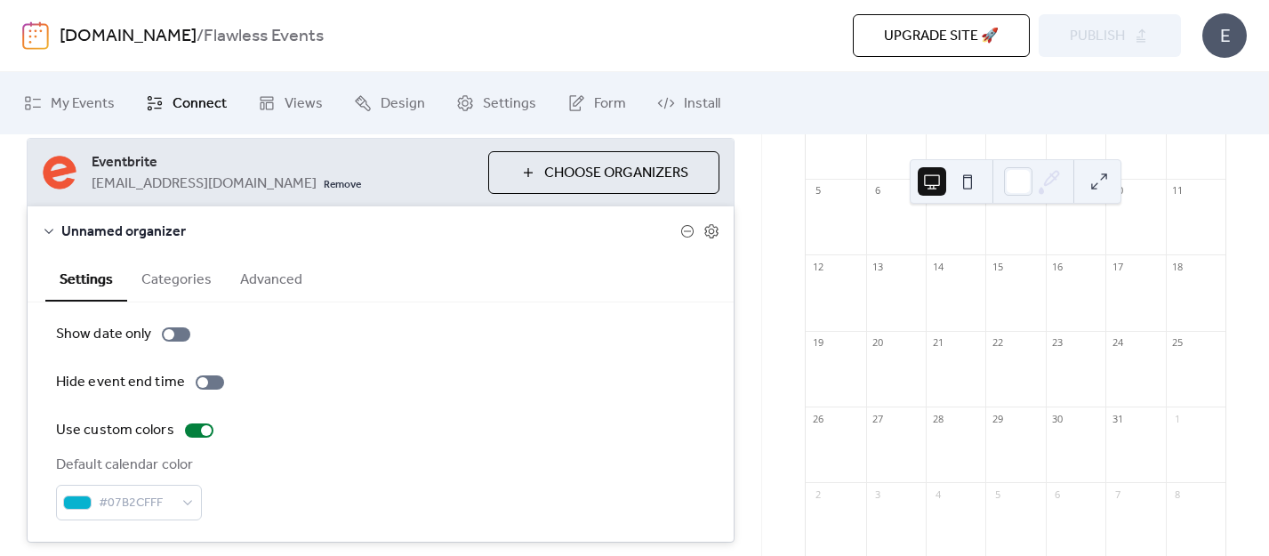
click at [130, 221] on span "Unnamed organizer" at bounding box center [370, 231] width 619 height 21
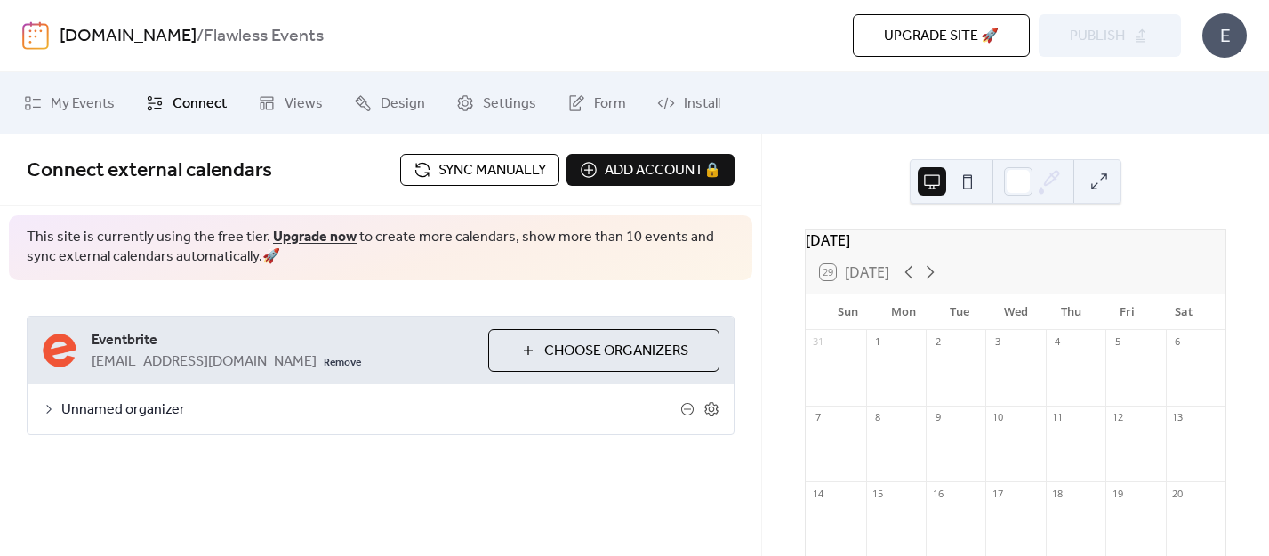
click at [440, 160] on span "Sync manually" at bounding box center [493, 170] width 108 height 21
click at [931, 280] on icon at bounding box center [930, 272] width 21 height 21
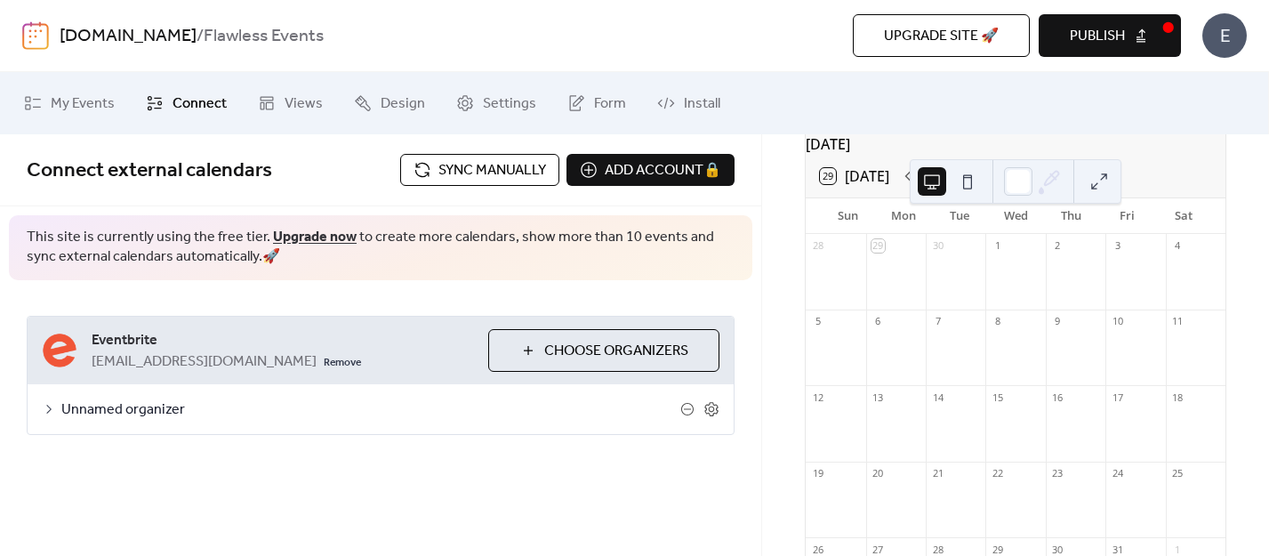
scroll to position [76, 0]
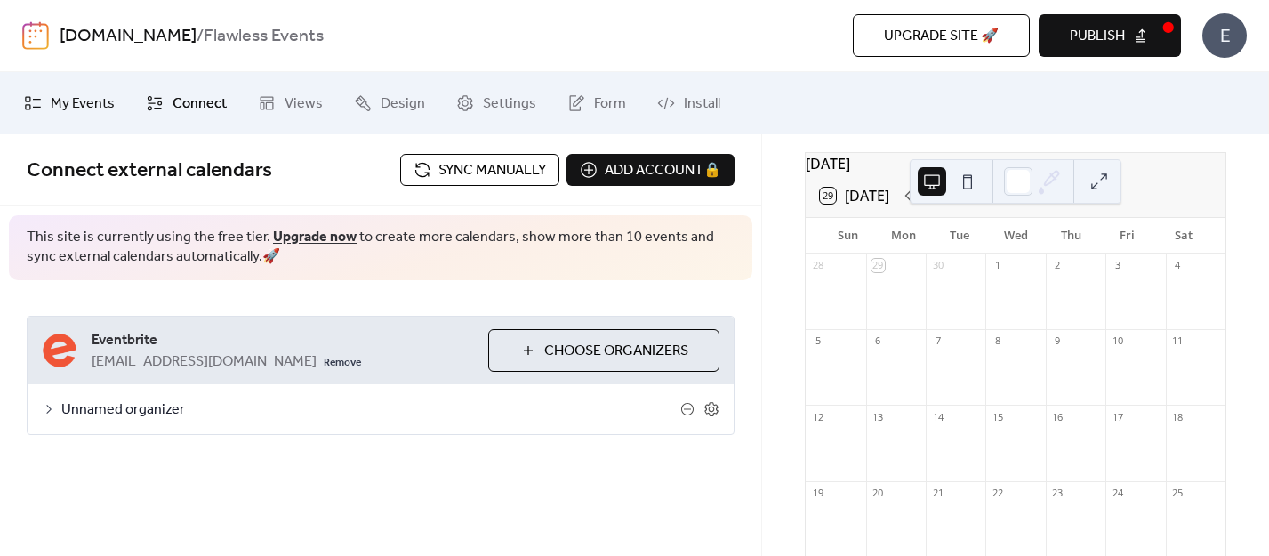
click at [57, 100] on span "My Events" at bounding box center [83, 103] width 64 height 21
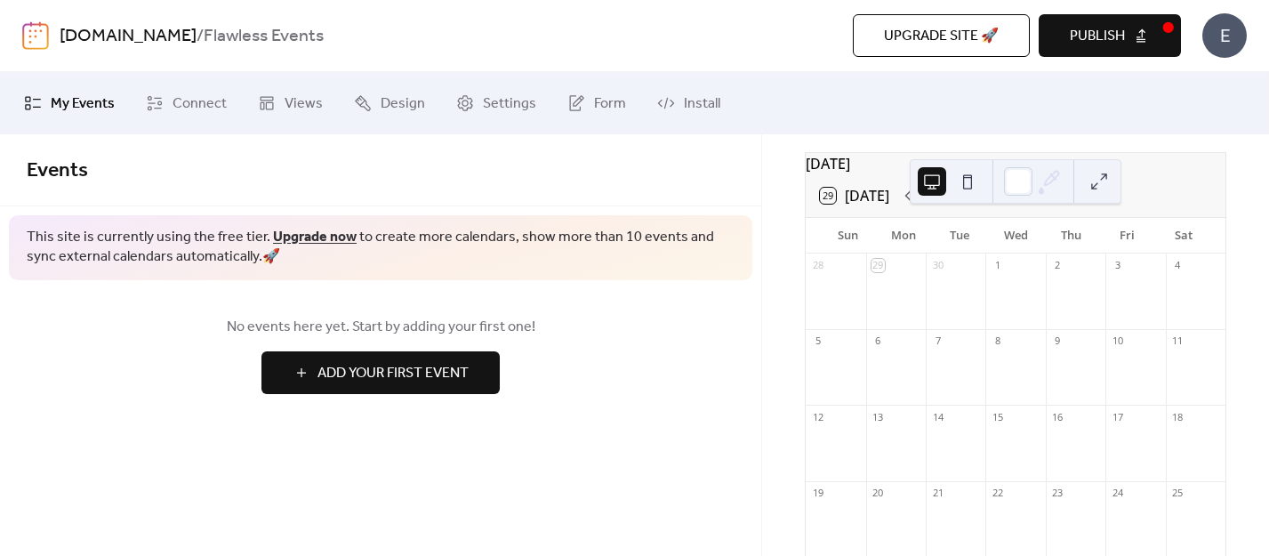
click at [407, 368] on span "Add Your First Event" at bounding box center [393, 373] width 151 height 21
click at [153, 90] on link "Connect" at bounding box center [187, 103] width 108 height 48
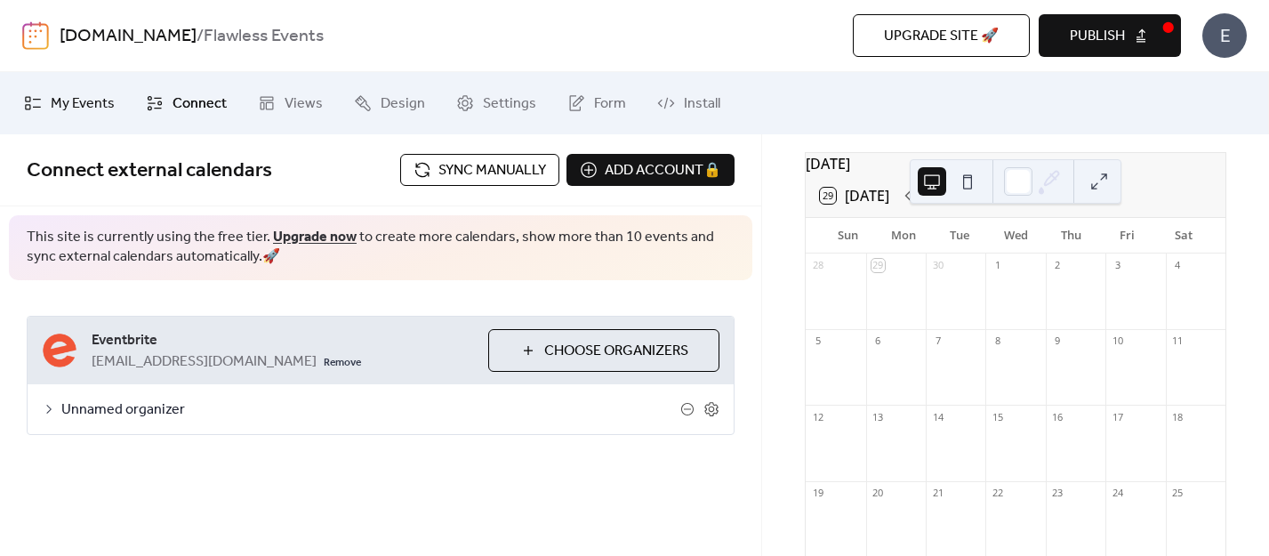
click at [70, 101] on span "My Events" at bounding box center [83, 103] width 64 height 21
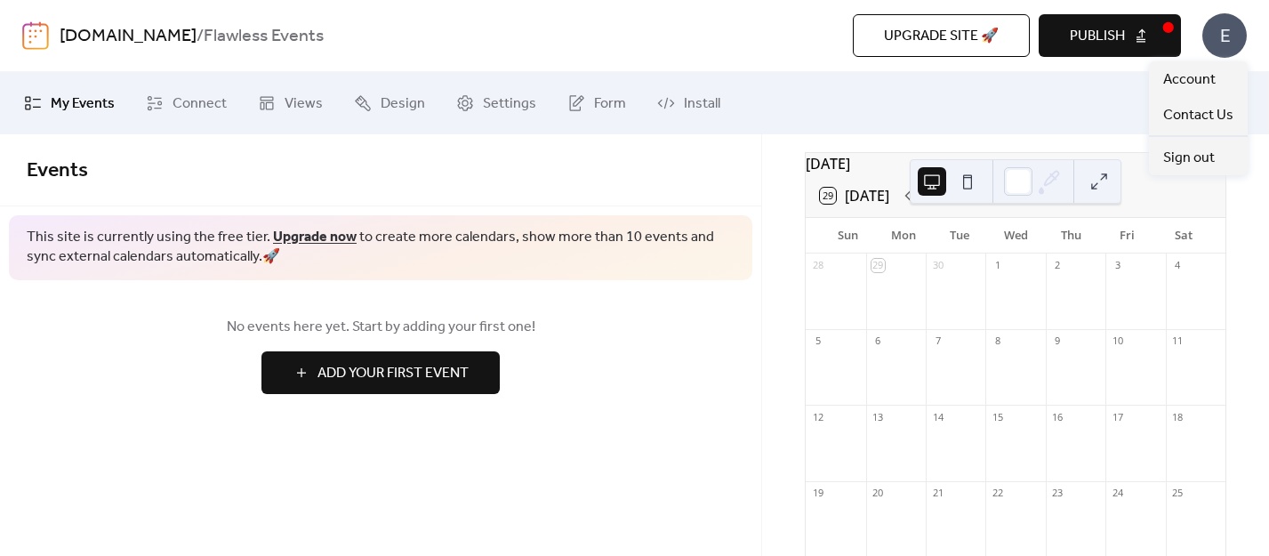
click at [1229, 39] on div "E" at bounding box center [1225, 35] width 44 height 44
click at [495, 124] on link "Settings" at bounding box center [496, 103] width 107 height 48
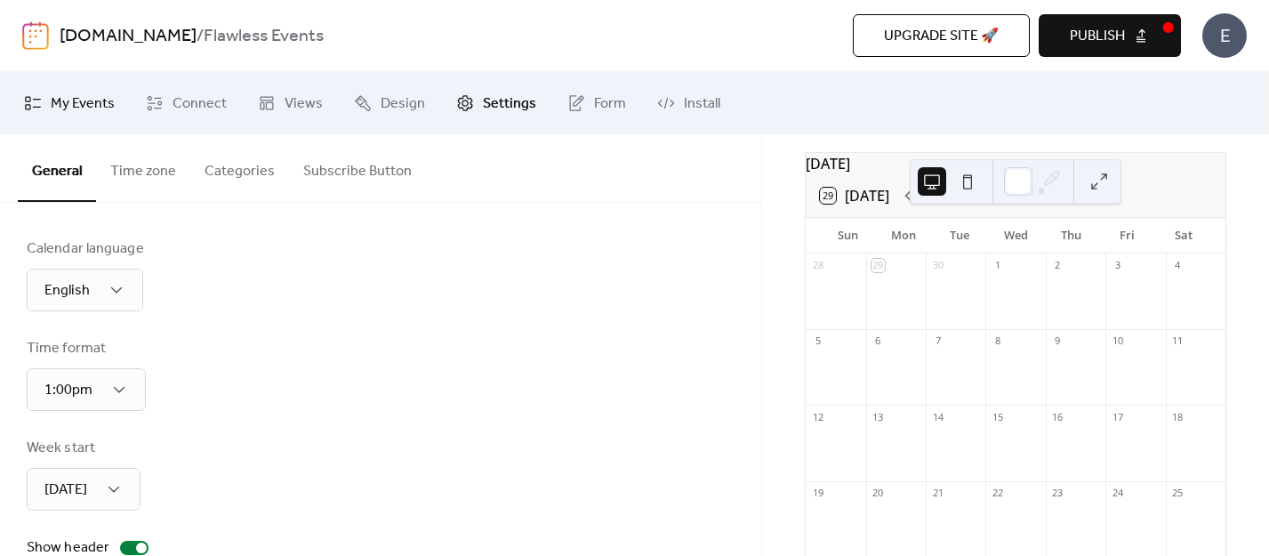
click at [57, 110] on span "My Events" at bounding box center [83, 103] width 64 height 21
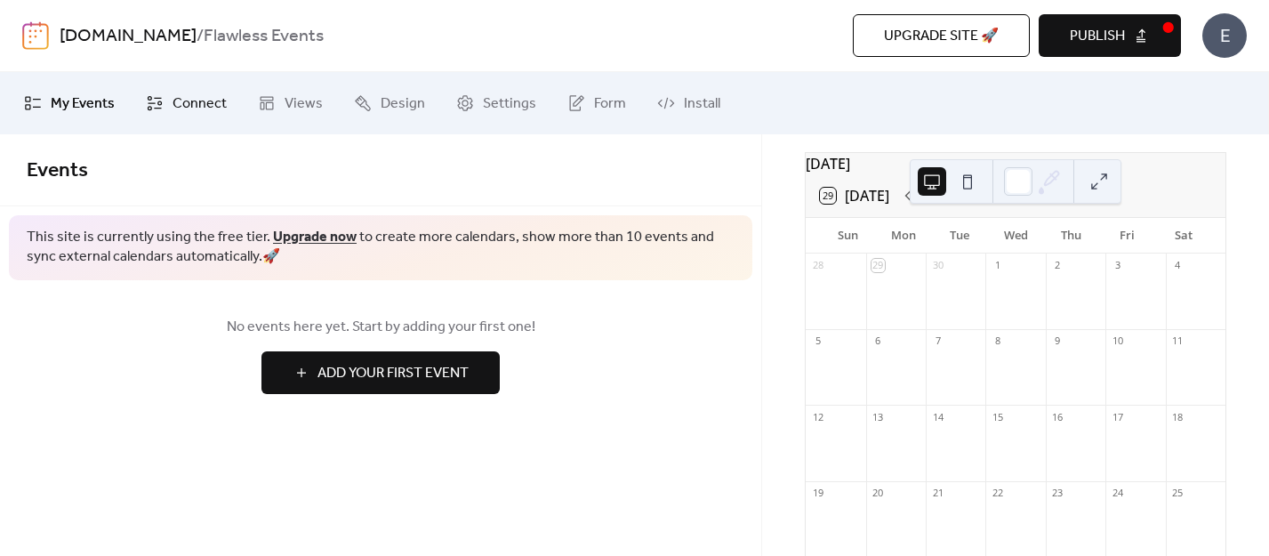
click at [173, 113] on span "Connect" at bounding box center [200, 103] width 54 height 21
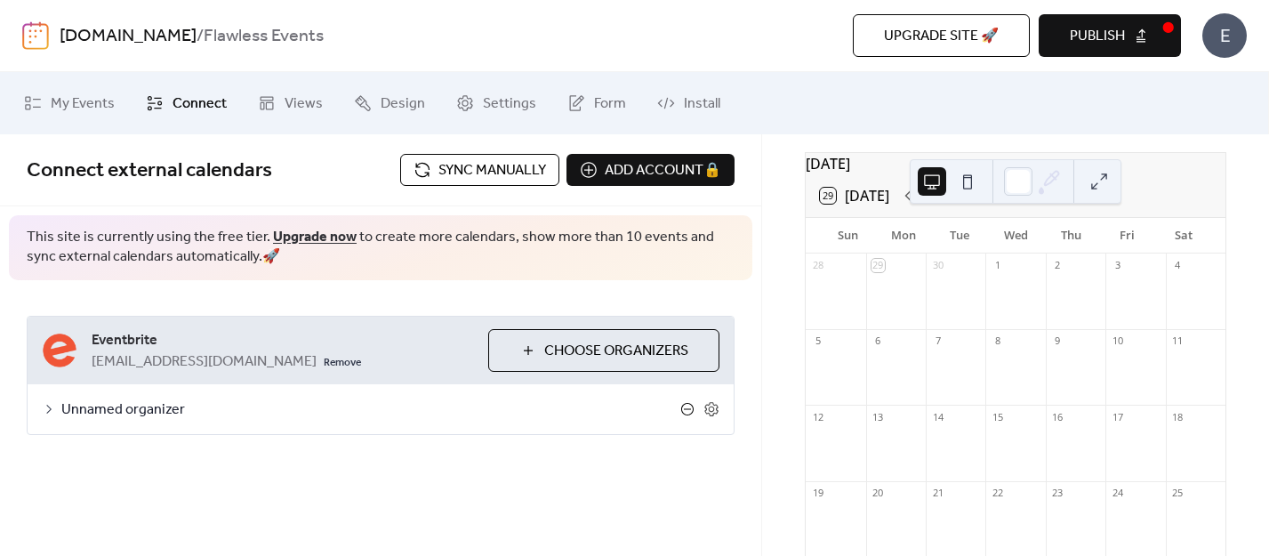
click at [688, 406] on icon at bounding box center [687, 409] width 14 height 14
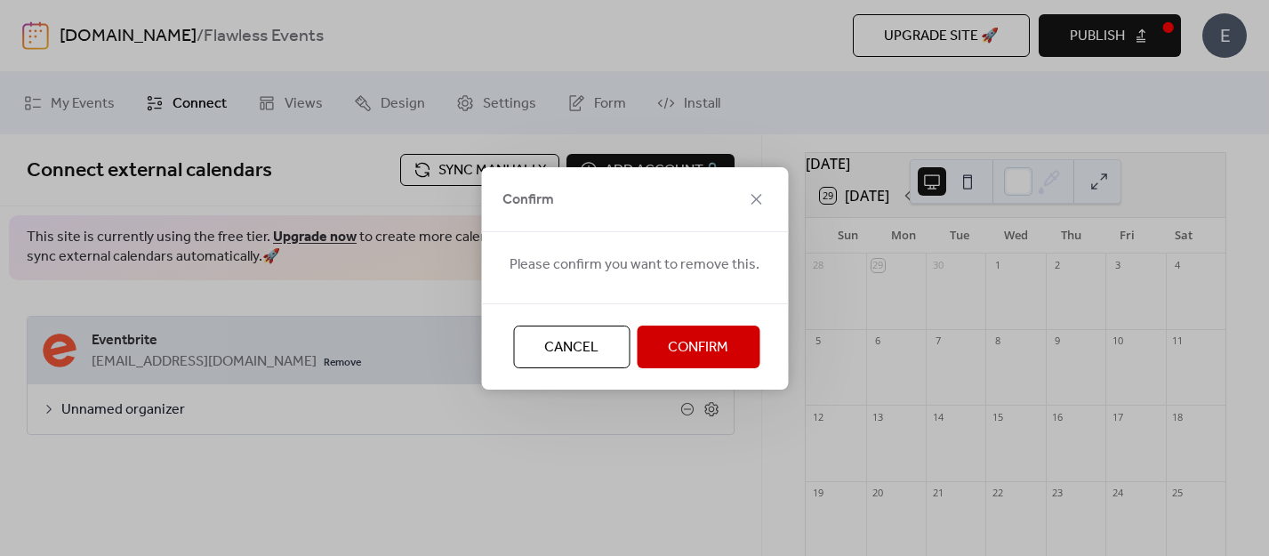
click at [687, 349] on span "Confirm" at bounding box center [698, 347] width 60 height 21
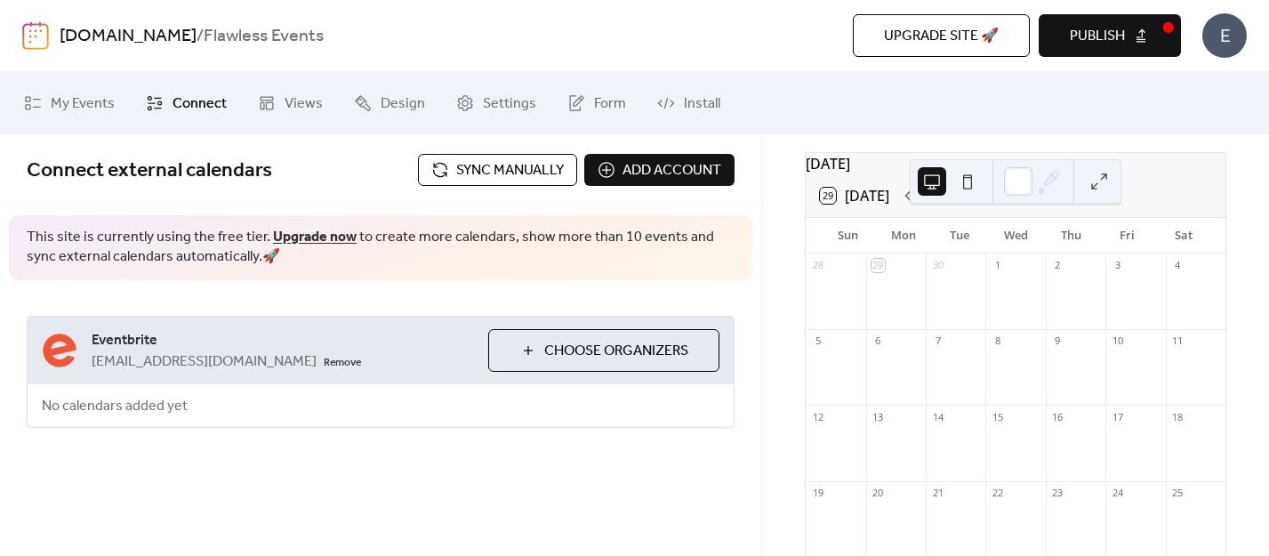
click at [563, 516] on div "Connect external calendars Sync manually Add account This site is currently usi…" at bounding box center [380, 345] width 761 height 422
click at [576, 341] on span "Choose Organizers" at bounding box center [616, 351] width 144 height 21
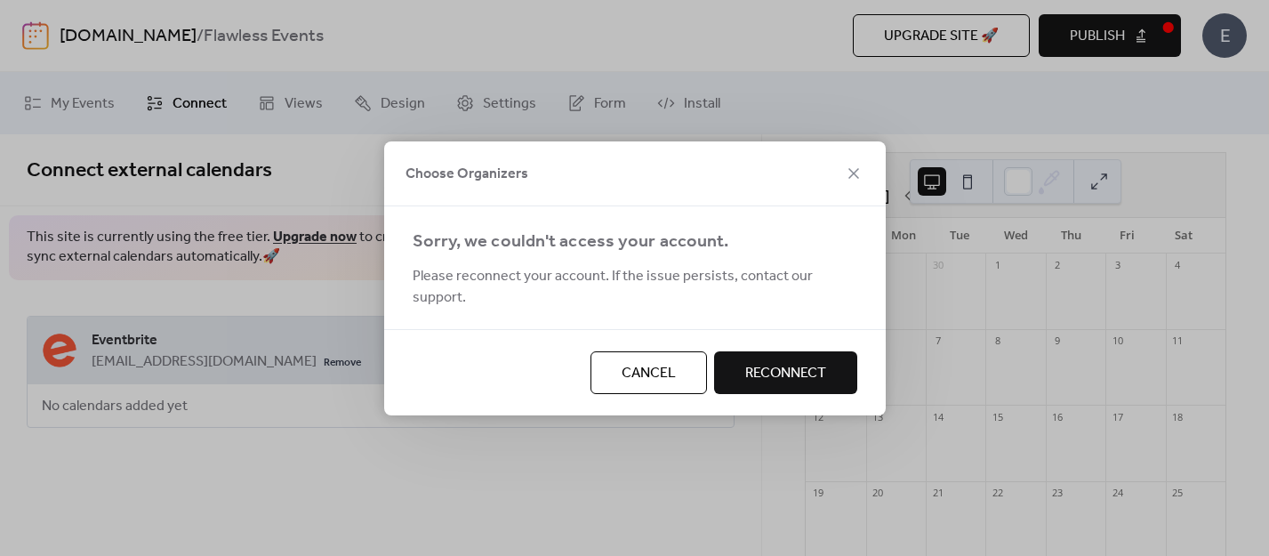
click at [838, 377] on button "Reconnect" at bounding box center [785, 372] width 143 height 43
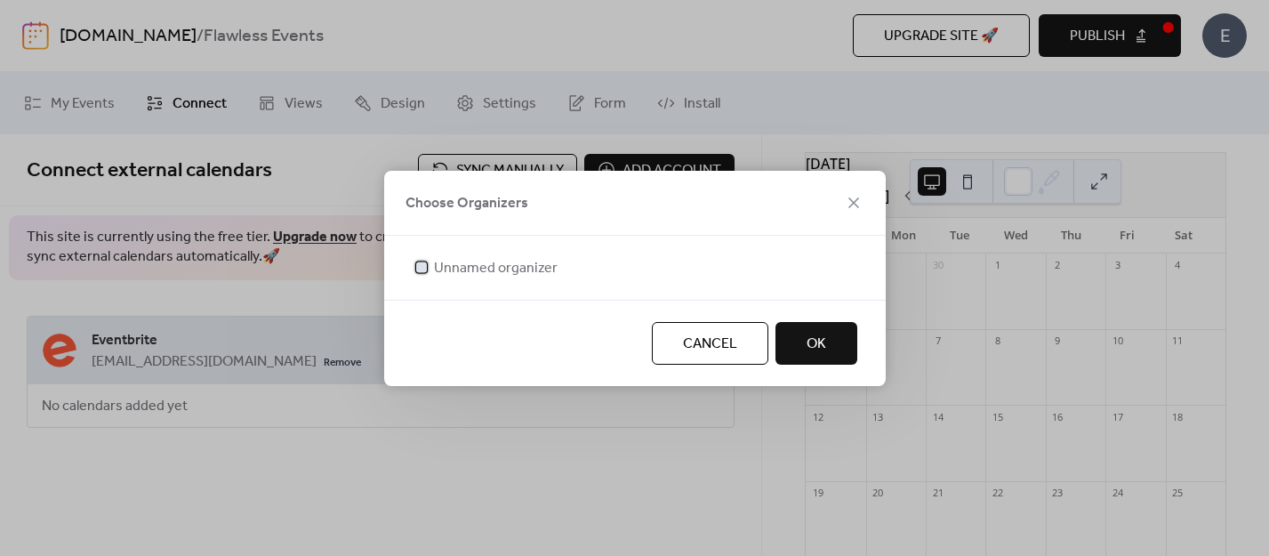
click at [426, 273] on div at bounding box center [422, 267] width 18 height 18
click at [792, 346] on button "OK" at bounding box center [817, 343] width 82 height 43
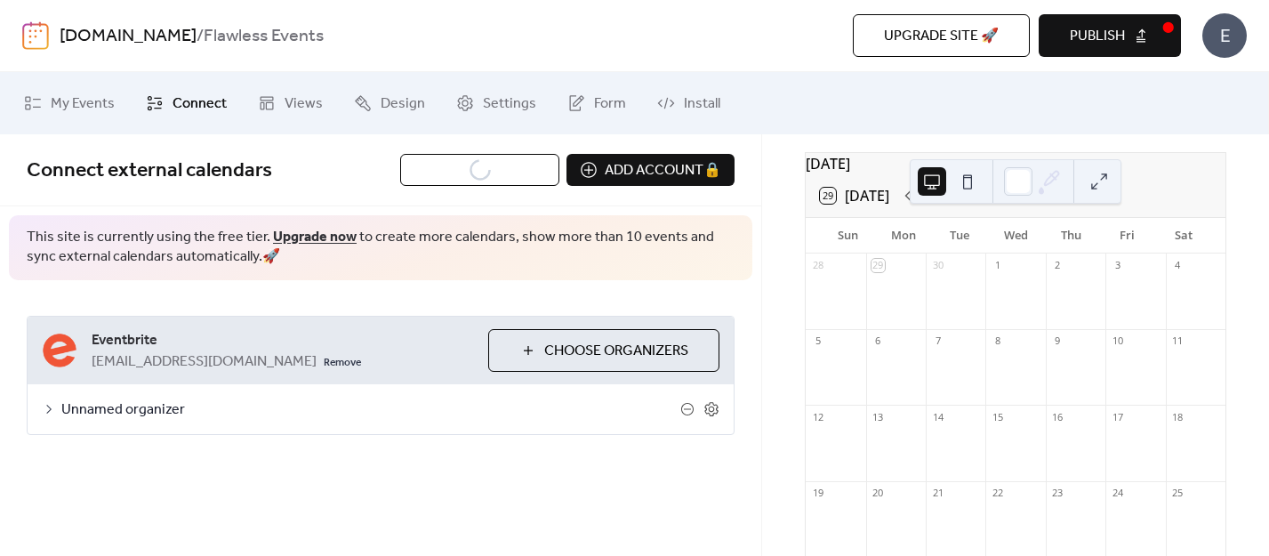
click at [937, 206] on icon at bounding box center [930, 195] width 21 height 21
click at [911, 206] on icon at bounding box center [908, 195] width 21 height 21
click at [930, 206] on icon at bounding box center [930, 195] width 21 height 21
click at [918, 206] on icon at bounding box center [908, 195] width 21 height 21
click at [784, 350] on div "October 2025 29 Today Sun Mon Tue Wed Thu Fri Sat 28 29 30 1 2 3 4 5 6 7 8 9 10…" at bounding box center [1015, 345] width 507 height 422
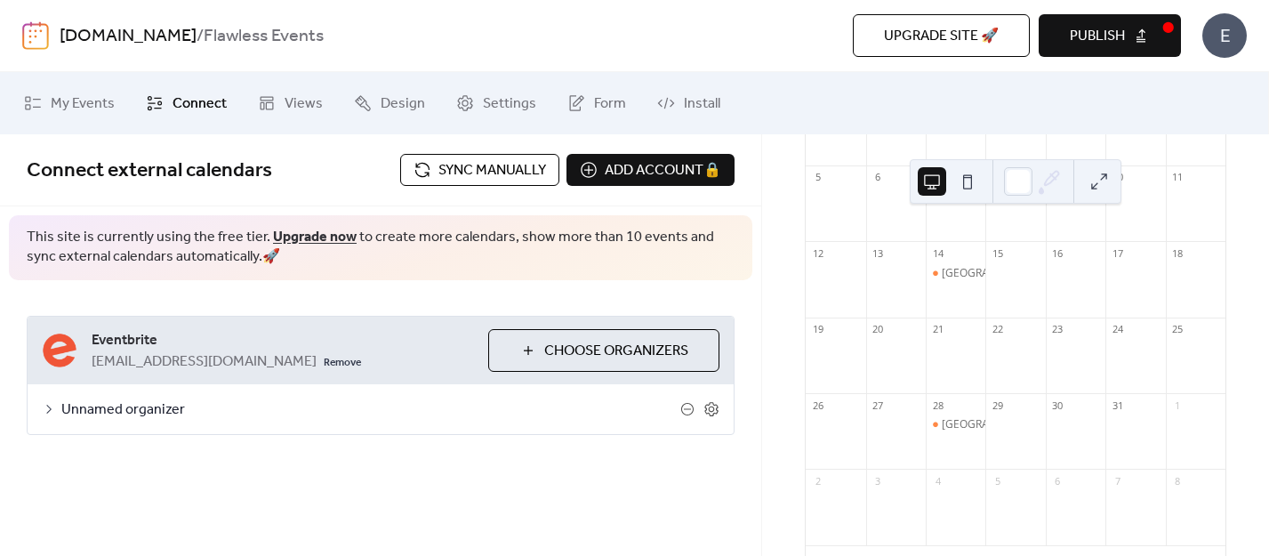
scroll to position [142, 0]
click at [910, 141] on icon at bounding box center [908, 129] width 21 height 21
click at [934, 137] on icon at bounding box center [930, 129] width 21 height 21
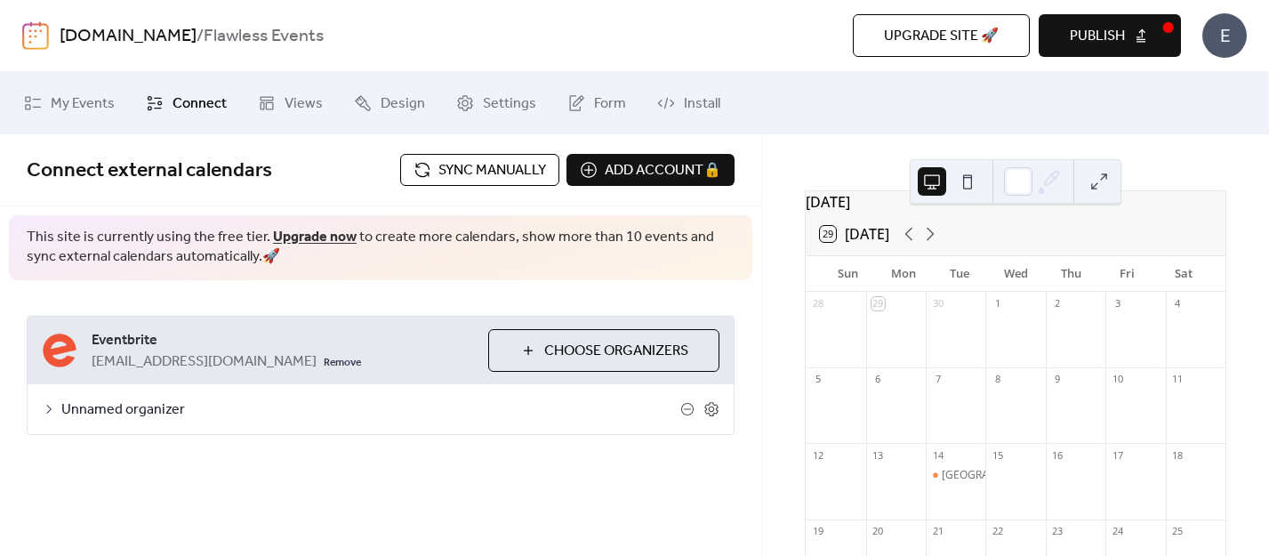
scroll to position [0, 0]
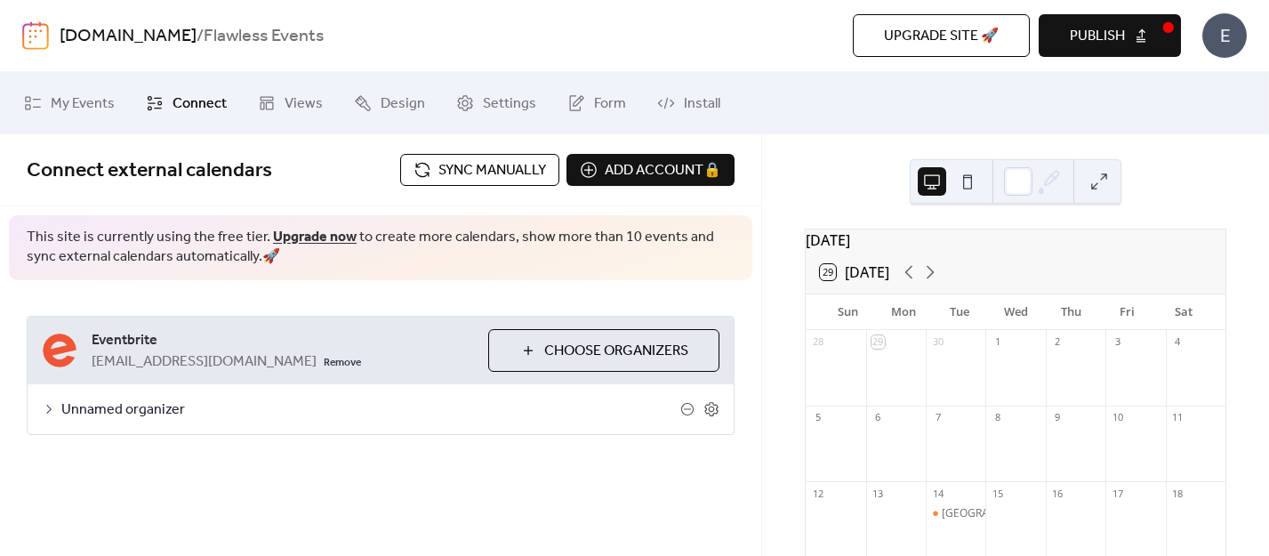
click at [1098, 26] on span "Publish" at bounding box center [1097, 36] width 55 height 21
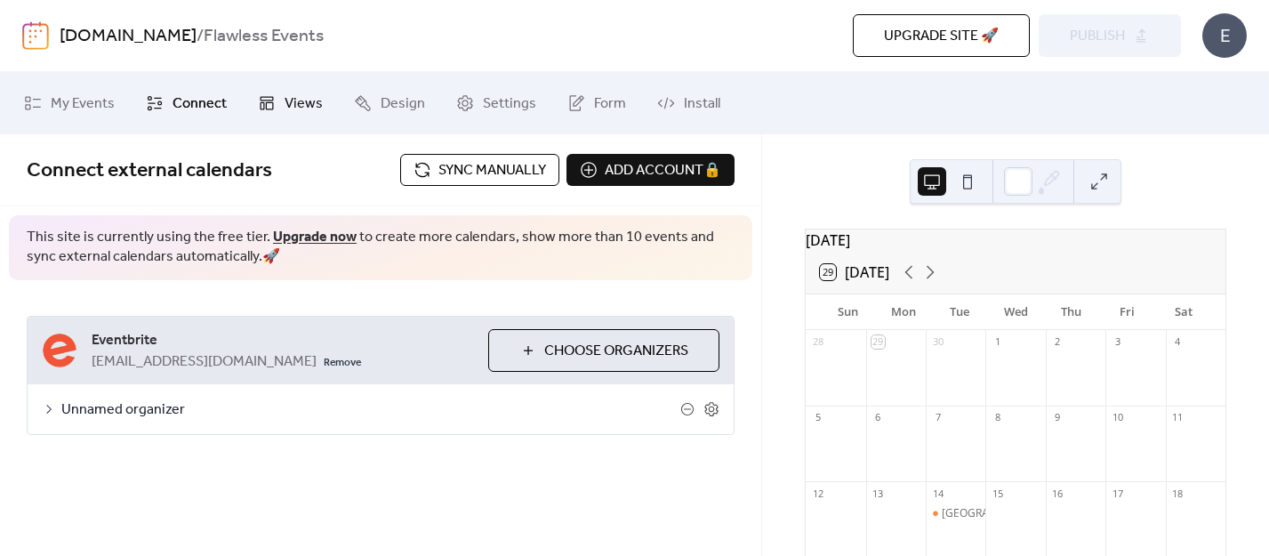
click at [301, 102] on span "Views" at bounding box center [304, 103] width 38 height 21
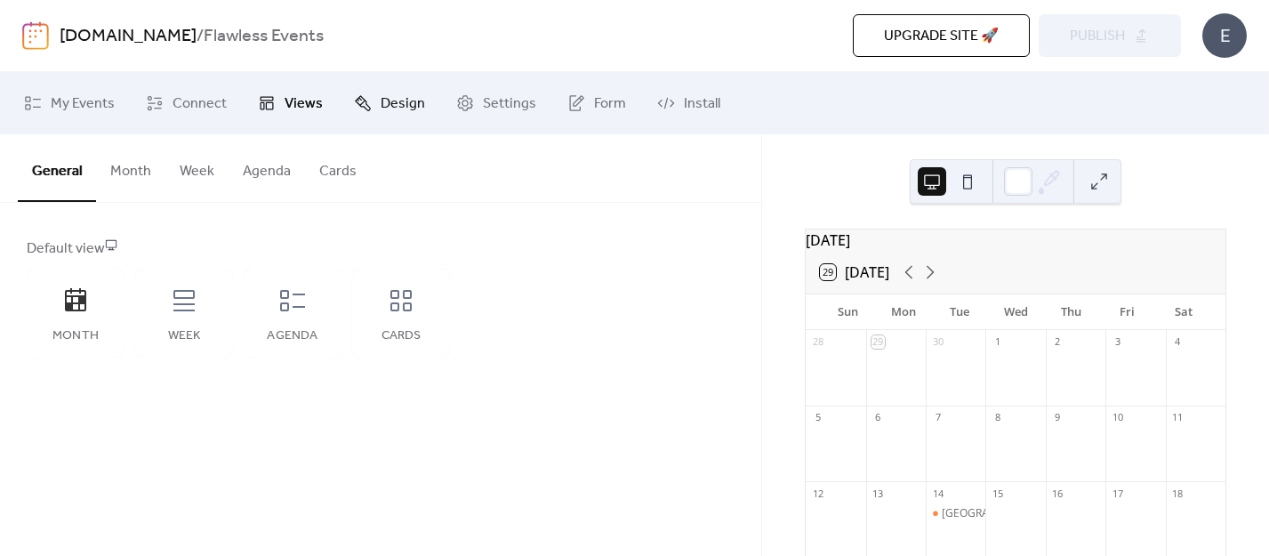
click at [403, 94] on span "Design" at bounding box center [403, 103] width 44 height 21
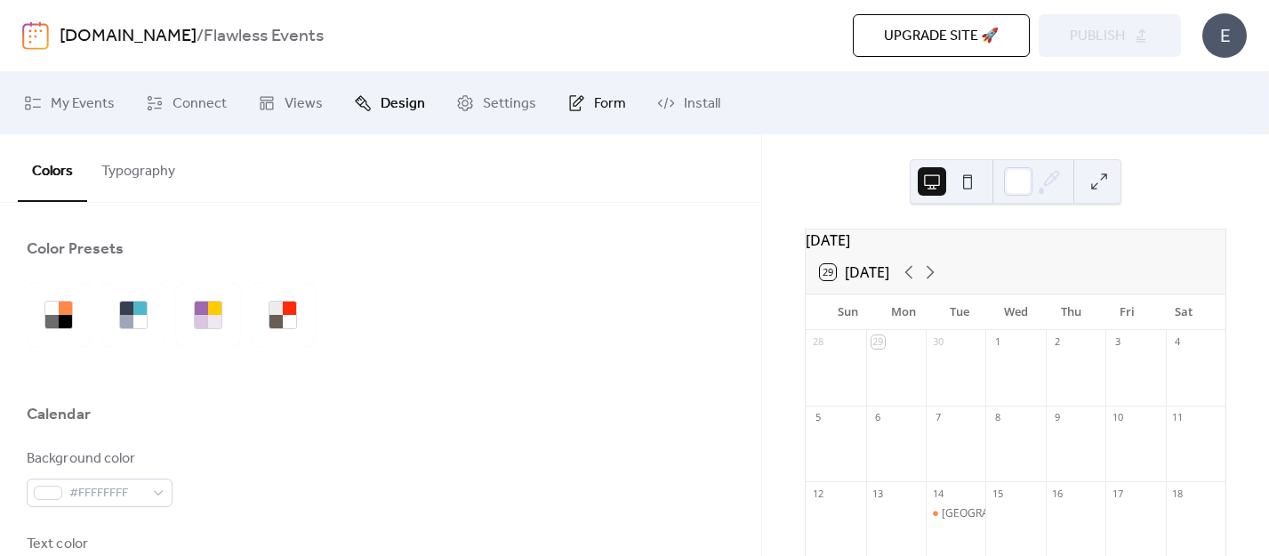
click at [608, 104] on span "Form" at bounding box center [610, 103] width 32 height 21
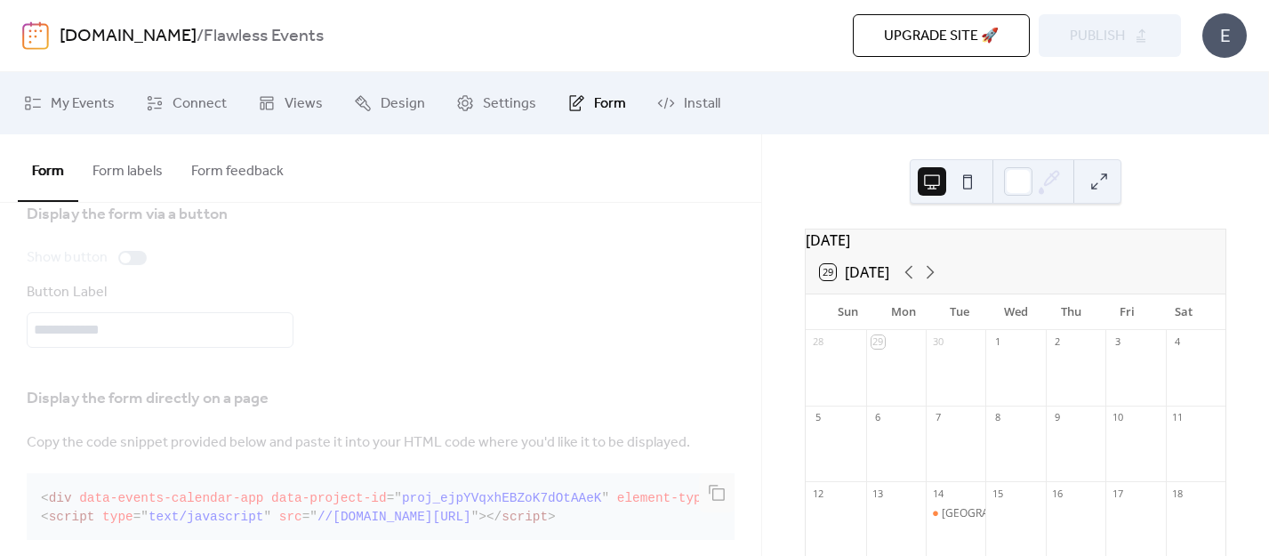
scroll to position [213, 0]
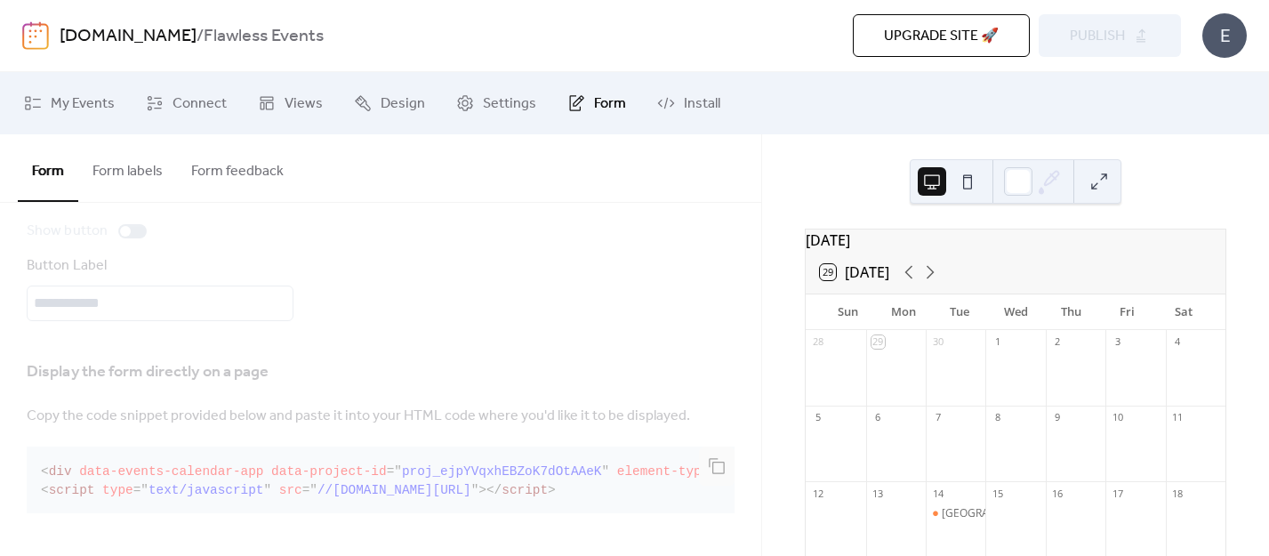
click at [711, 459] on div "Display the form directly on a page Copy the code snippet provided below and pa…" at bounding box center [381, 434] width 708 height 173
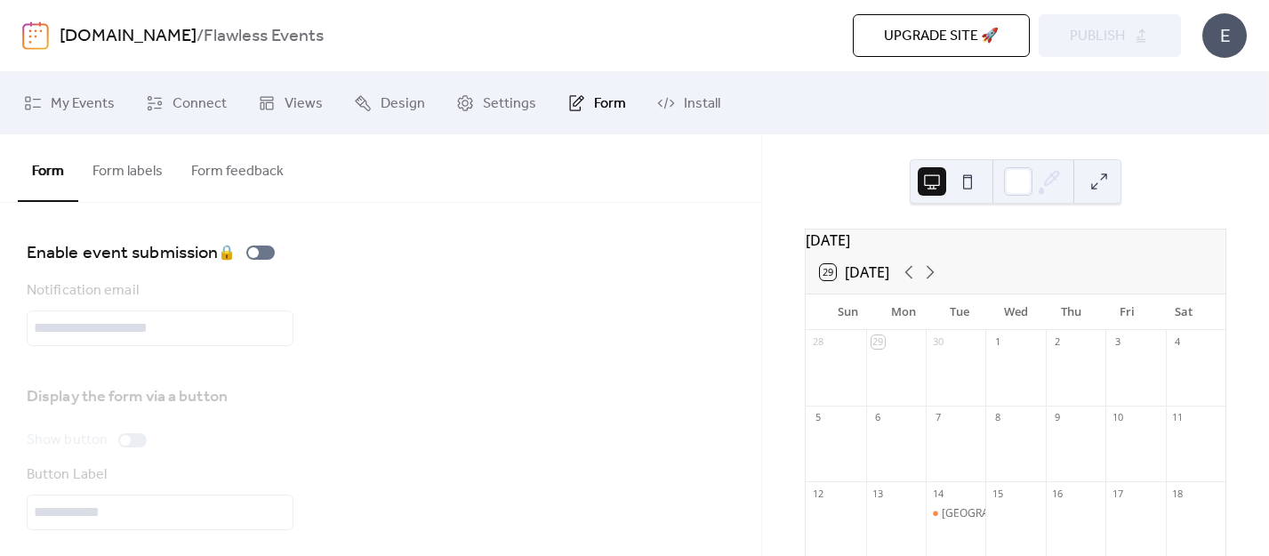
click at [108, 161] on button "Form labels" at bounding box center [127, 167] width 99 height 66
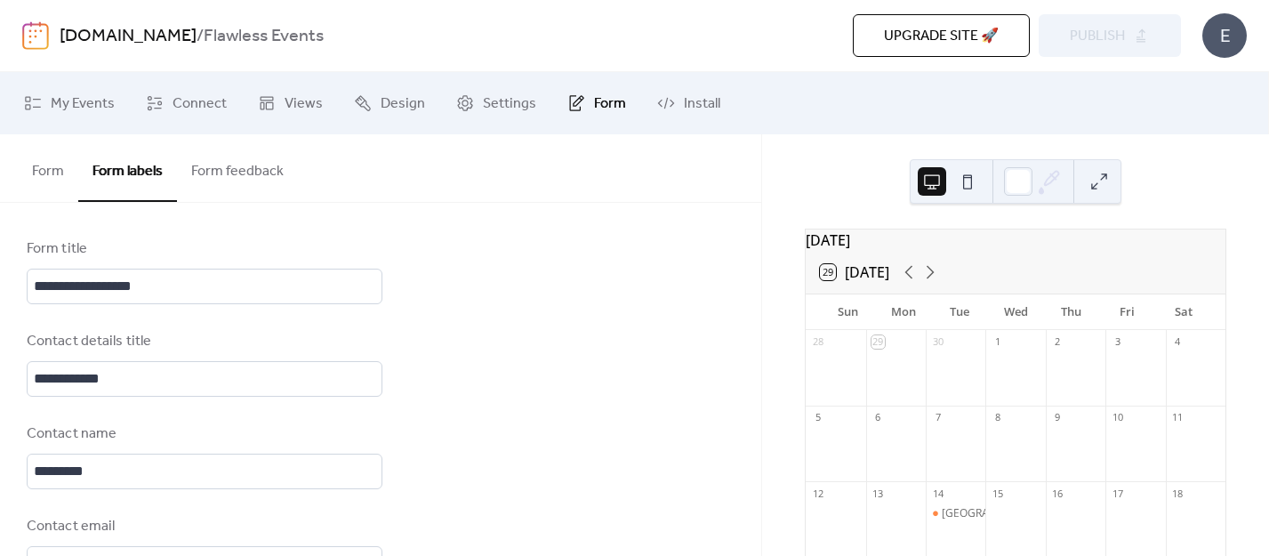
click at [236, 159] on button "Form feedback" at bounding box center [237, 167] width 121 height 66
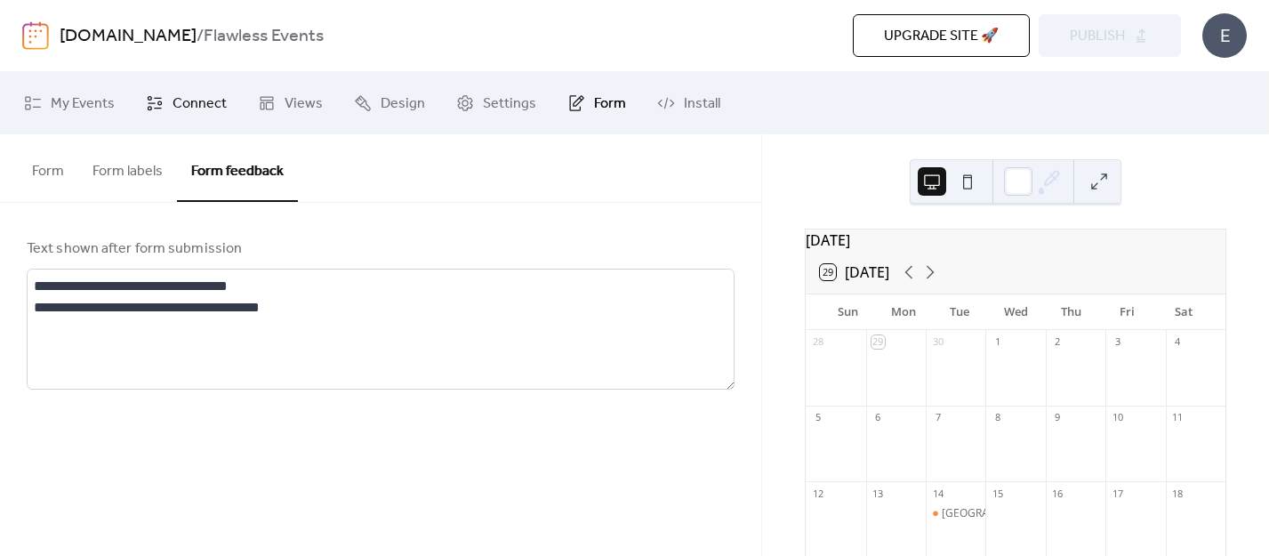
click at [171, 121] on link "Connect" at bounding box center [187, 103] width 108 height 48
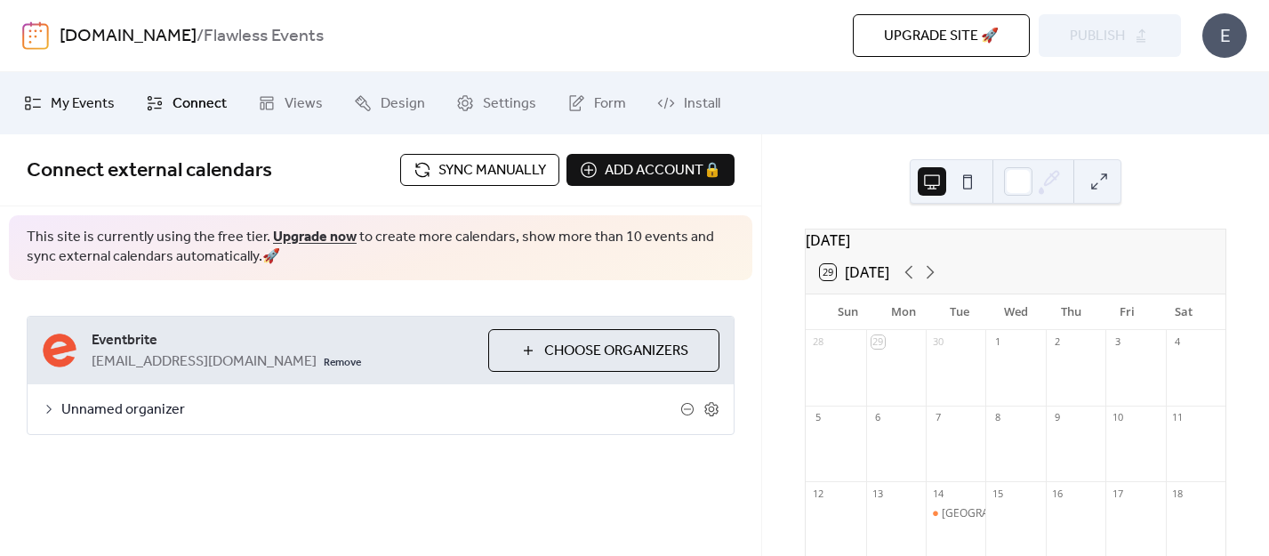
click at [93, 125] on link "My Events" at bounding box center [69, 103] width 117 height 48
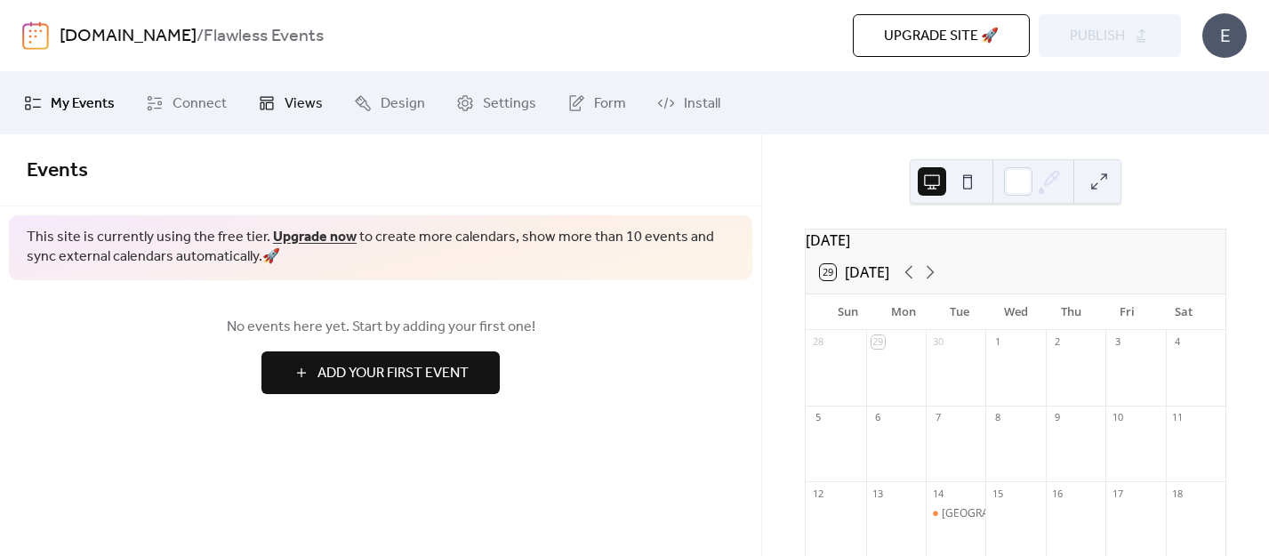
click at [271, 99] on icon at bounding box center [267, 103] width 18 height 18
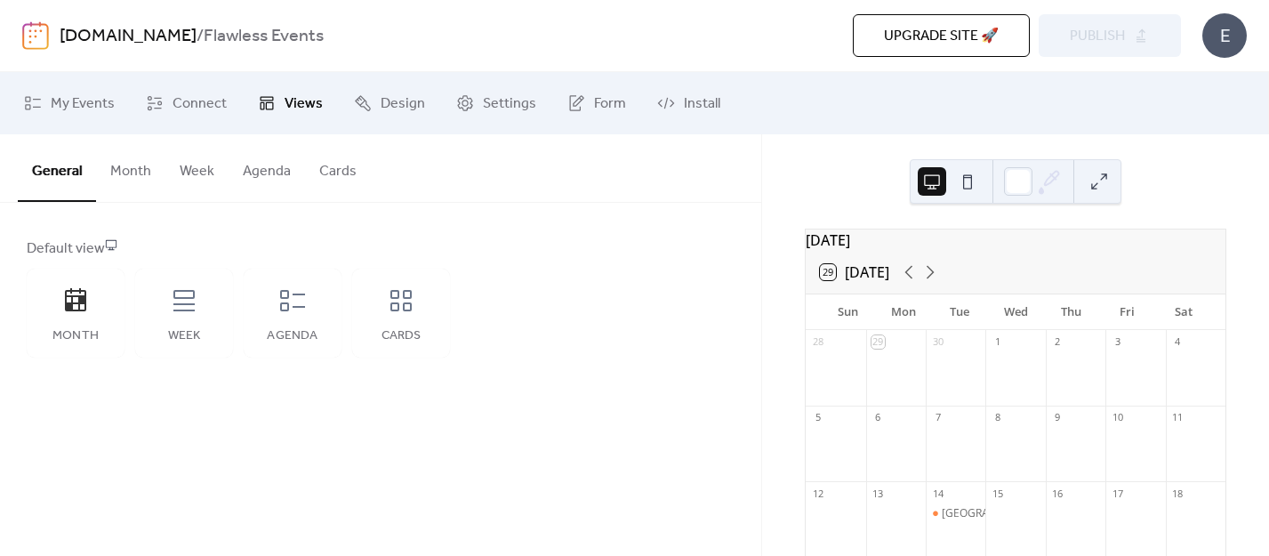
click at [271, 99] on icon at bounding box center [267, 103] width 18 height 18
click at [382, 99] on span "Design" at bounding box center [403, 103] width 44 height 21
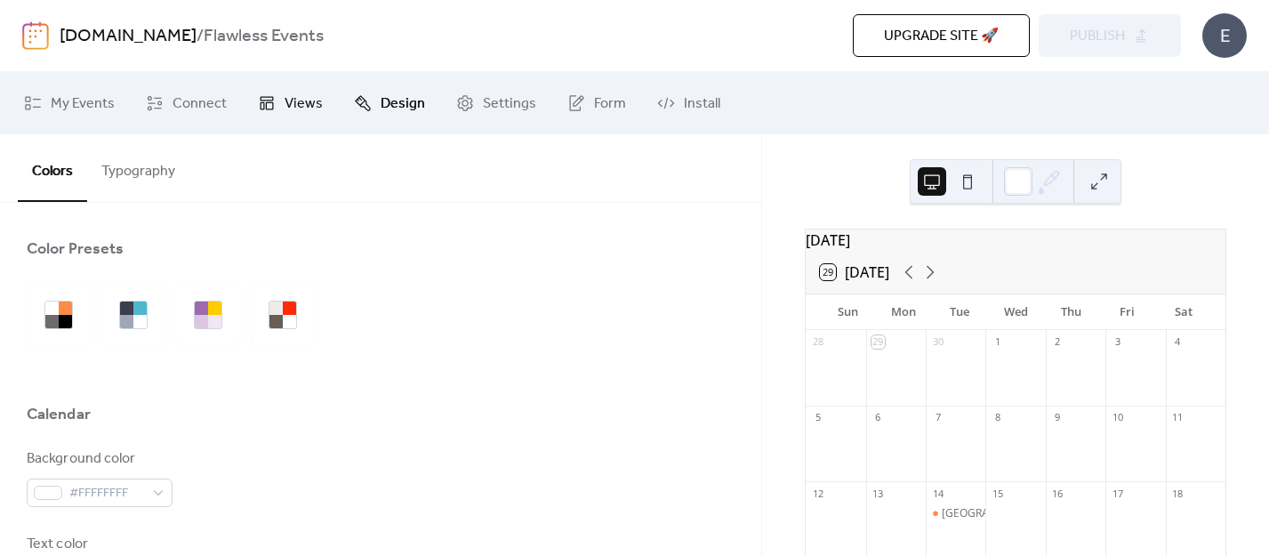
click at [262, 93] on link "Views" at bounding box center [291, 103] width 92 height 48
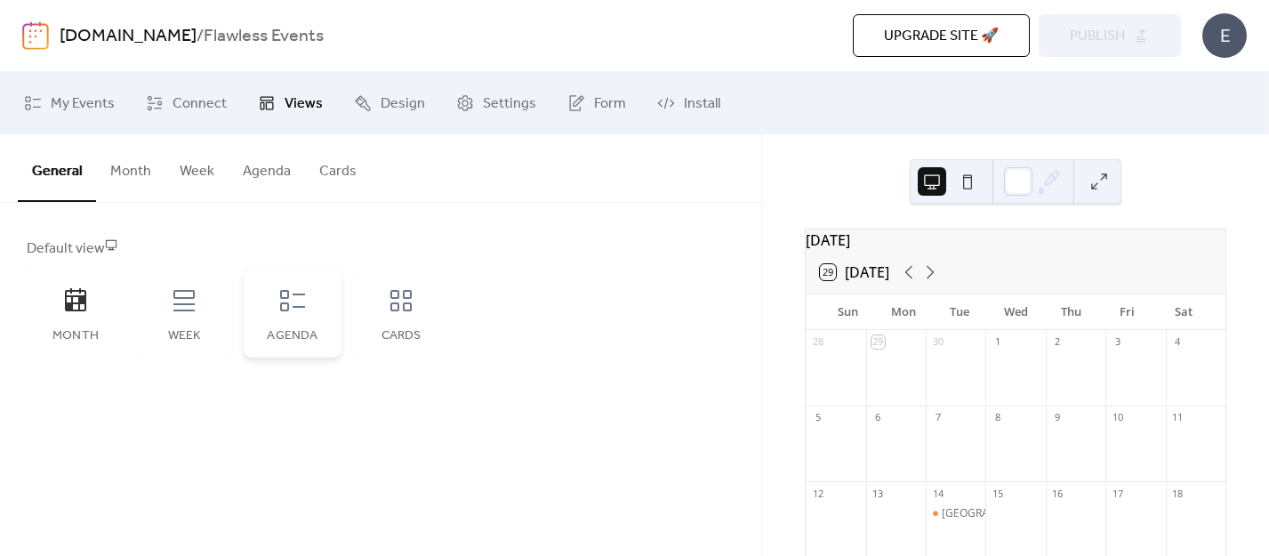
click at [274, 280] on div "Agenda" at bounding box center [293, 313] width 98 height 89
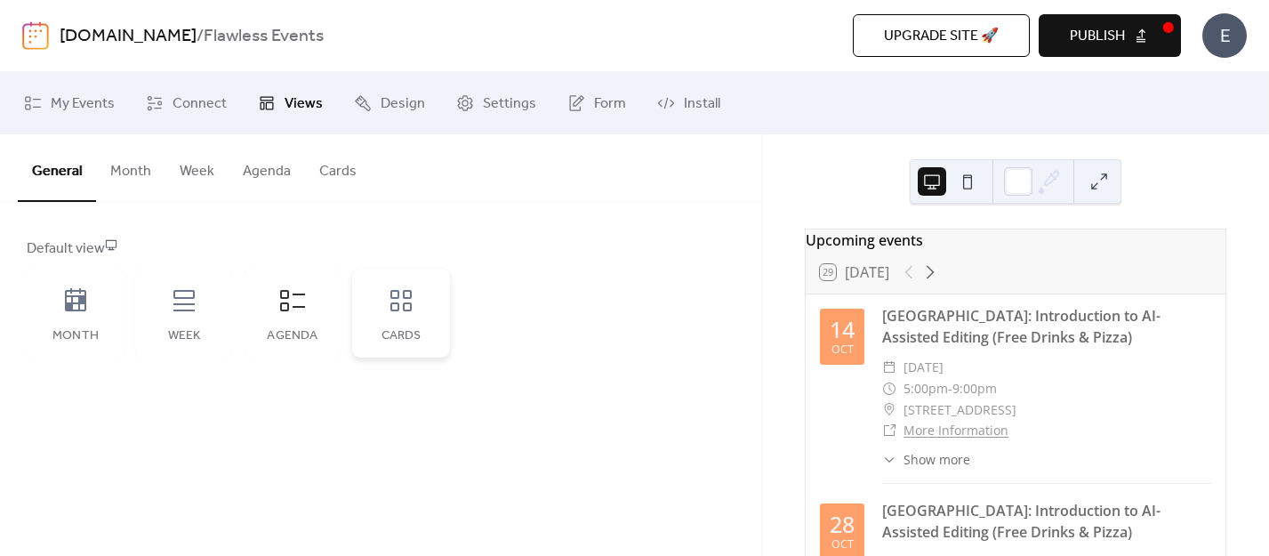
click at [383, 304] on div "Cards" at bounding box center [401, 313] width 98 height 89
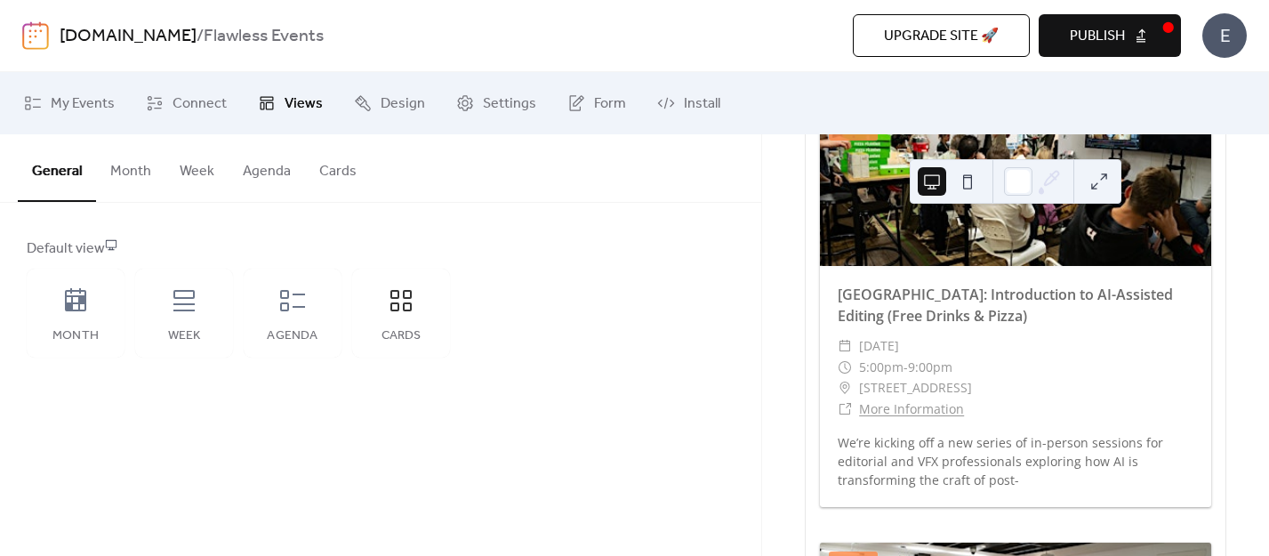
scroll to position [167, 0]
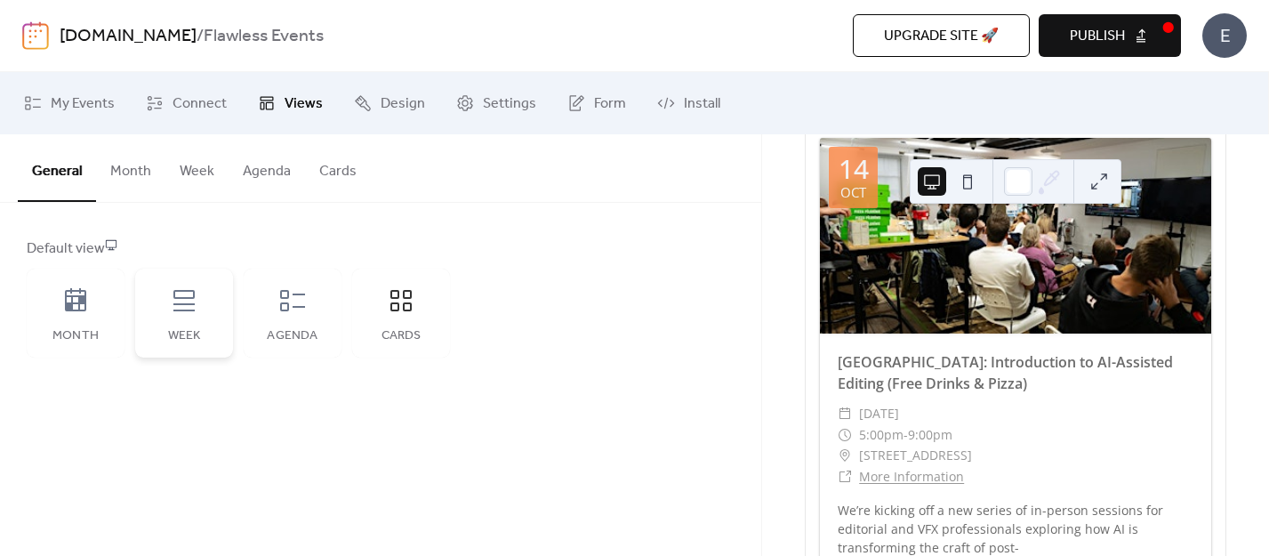
click at [189, 302] on icon at bounding box center [184, 300] width 28 height 28
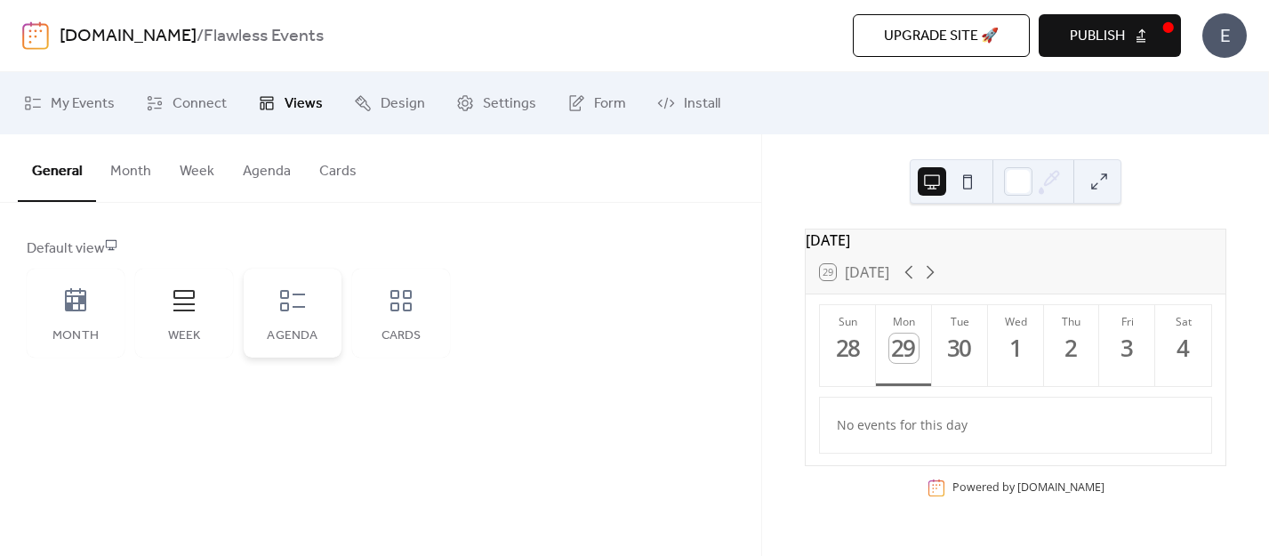
scroll to position [0, 0]
click at [275, 304] on div "Agenda" at bounding box center [293, 313] width 98 height 89
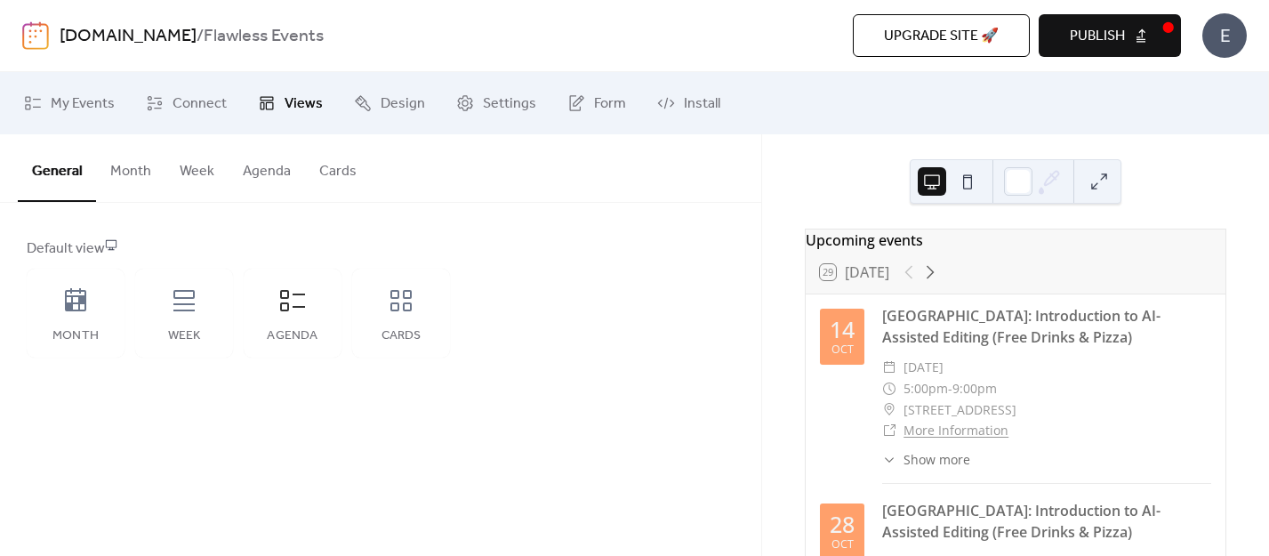
click at [267, 174] on button "Agenda" at bounding box center [267, 167] width 76 height 66
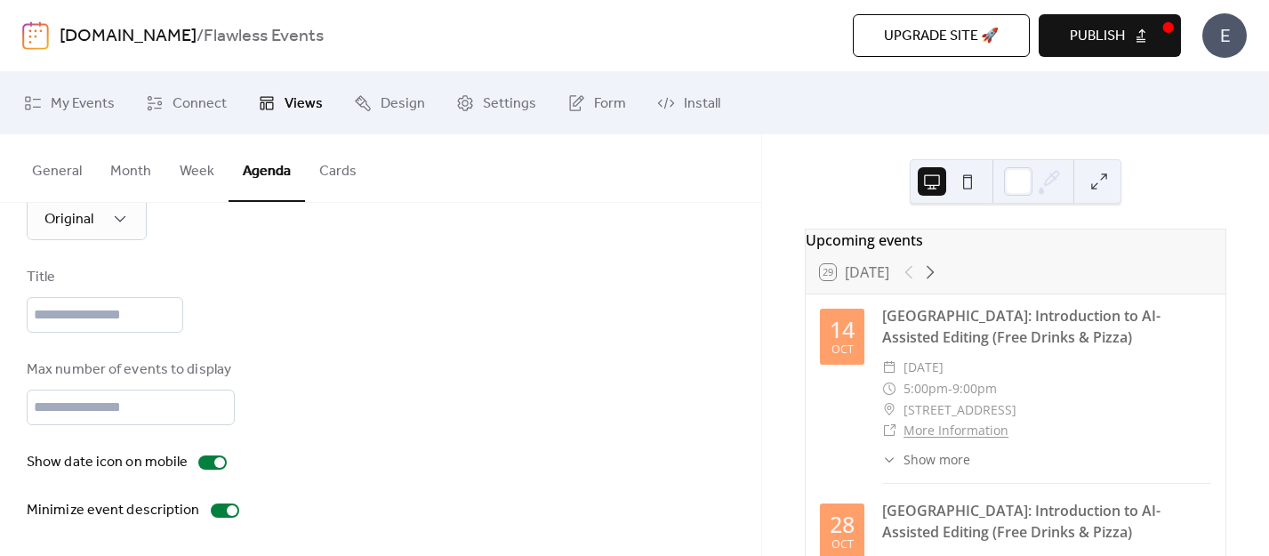
scroll to position [267, 0]
click at [688, 109] on span "Install" at bounding box center [702, 103] width 36 height 21
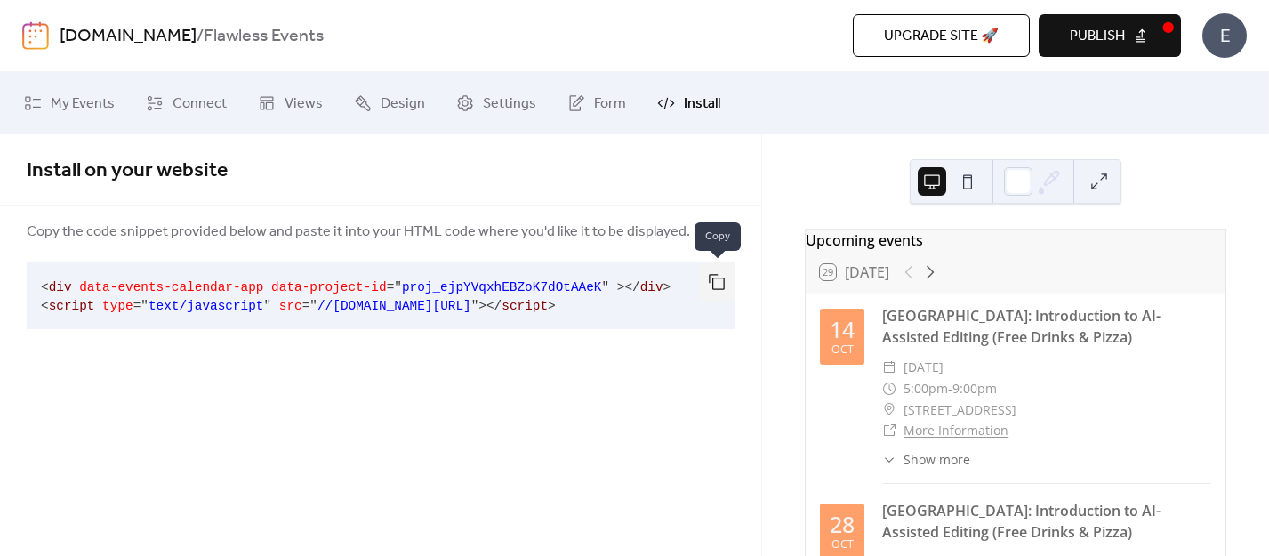
click at [708, 280] on button "button" at bounding box center [717, 281] width 36 height 39
click at [391, 96] on span "Design" at bounding box center [403, 103] width 44 height 21
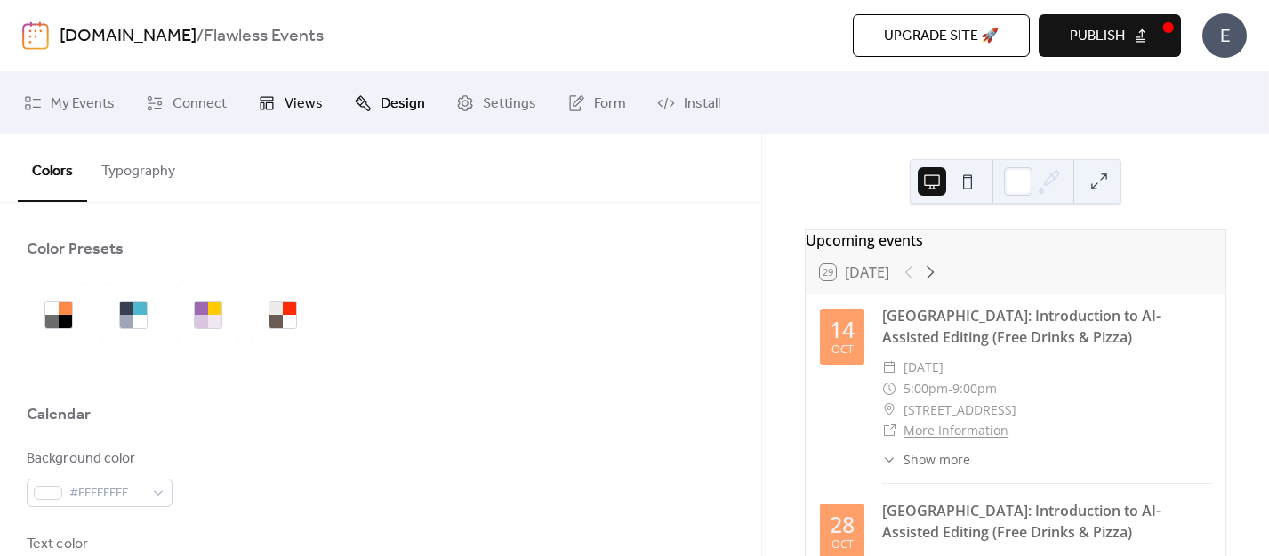
click at [297, 98] on span "Views" at bounding box center [304, 103] width 38 height 21
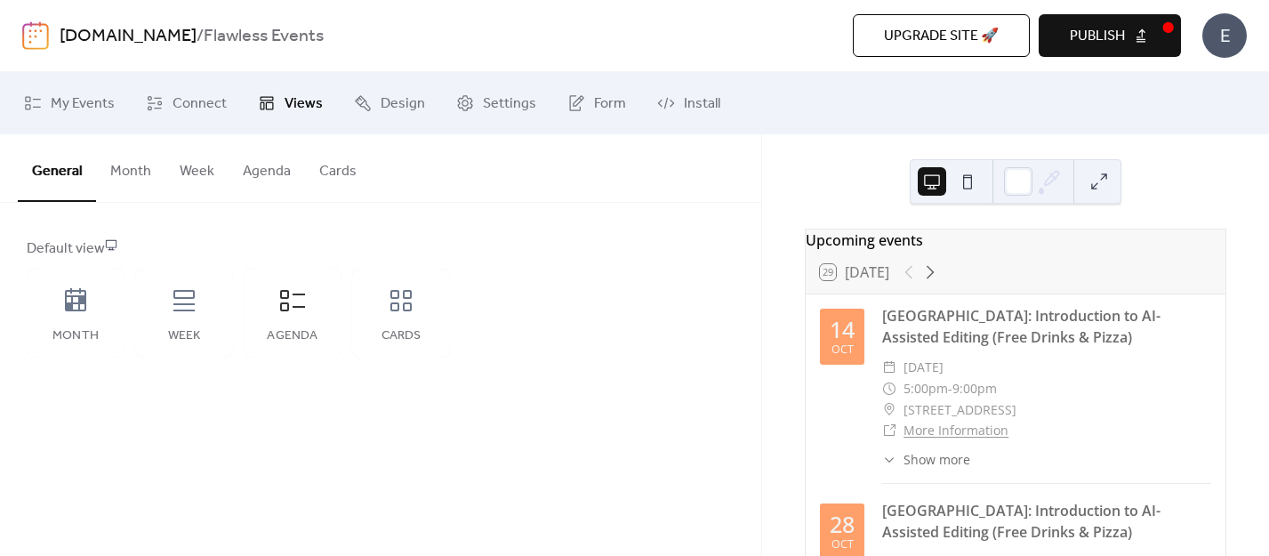
click at [264, 173] on button "Agenda" at bounding box center [267, 167] width 76 height 66
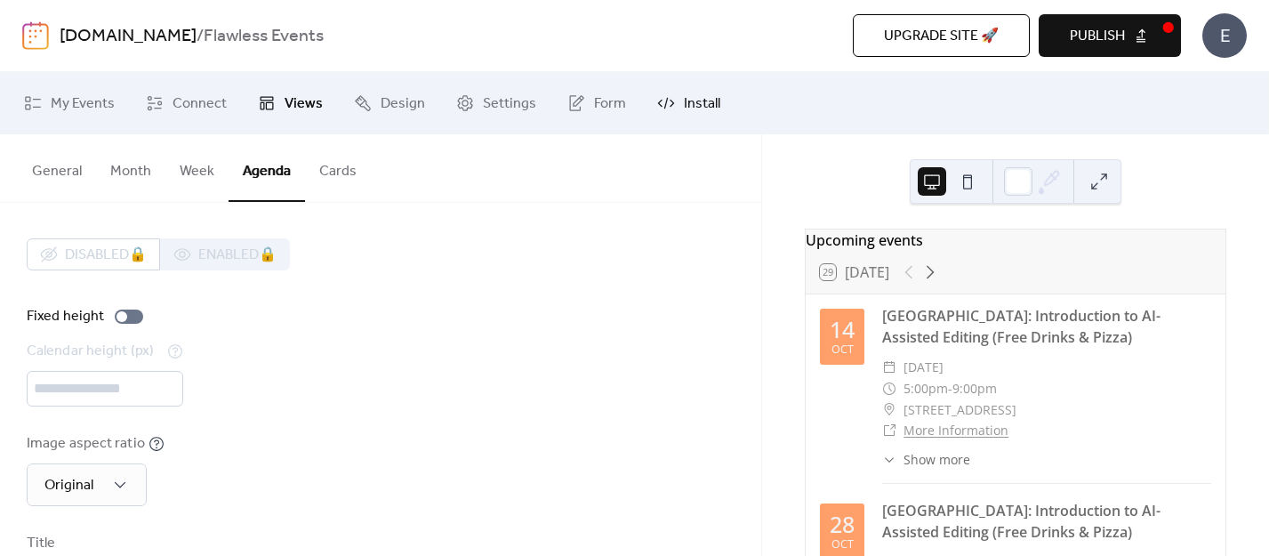
click at [684, 93] on span "Install" at bounding box center [702, 103] width 36 height 21
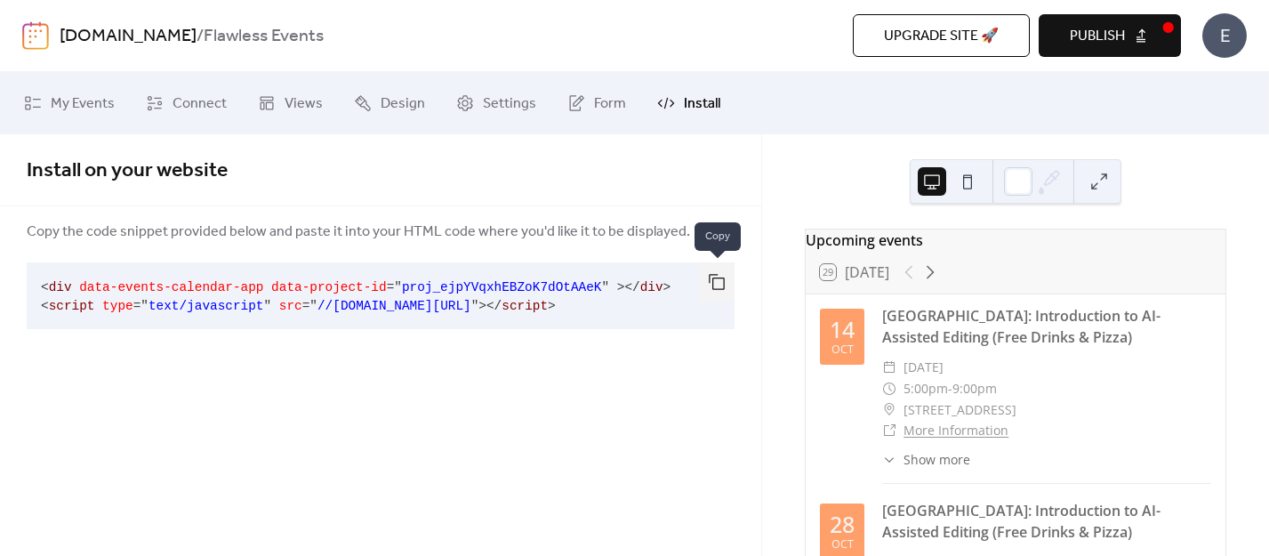
click at [712, 274] on button "button" at bounding box center [717, 281] width 36 height 39
click at [1142, 33] on button "Publish" at bounding box center [1110, 35] width 142 height 43
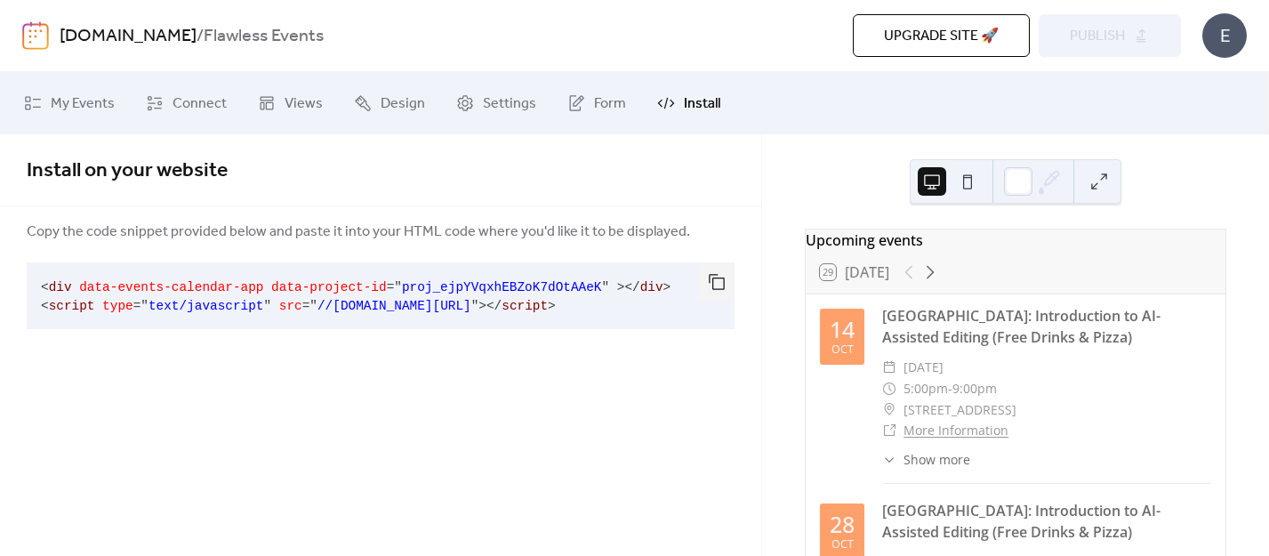
click at [684, 101] on span "Install" at bounding box center [702, 103] width 36 height 21
click at [712, 277] on button "button" at bounding box center [717, 281] width 36 height 39
